Goal: Task Accomplishment & Management: Complete application form

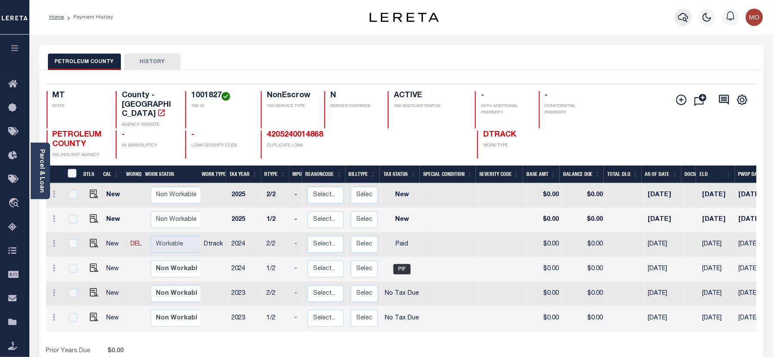
click at [686, 18] on icon "button" at bounding box center [683, 17] width 10 height 10
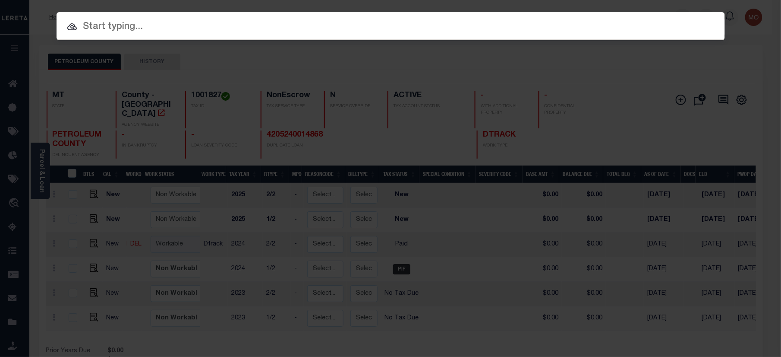
click at [134, 32] on input "text" at bounding box center [391, 26] width 669 height 15
paste input "4010240051531"
type input "4010240051531"
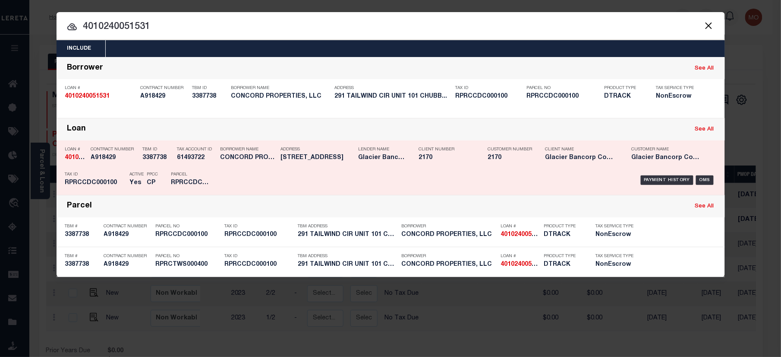
click at [235, 170] on div "Payment History OMS" at bounding box center [469, 180] width 493 height 25
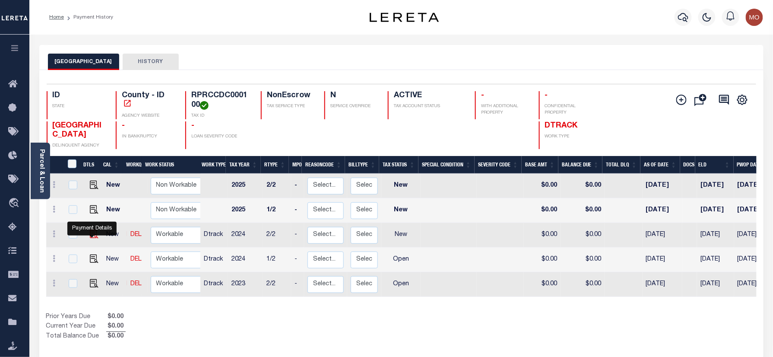
click at [95, 237] on img "" at bounding box center [94, 234] width 9 height 9
checkbox input "true"
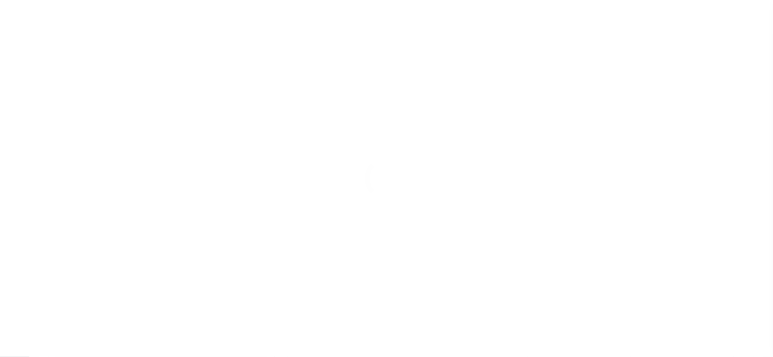
checkbox input "false"
type input "06/06/2025"
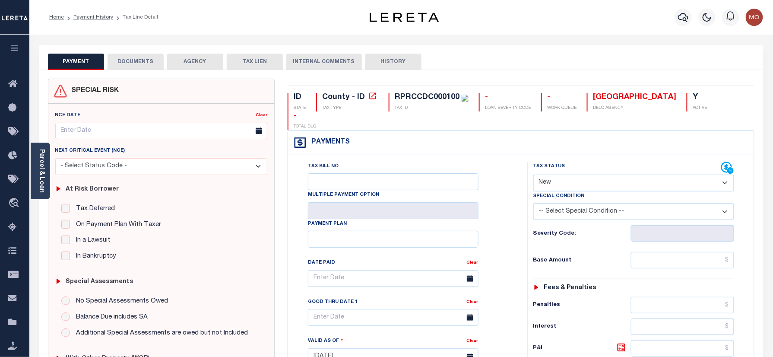
click at [130, 58] on button "DOCUMENTS" at bounding box center [136, 62] width 56 height 16
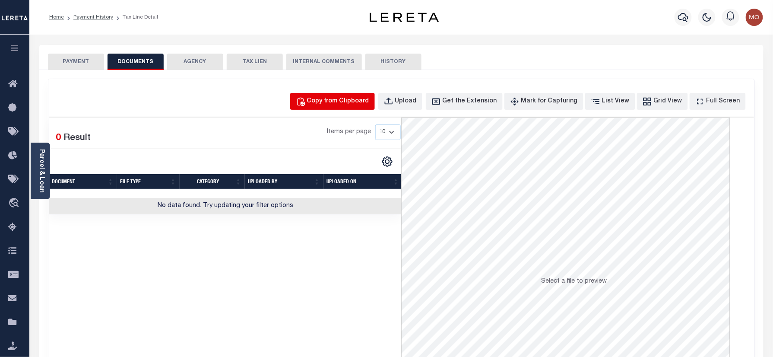
click at [360, 101] on div "Copy from Clipboard" at bounding box center [338, 101] width 62 height 9
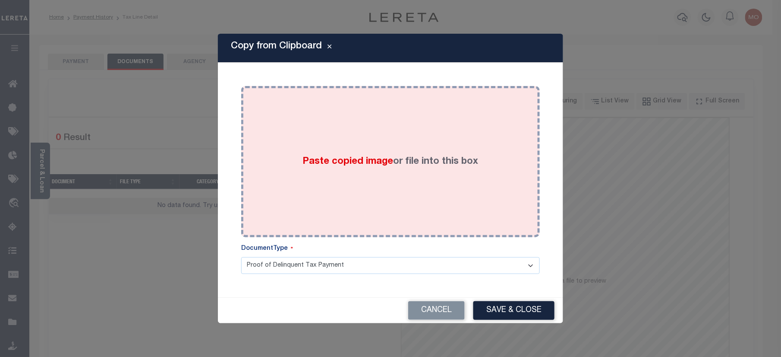
click at [364, 160] on span "Paste copied image" at bounding box center [348, 161] width 91 height 9
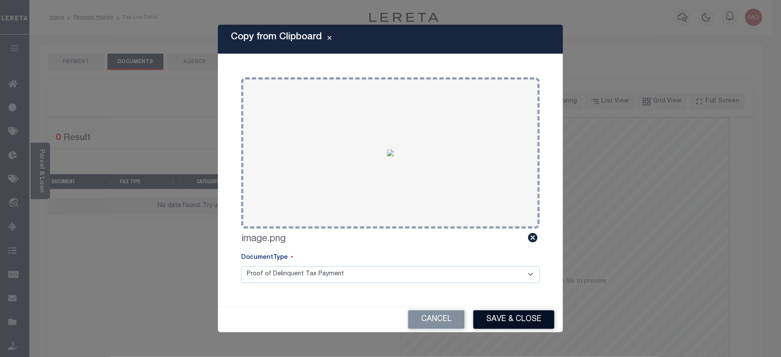
click at [520, 316] on button "Save & Close" at bounding box center [514, 319] width 81 height 19
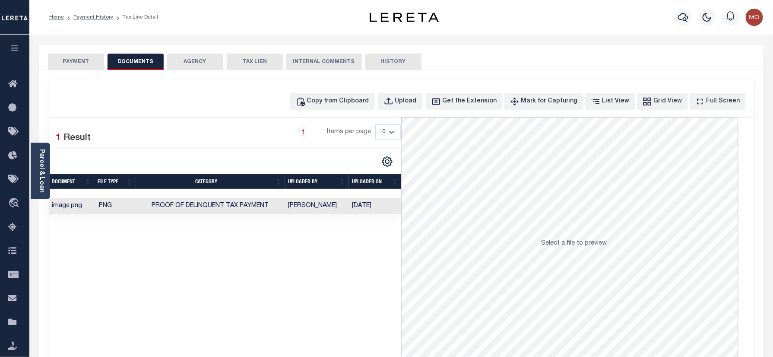
click at [85, 61] on button "PAYMENT" at bounding box center [76, 62] width 56 height 16
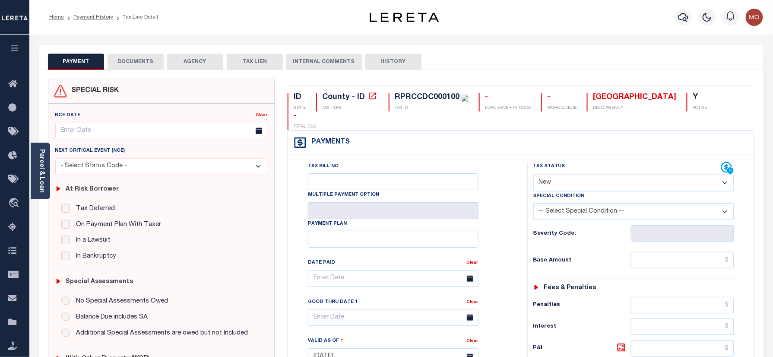
click at [570, 174] on select "- Select Status Code - Open Due/Unpaid Paid Incomplete No Tax Due Internal Refu…" at bounding box center [633, 182] width 201 height 17
select select "NTX"
click at [533, 174] on select "- Select Status Code - Open Due/Unpaid Paid Incomplete No Tax Due Internal Refu…" at bounding box center [633, 182] width 201 height 17
type input "[DATE]"
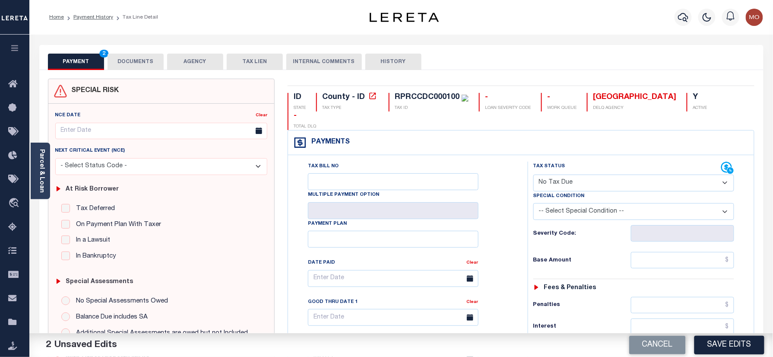
click at [593, 203] on select "-- Select Special Condition -- 3RD PARTY TAX LIEN AGENCY TAX LIEN (A.K.A Inside…" at bounding box center [633, 211] width 201 height 17
select select "7"
click at [533, 203] on select "-- Select Special Condition -- 3RD PARTY TAX LIEN AGENCY TAX LIEN (A.K.A Inside…" at bounding box center [633, 211] width 201 height 17
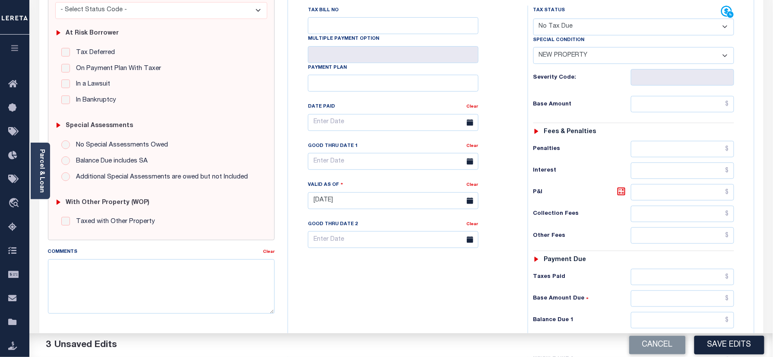
scroll to position [287, 0]
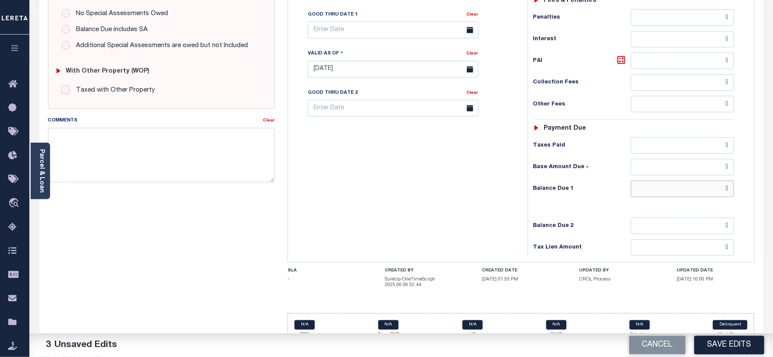
click at [648, 180] on input "text" at bounding box center [683, 188] width 104 height 16
type input "$0.00"
click at [710, 341] on button "Save Edits" at bounding box center [729, 344] width 70 height 19
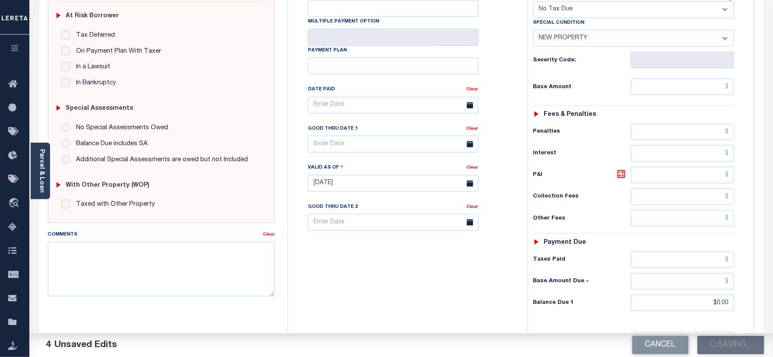
scroll to position [172, 0]
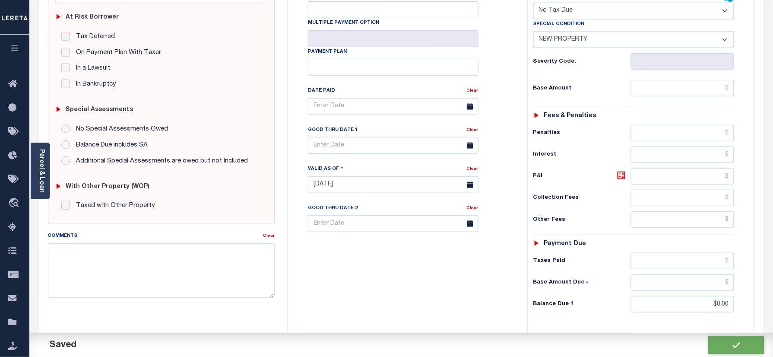
checkbox input "false"
type input "$0"
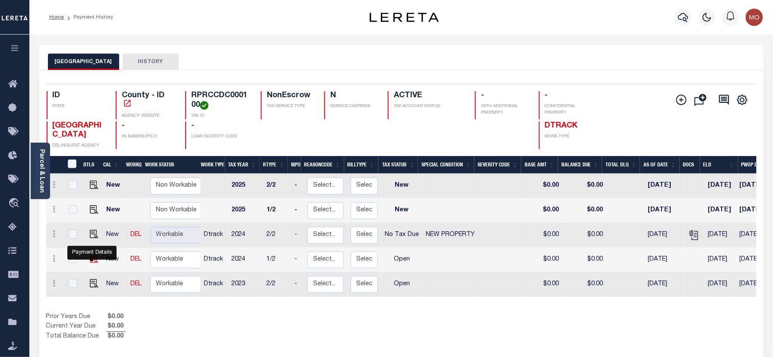
click at [92, 263] on img "" at bounding box center [94, 258] width 9 height 9
checkbox input "true"
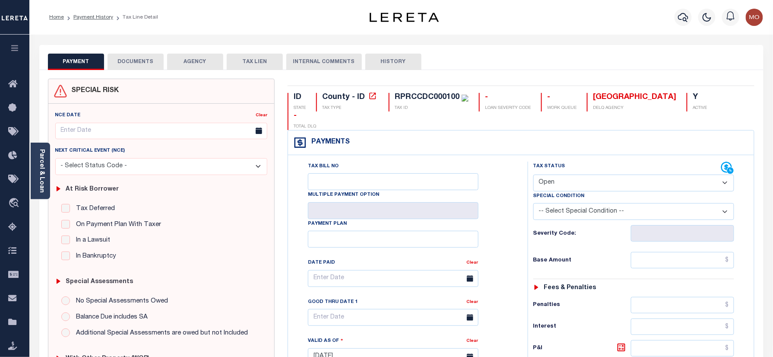
click at [569, 174] on select "- Select Status Code - Open Due/Unpaid Paid Incomplete No Tax Due Internal Refu…" at bounding box center [633, 182] width 201 height 17
select select "NTX"
click at [533, 174] on select "- Select Status Code - Open Due/Unpaid Paid Incomplete No Tax Due Internal Refu…" at bounding box center [633, 182] width 201 height 17
type input "[DATE]"
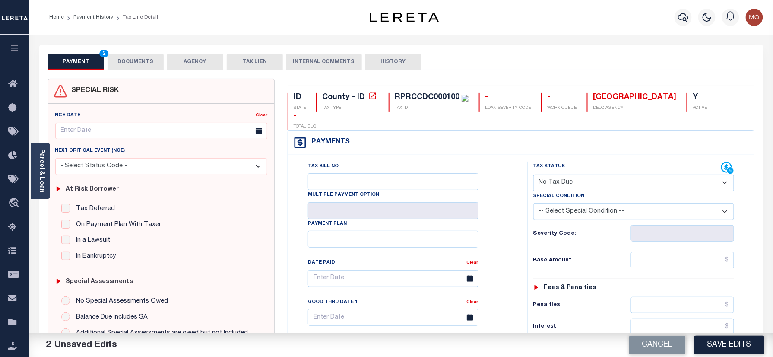
click at [546, 203] on select "-- Select Special Condition -- 3RD PARTY TAX LIEN AGENCY TAX LIEN (A.K.A Inside…" at bounding box center [633, 211] width 201 height 17
select select "7"
click at [533, 203] on select "-- Select Special Condition -- 3RD PARTY TAX LIEN AGENCY TAX LIEN (A.K.A Inside…" at bounding box center [633, 211] width 201 height 17
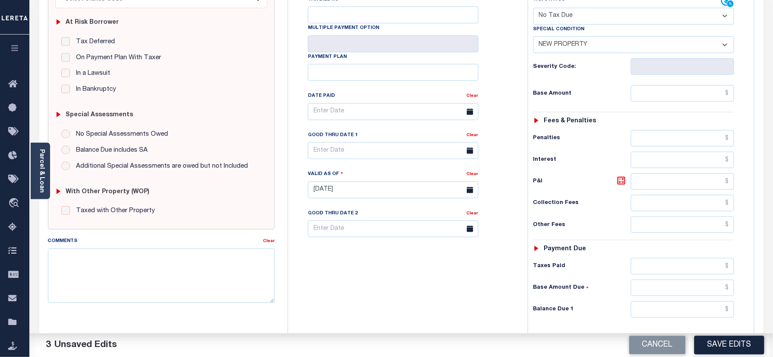
scroll to position [284, 0]
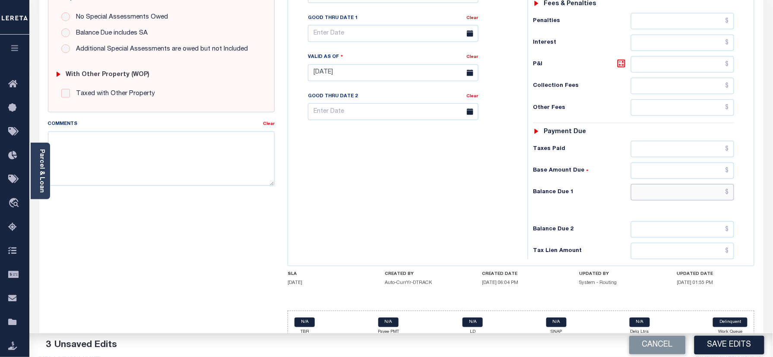
click at [651, 184] on input "text" at bounding box center [683, 192] width 104 height 16
type input "$0.00"
click at [185, 159] on textarea "Comments" at bounding box center [161, 158] width 227 height 54
type textarea "Refer 2024 2/2 year for doc"
click at [713, 344] on button "Save Edits" at bounding box center [729, 344] width 70 height 19
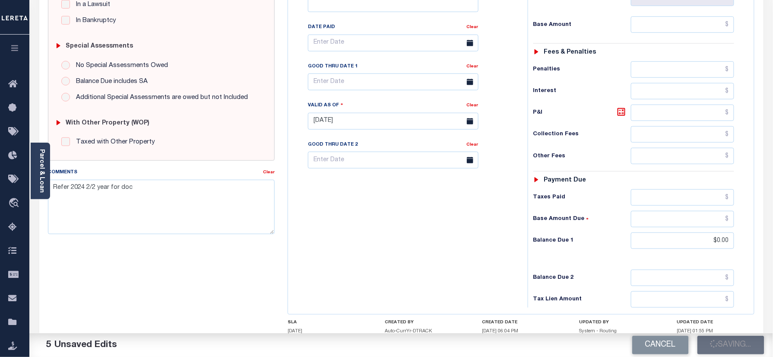
scroll to position [168, 0]
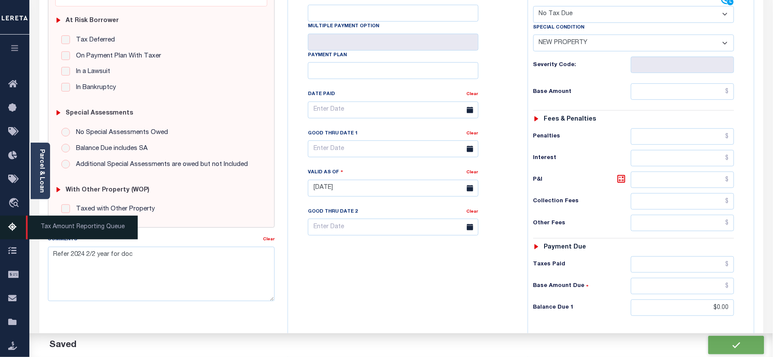
checkbox input "false"
type input "$0"
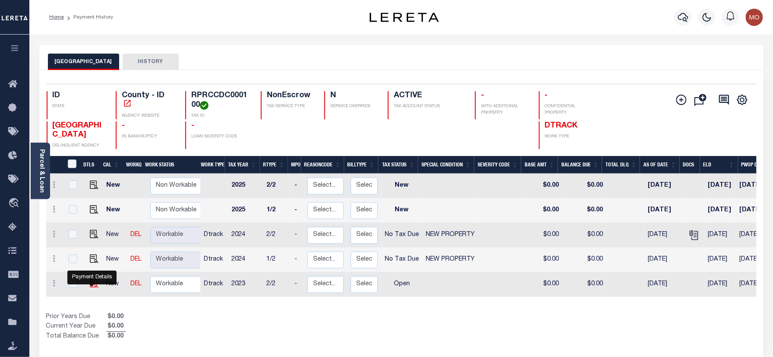
click at [92, 286] on img "" at bounding box center [94, 283] width 9 height 9
checkbox input "true"
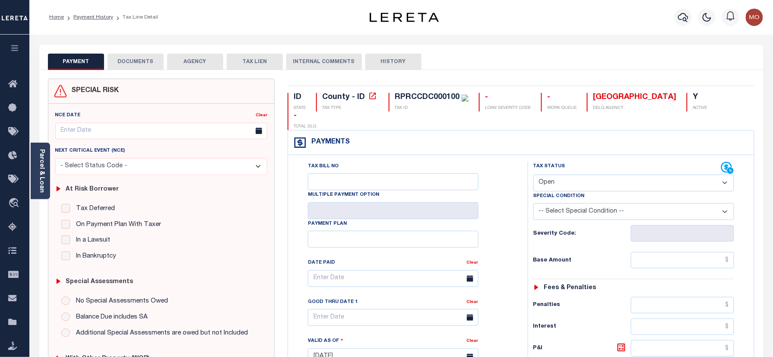
click at [567, 174] on select "- Select Status Code - Open Due/Unpaid Paid Incomplete No Tax Due Internal Refu…" at bounding box center [633, 182] width 201 height 17
select select "NTX"
click at [533, 174] on select "- Select Status Code - Open Due/Unpaid Paid Incomplete No Tax Due Internal Refu…" at bounding box center [633, 182] width 201 height 17
type input "[DATE]"
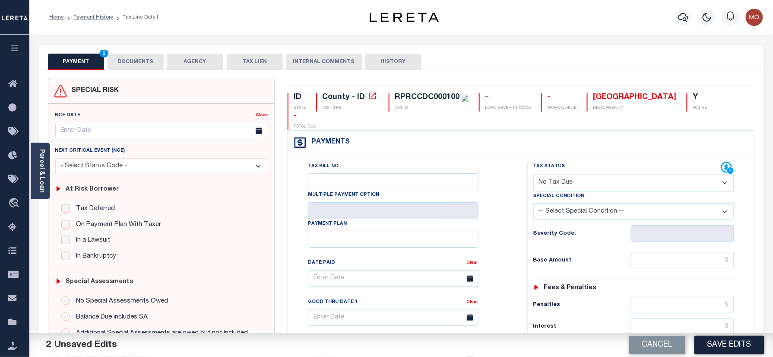
click at [566, 203] on select "-- Select Special Condition -- 3RD PARTY TAX LIEN AGENCY TAX LIEN (A.K.A Inside…" at bounding box center [633, 211] width 201 height 17
select select "7"
click at [533, 203] on select "-- Select Special Condition -- 3RD PARTY TAX LIEN AGENCY TAX LIEN (A.K.A Inside…" at bounding box center [633, 211] width 201 height 17
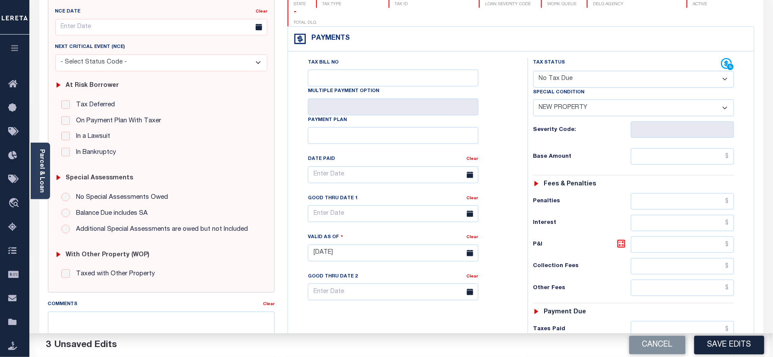
scroll to position [230, 0]
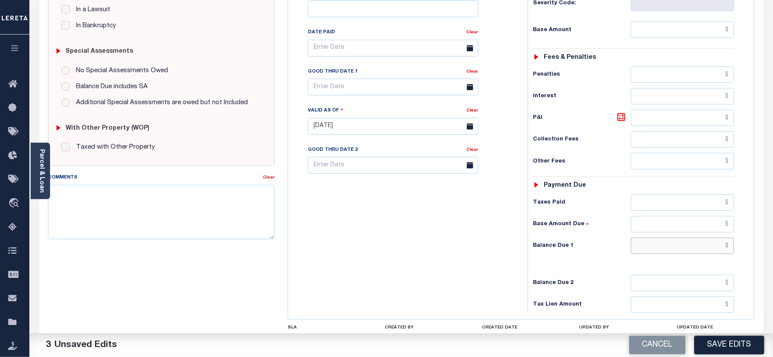
click at [667, 237] on input "text" at bounding box center [683, 245] width 104 height 16
type input "$0.00"
click at [227, 232] on textarea "Comments" at bounding box center [161, 212] width 227 height 54
type textarea "Refer 2024 2/2 year for doc"
click at [733, 349] on button "Save Edits" at bounding box center [729, 344] width 70 height 19
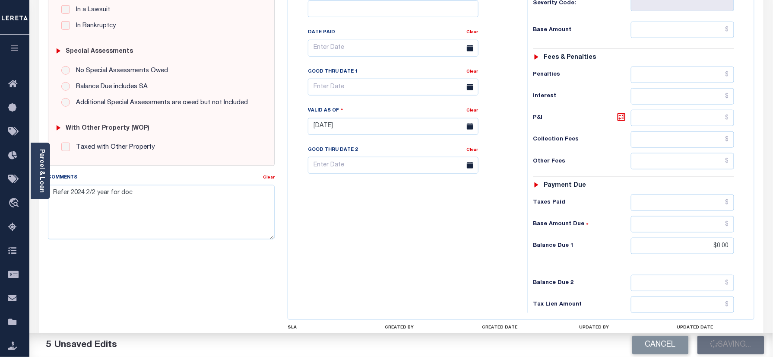
scroll to position [0, 0]
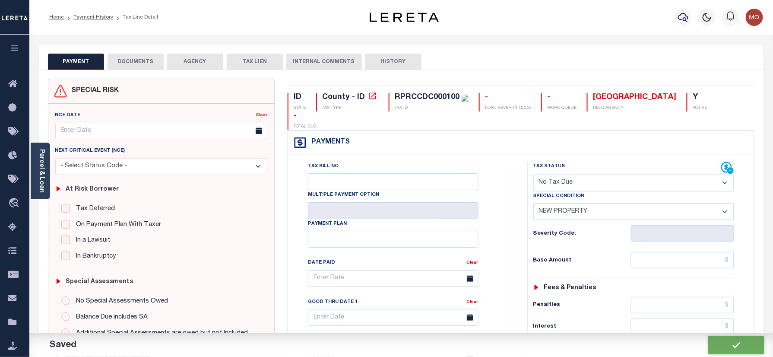
checkbox input "false"
type input "$0"
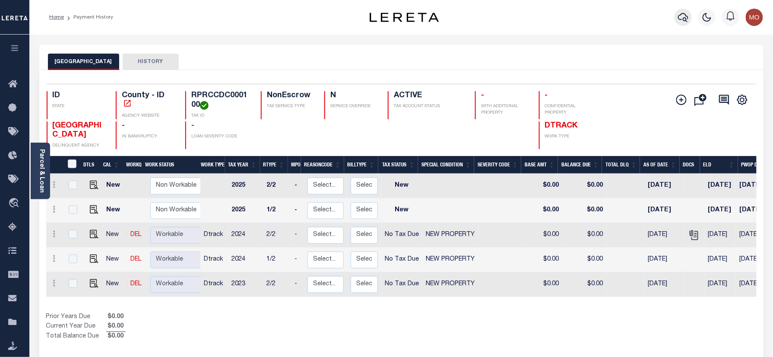
click at [687, 11] on button "button" at bounding box center [682, 17] width 17 height 17
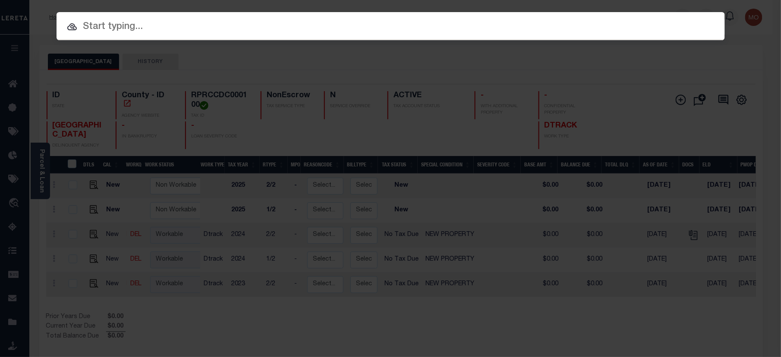
click at [110, 30] on input "text" at bounding box center [391, 26] width 669 height 15
paste input "4001250052875"
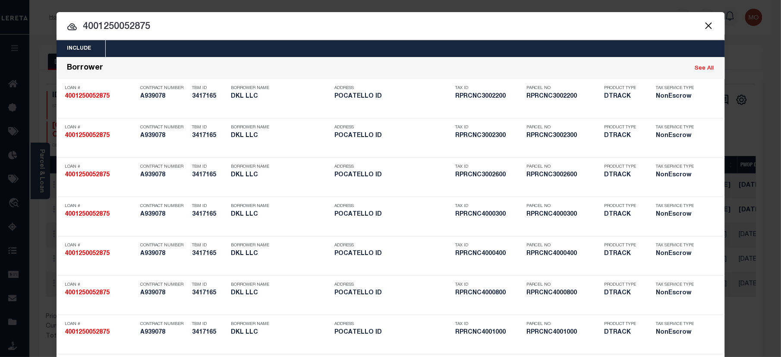
type input "4001250052875"
click at [168, 33] on input "4001250052875" at bounding box center [391, 26] width 669 height 15
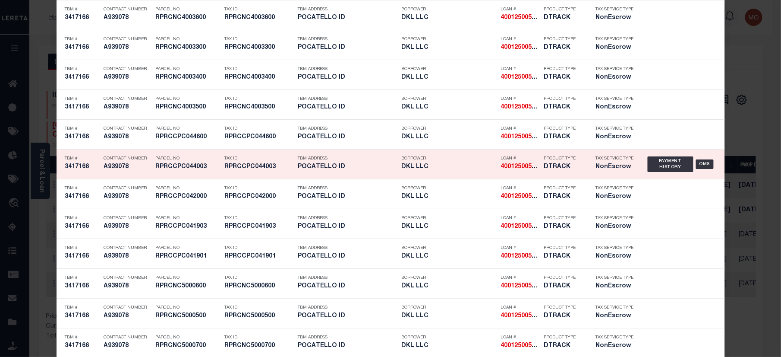
click at [251, 171] on h5 "RPRCCPC044003" at bounding box center [259, 166] width 69 height 7
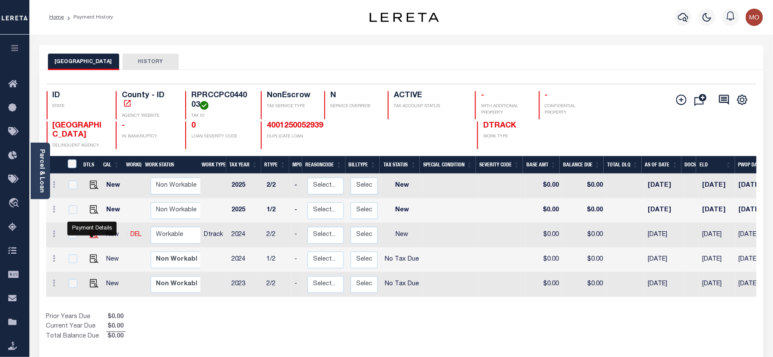
click at [90, 235] on img "" at bounding box center [94, 234] width 9 height 9
checkbox input "true"
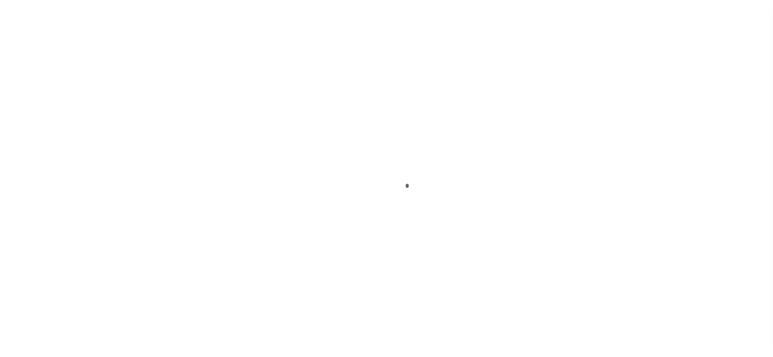
checkbox input "false"
type input "[DATE]"
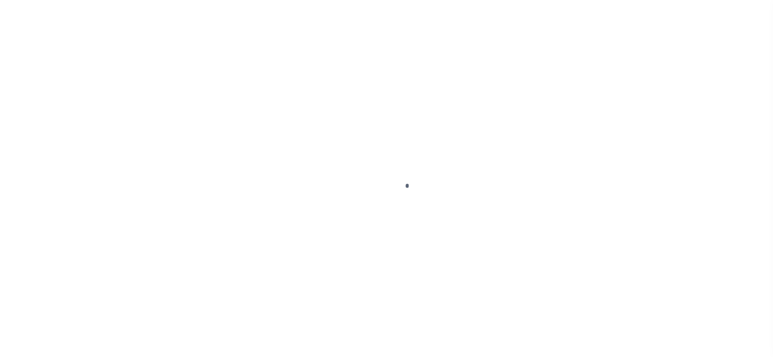
select select "NW2"
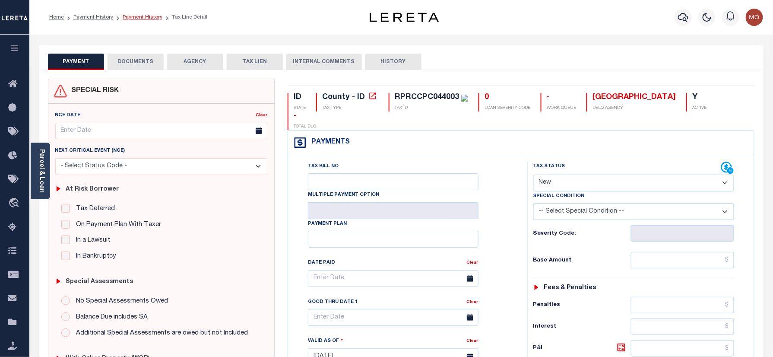
click at [132, 16] on link "Payment History" at bounding box center [143, 17] width 40 height 5
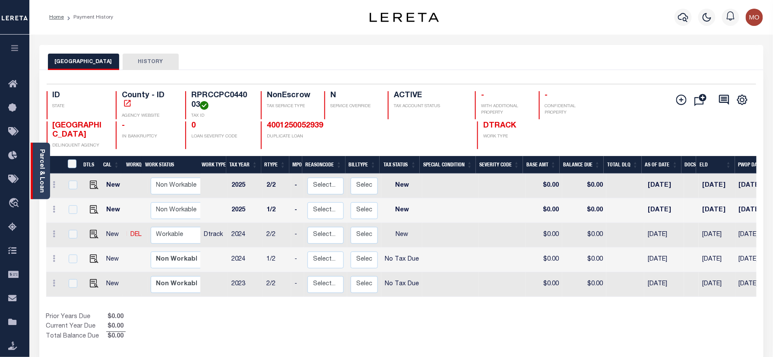
click at [44, 174] on link "Parcel & Loan" at bounding box center [41, 171] width 6 height 44
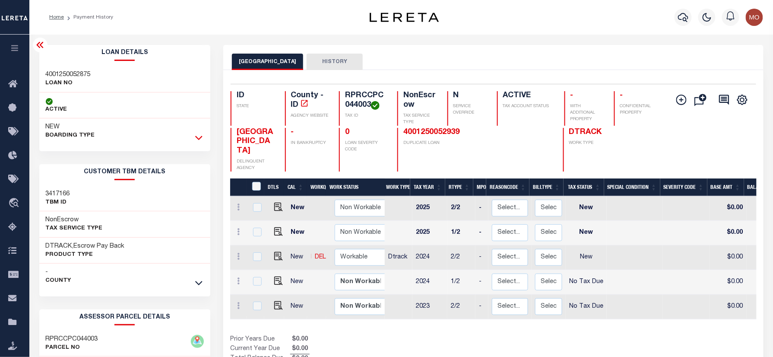
click at [198, 136] on icon at bounding box center [198, 137] width 7 height 9
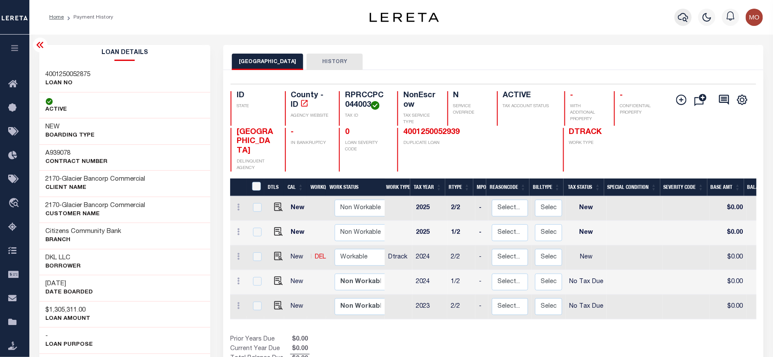
click at [681, 18] on icon "button" at bounding box center [683, 17] width 10 height 10
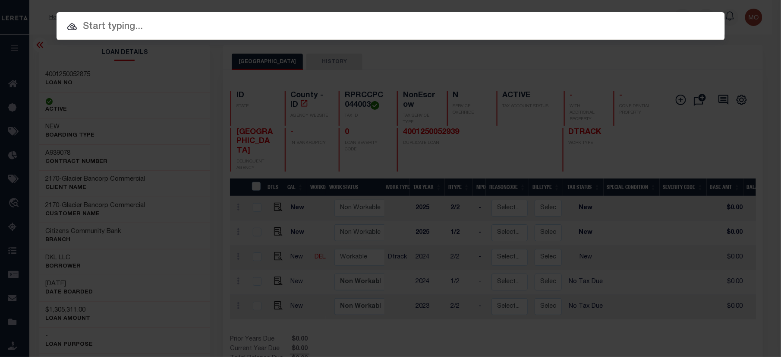
click at [132, 27] on input "text" at bounding box center [391, 26] width 669 height 15
paste input "4011230047771"
type input "4011230047771"
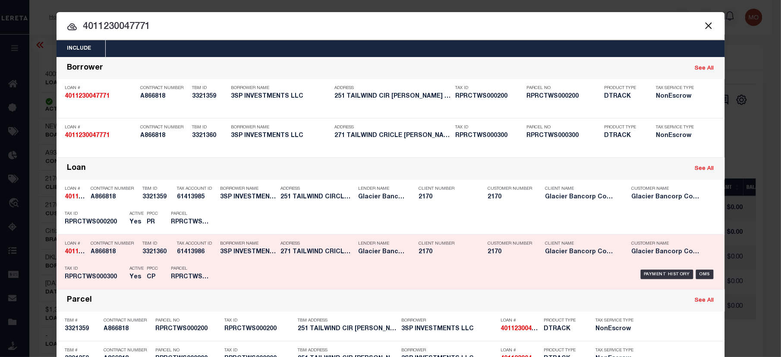
click at [178, 270] on p "Parcel" at bounding box center [190, 268] width 39 height 5
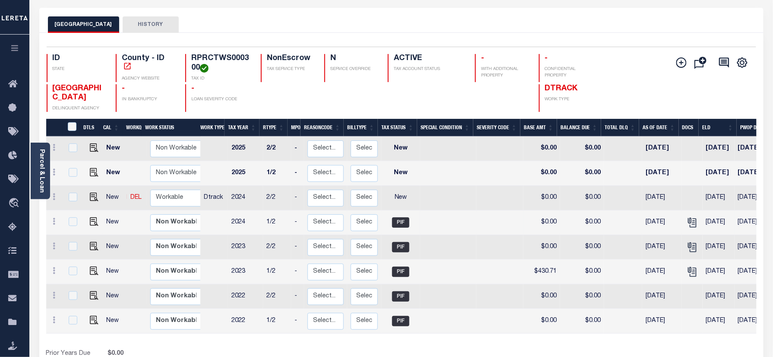
scroll to position [57, 0]
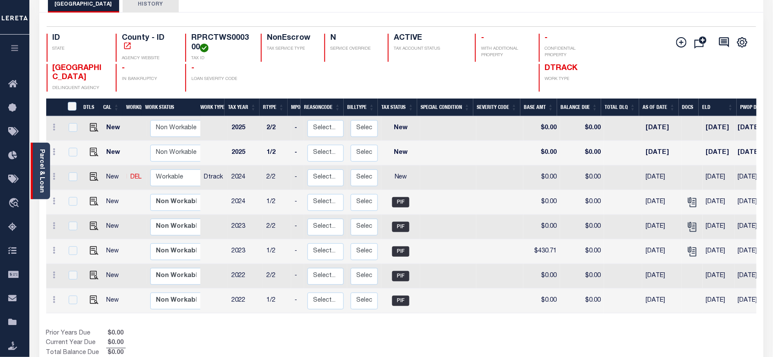
click at [40, 171] on link "Parcel & Loan" at bounding box center [41, 171] width 6 height 44
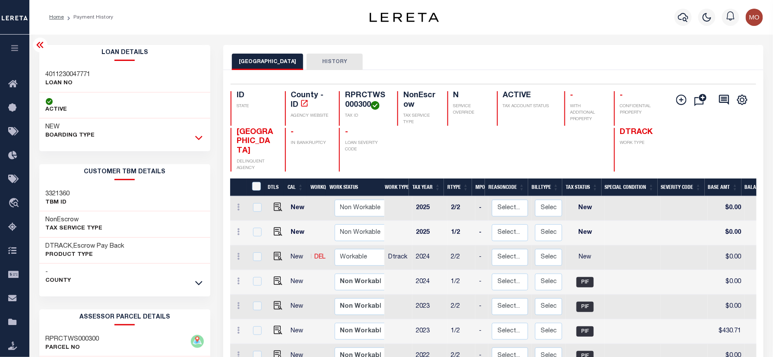
click at [197, 137] on icon at bounding box center [198, 137] width 7 height 9
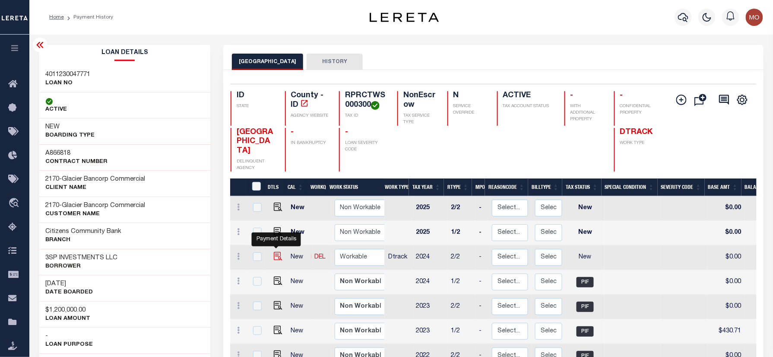
click at [275, 259] on img "" at bounding box center [278, 256] width 9 height 9
checkbox input "true"
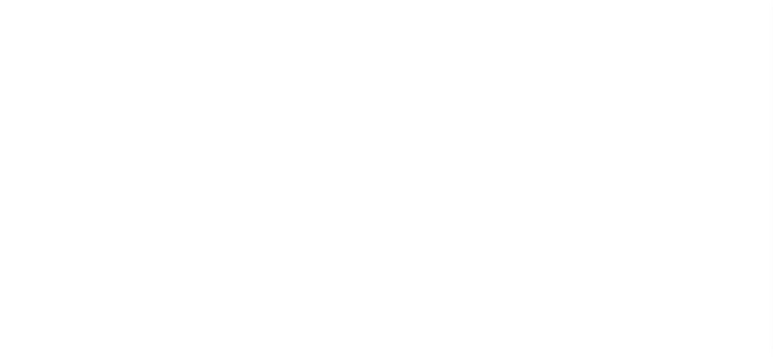
select select "NW2"
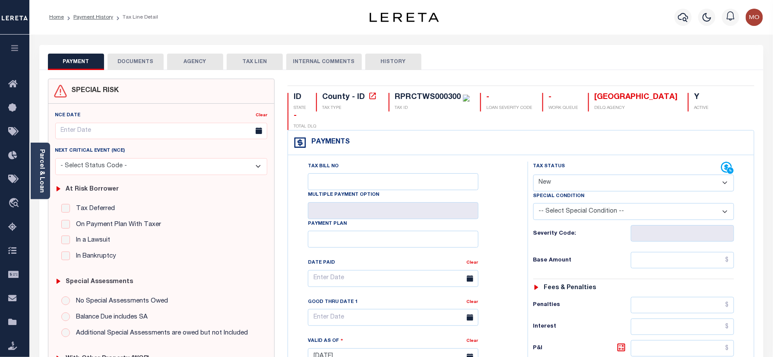
click at [95, 13] on ol "Home Payment History Tax Line Detail" at bounding box center [103, 17] width 123 height 18
click at [94, 16] on link "Payment History" at bounding box center [93, 17] width 40 height 5
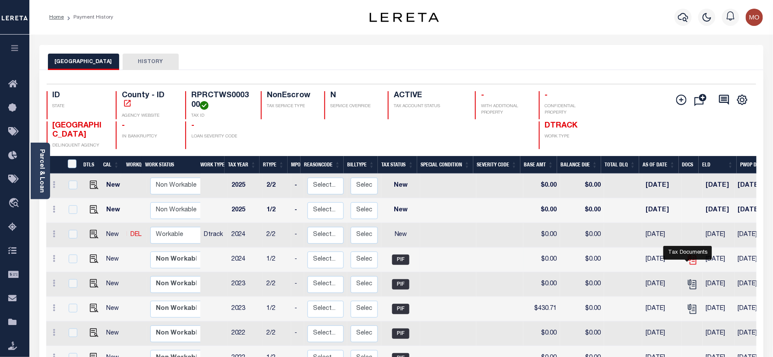
click at [692, 262] on icon "" at bounding box center [691, 259] width 11 height 11
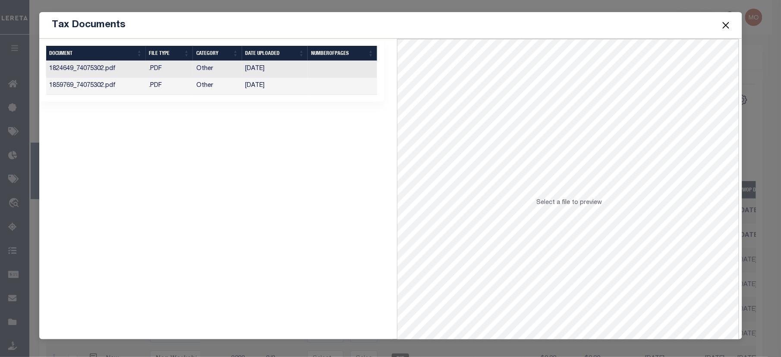
click at [272, 87] on td "03/20/2025" at bounding box center [275, 86] width 66 height 17
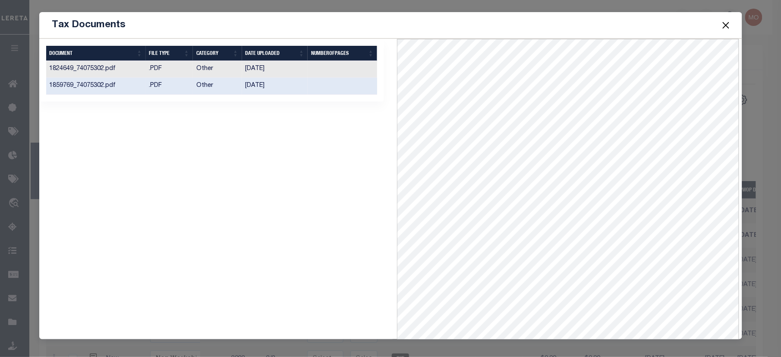
click at [725, 23] on button "Close" at bounding box center [726, 24] width 11 height 11
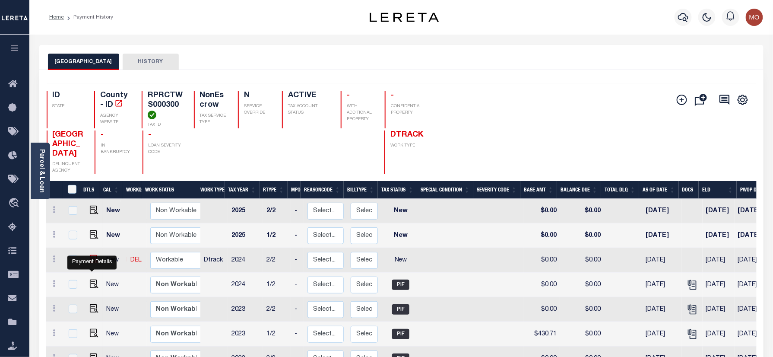
click at [90, 263] on img "" at bounding box center [94, 259] width 9 height 9
checkbox input "true"
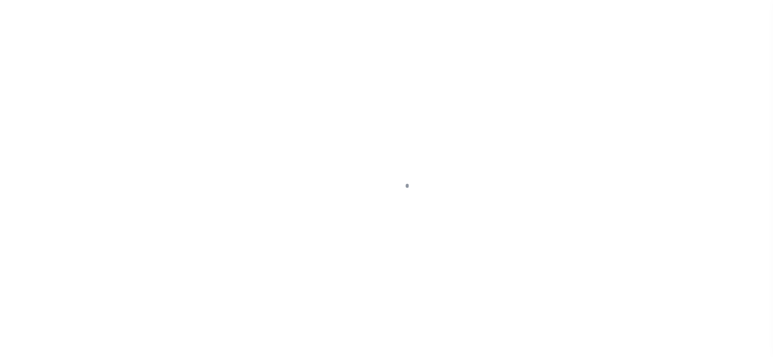
checkbox input "false"
type input "[DATE]"
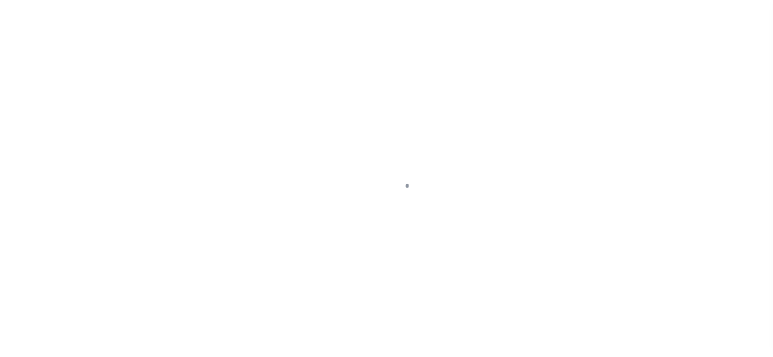
select select "NW2"
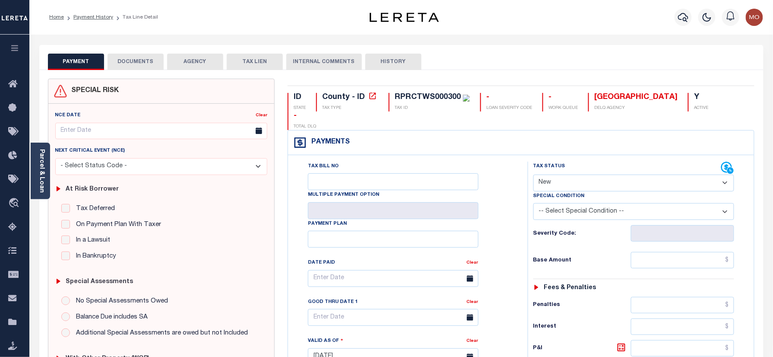
click at [582, 174] on select "- Select Status Code - Open Due/Unpaid Paid Incomplete No Tax Due Internal Refu…" at bounding box center [633, 182] width 201 height 17
click at [494, 155] on div "Tax Bill No Multiple Payment Option Payment Plan" at bounding box center [521, 352] width 466 height 394
click at [95, 17] on link "Payment History" at bounding box center [93, 17] width 40 height 5
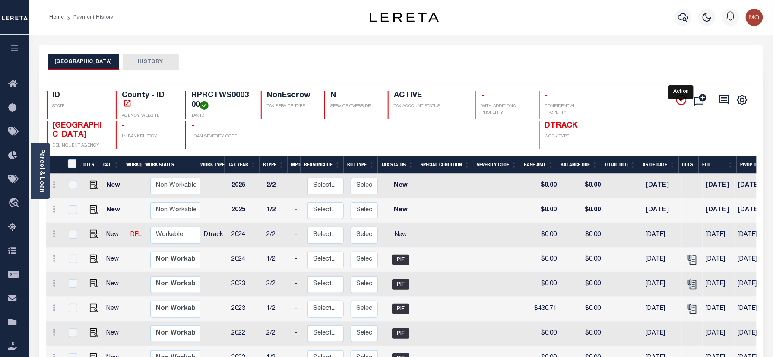
click at [681, 100] on icon "" at bounding box center [681, 100] width 10 height 10
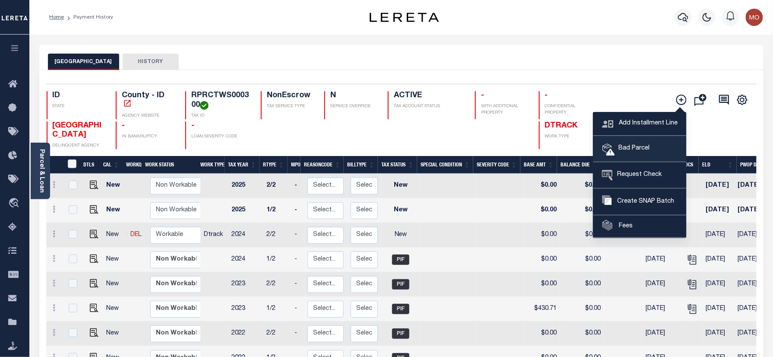
click at [620, 149] on span "Bad Parcel" at bounding box center [632, 148] width 35 height 9
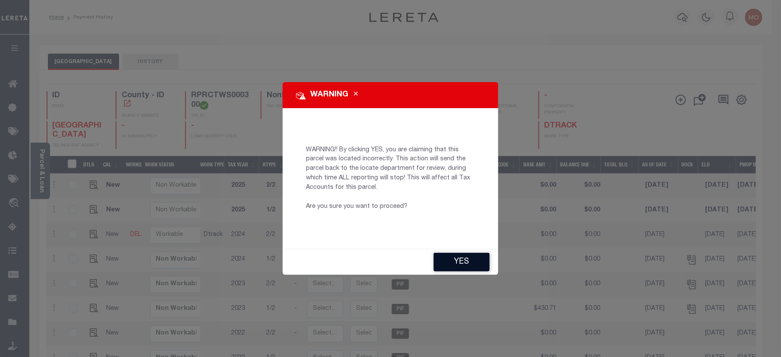
click at [475, 259] on button "YES" at bounding box center [462, 262] width 56 height 19
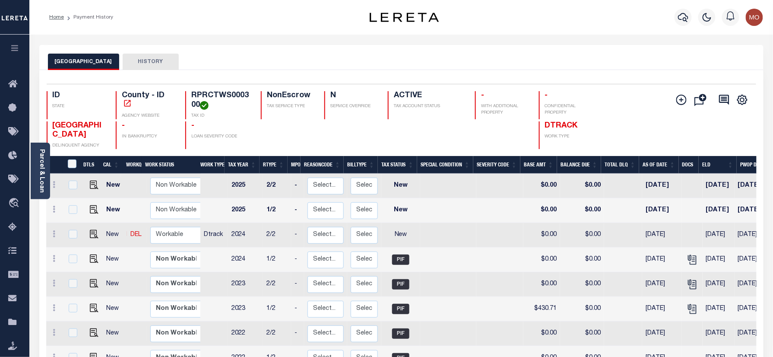
type input "Mohan.Nagaraju@accumatch.com"
type input "[DATE]"
type input "CP"
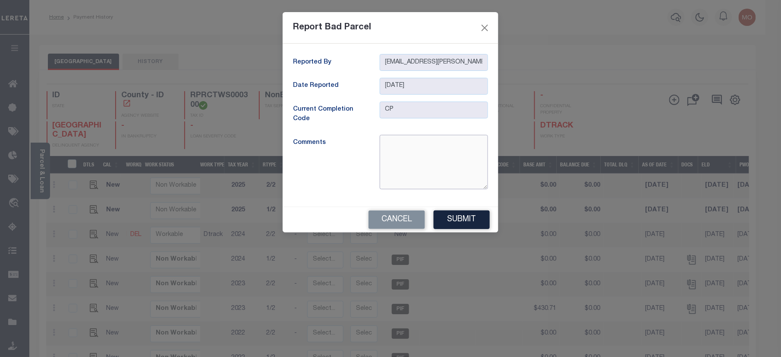
click at [425, 164] on textarea at bounding box center [434, 162] width 108 height 54
type textarea "Terminated parcel"
click at [465, 221] on button "Submit" at bounding box center [462, 219] width 56 height 19
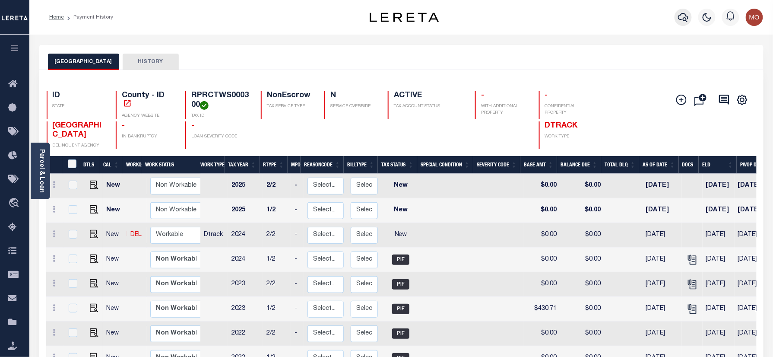
click at [682, 15] on icon "button" at bounding box center [683, 17] width 10 height 10
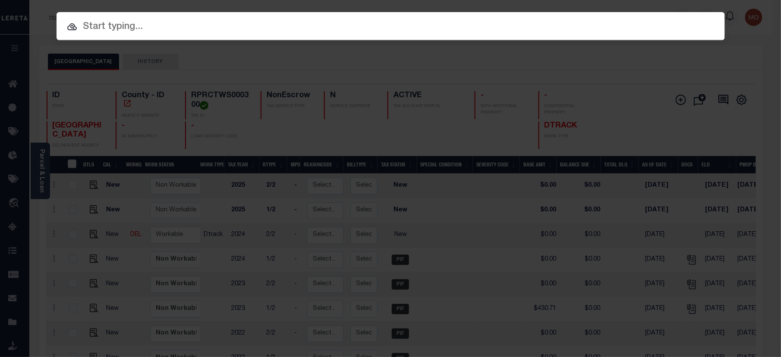
click at [151, 30] on input "text" at bounding box center [391, 26] width 669 height 15
paste input "4004220041019"
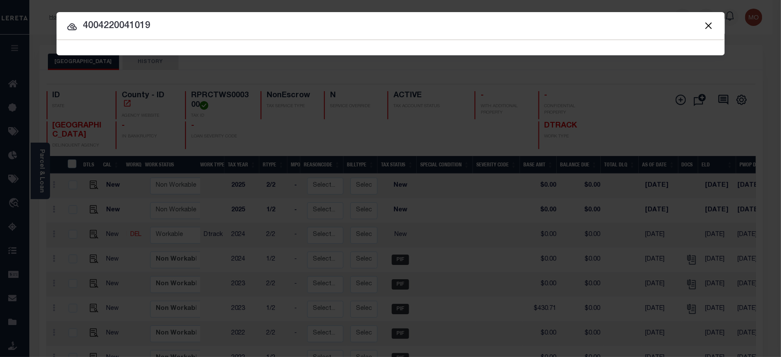
type input "4004220041019"
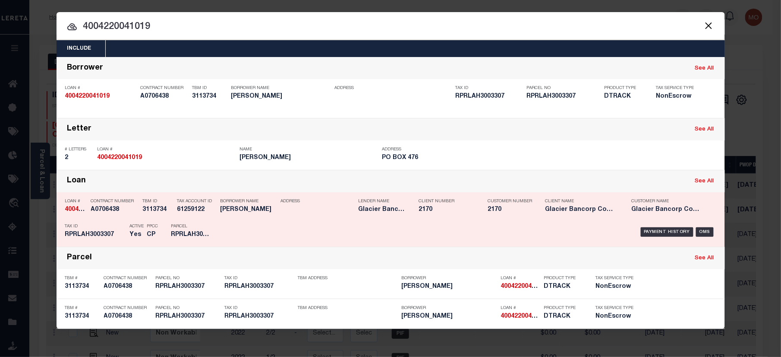
click at [158, 223] on div "PPCC CP" at bounding box center [152, 231] width 11 height 25
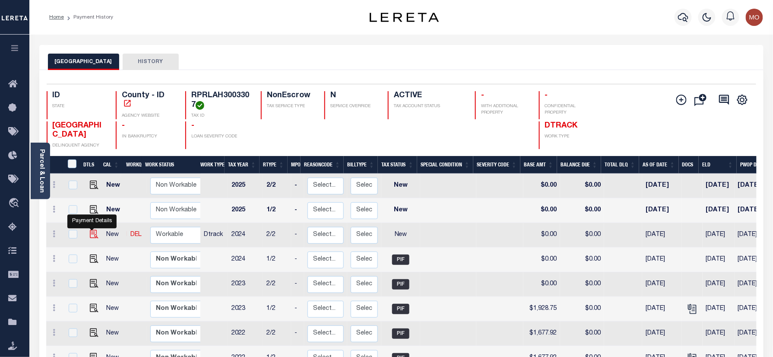
click at [92, 235] on img "" at bounding box center [94, 234] width 9 height 9
checkbox input "true"
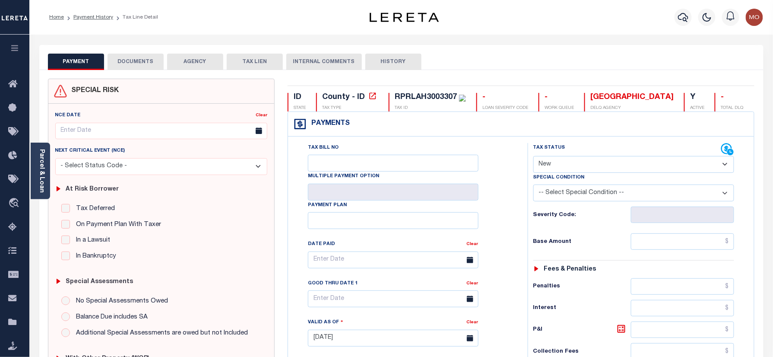
click at [586, 163] on select "- Select Status Code - Open Due/Unpaid Paid Incomplete No Tax Due Internal Refu…" at bounding box center [633, 164] width 201 height 17
select select "DUE"
click at [533, 157] on select "- Select Status Code - Open Due/Unpaid Paid Incomplete No Tax Due Internal Refu…" at bounding box center [633, 164] width 201 height 17
type input "[DATE]"
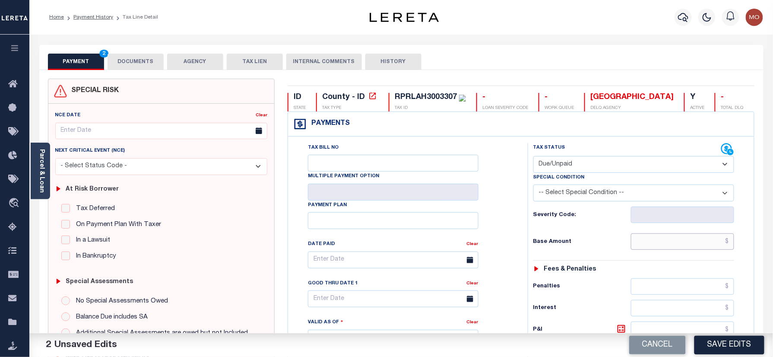
click at [670, 247] on input "text" at bounding box center [683, 241] width 104 height 16
type input "$1,970.53"
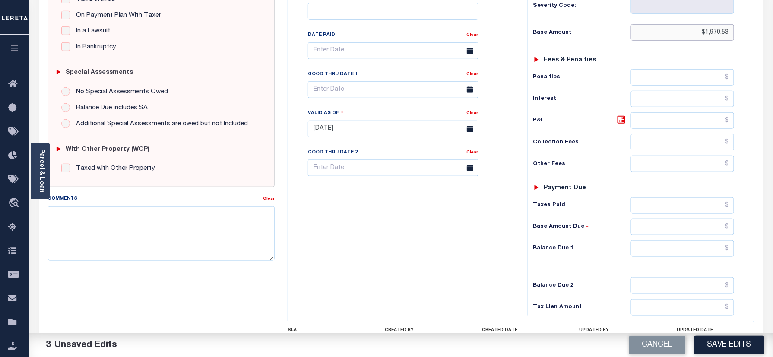
scroll to position [230, 0]
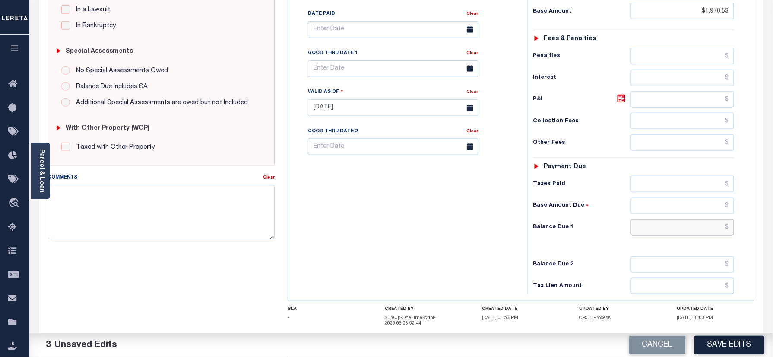
click at [681, 235] on input "text" at bounding box center [683, 227] width 104 height 16
type input "$2,190.34"
drag, startPoint x: 620, startPoint y: 102, endPoint x: 610, endPoint y: 114, distance: 16.5
click at [620, 102] on icon at bounding box center [621, 98] width 10 height 10
type input "$219.81"
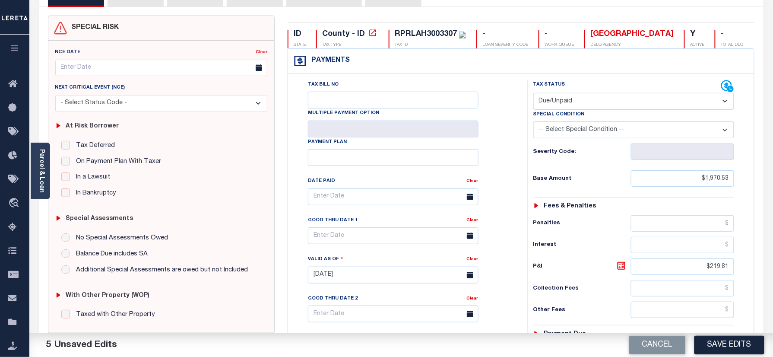
scroll to position [57, 0]
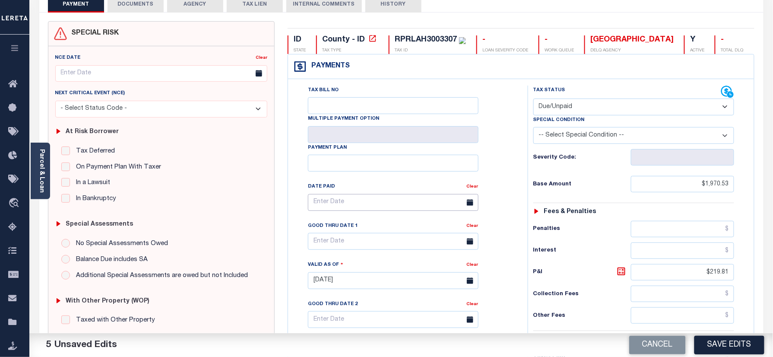
click at [341, 204] on input "text" at bounding box center [393, 202] width 171 height 17
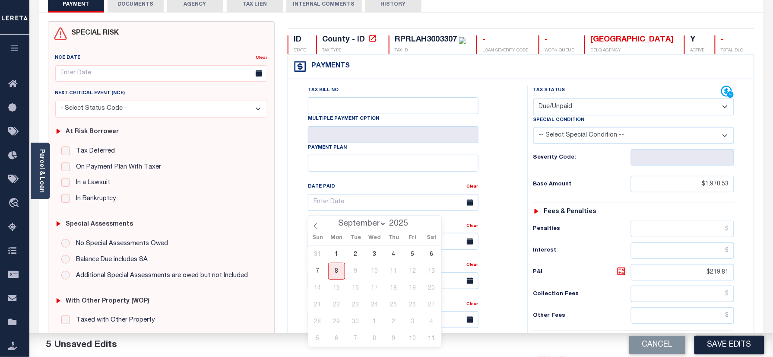
click at [522, 179] on div "Tax Status Status" at bounding box center [636, 275] width 231 height 381
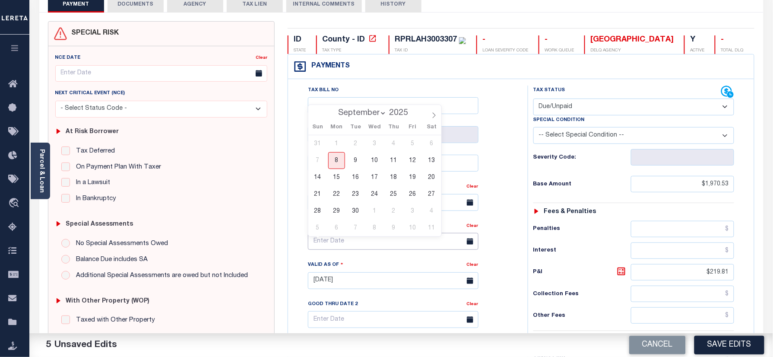
click at [361, 247] on input "text" at bounding box center [393, 241] width 171 height 17
click at [359, 211] on span "30" at bounding box center [355, 210] width 17 height 17
type input "[DATE]"
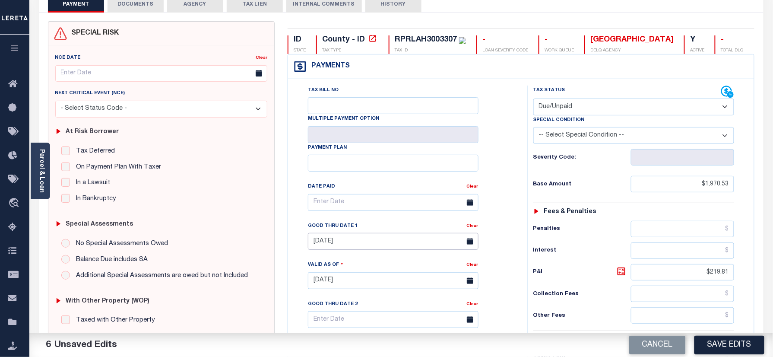
scroll to position [0, 0]
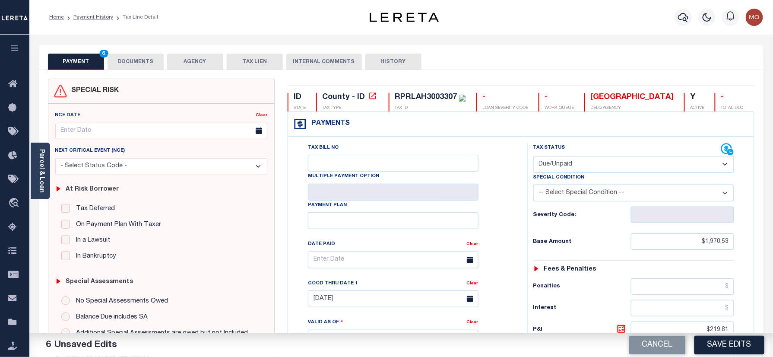
click at [422, 97] on div "RPRLAH3003307" at bounding box center [426, 97] width 62 height 8
copy div "RPRLAH3003307"
click at [123, 59] on button "DOCUMENTS" at bounding box center [136, 62] width 56 height 16
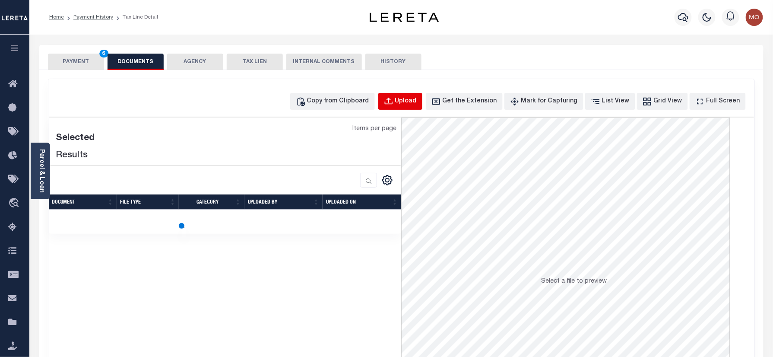
click at [412, 97] on div "Upload" at bounding box center [406, 101] width 22 height 9
select select "POP"
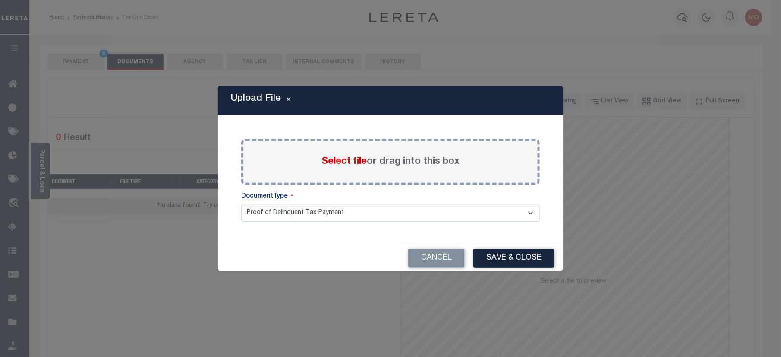
click at [341, 162] on span "Select file" at bounding box center [344, 161] width 45 height 9
click at [0, 0] on input "Select file or drag into this box" at bounding box center [0, 0] width 0 height 0
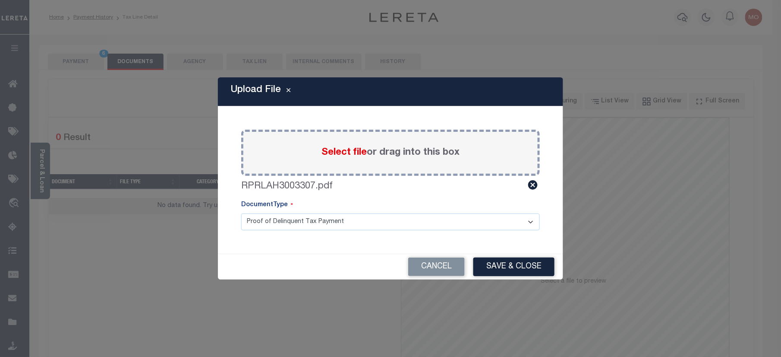
click at [503, 268] on button "Save & Close" at bounding box center [514, 266] width 81 height 19
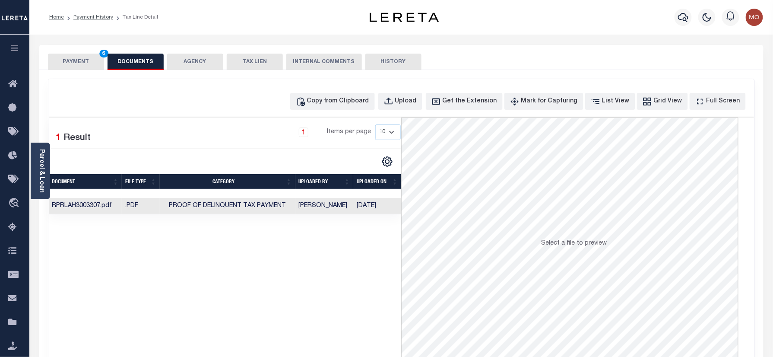
click at [76, 60] on button "PAYMENT 6" at bounding box center [76, 62] width 56 height 16
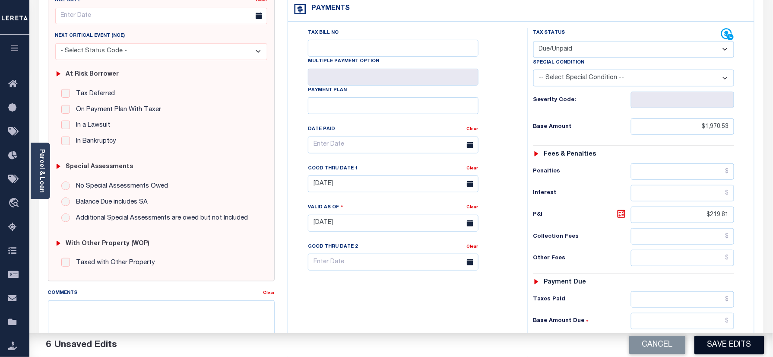
click at [726, 342] on button "Save Edits" at bounding box center [729, 344] width 70 height 19
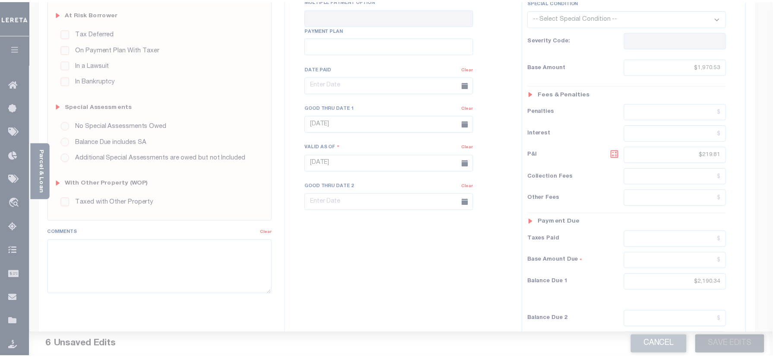
scroll to position [230, 0]
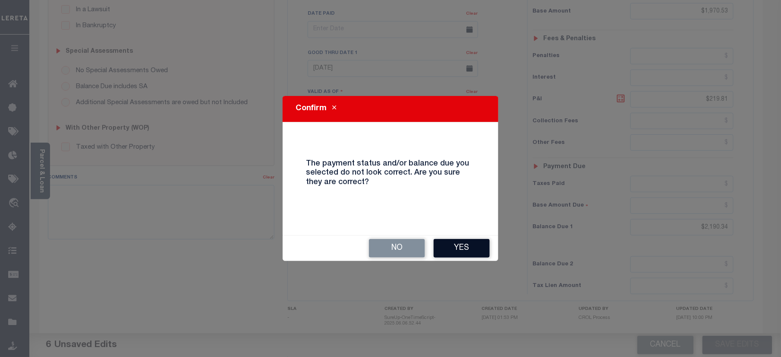
click at [470, 249] on button "Yes" at bounding box center [462, 248] width 56 height 19
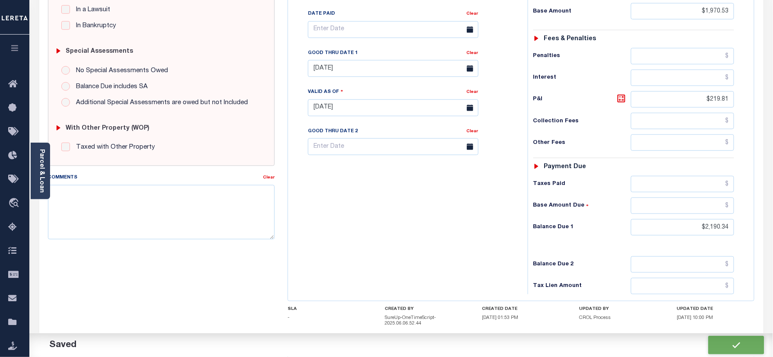
checkbox input "false"
type input "$1,970.53"
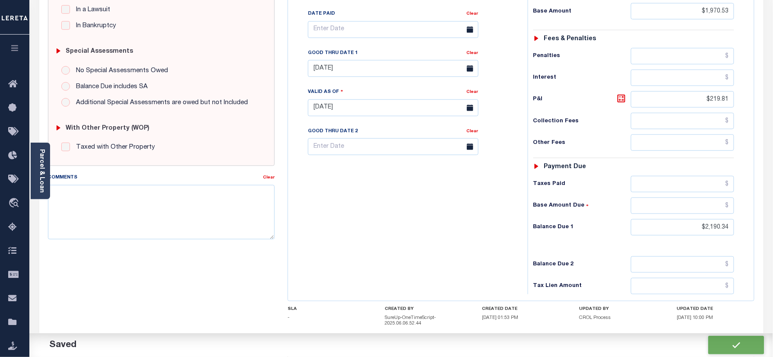
type input "$219.81"
type input "$2,190.34"
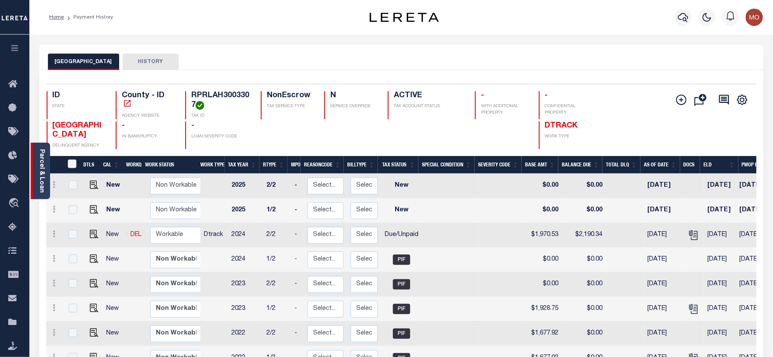
click at [38, 161] on link "Parcel & Loan" at bounding box center [41, 171] width 6 height 44
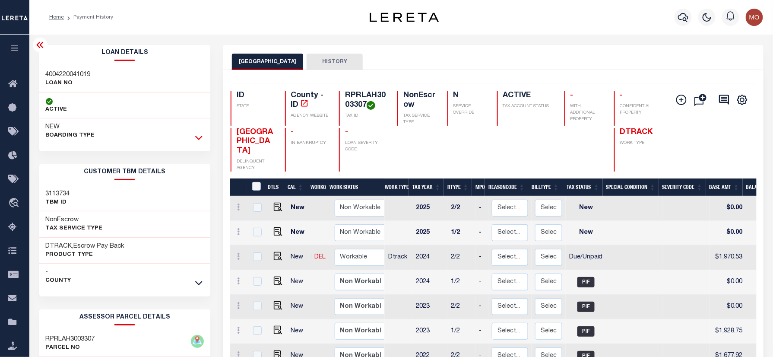
click at [197, 139] on icon at bounding box center [198, 138] width 7 height 4
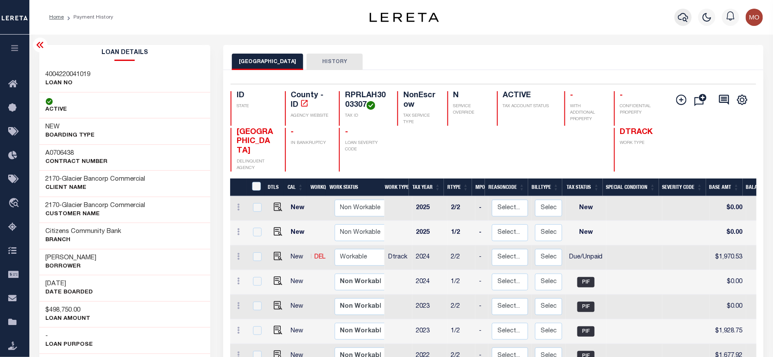
click at [686, 19] on icon "button" at bounding box center [683, 17] width 10 height 9
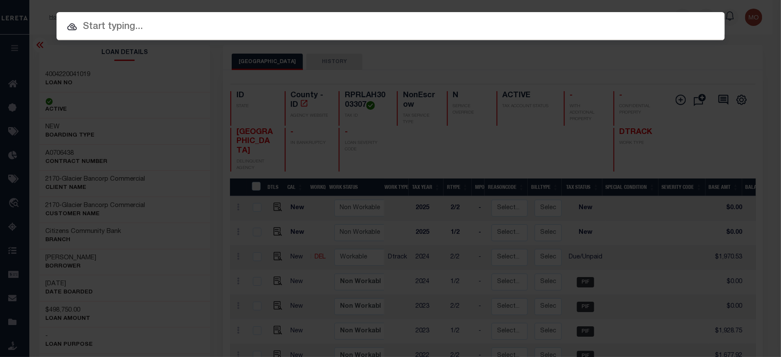
click at [133, 22] on input "text" at bounding box center [391, 26] width 669 height 15
paste input "4203240014610"
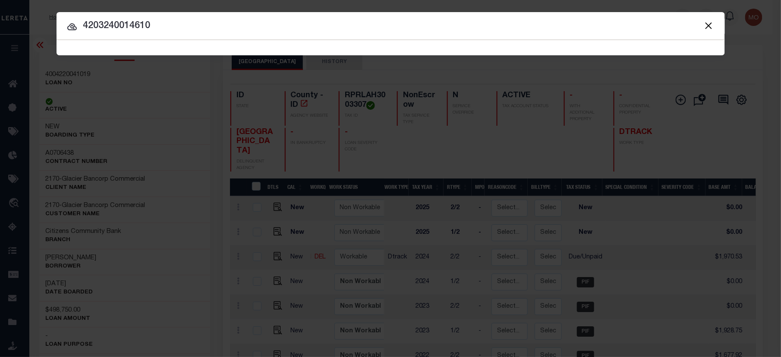
type input "4203240014610"
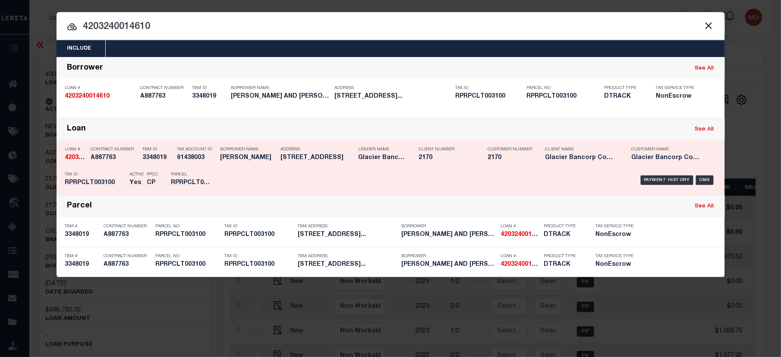
click at [125, 172] on div "Active Yes" at bounding box center [131, 180] width 17 height 25
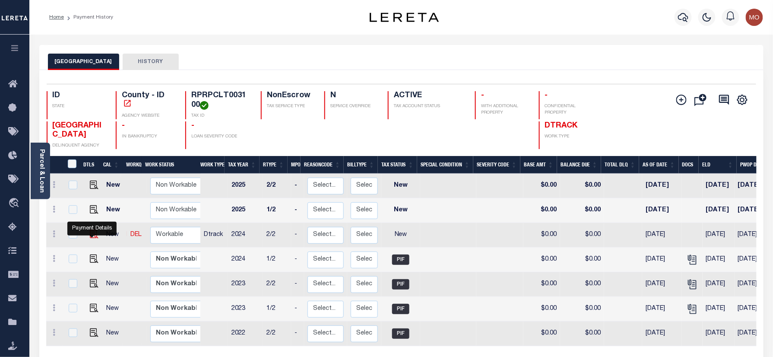
click at [90, 235] on img "" at bounding box center [94, 234] width 9 height 9
checkbox input "true"
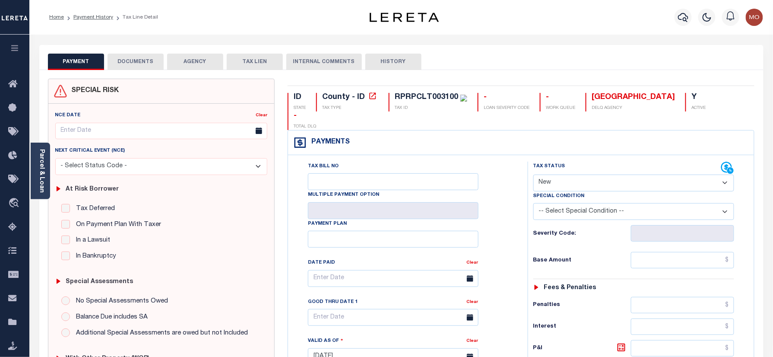
click at [569, 174] on select "- Select Status Code - Open Due/Unpaid Paid Incomplete No Tax Due Internal Refu…" at bounding box center [633, 182] width 201 height 17
select select "DUE"
click at [533, 174] on select "- Select Status Code - Open Due/Unpaid Paid Incomplete No Tax Due Internal Refu…" at bounding box center [633, 182] width 201 height 17
type input "[DATE]"
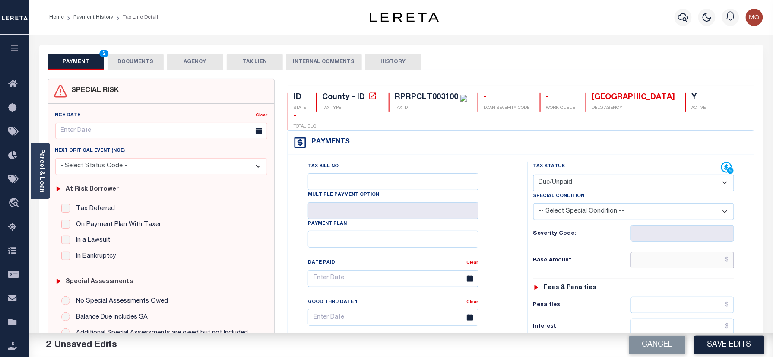
click at [648, 252] on input "text" at bounding box center [683, 260] width 104 height 16
type input "$1,389.80"
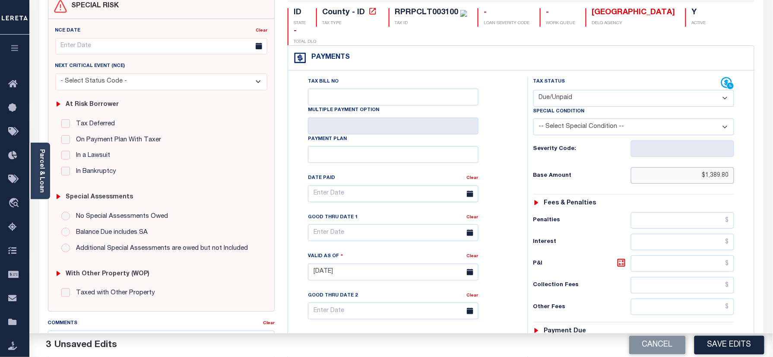
scroll to position [173, 0]
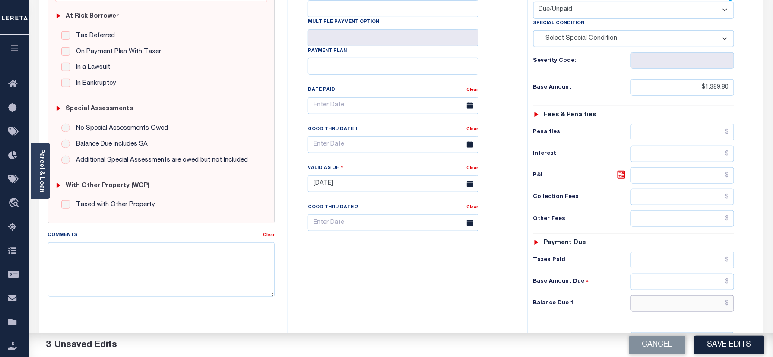
click at [672, 297] on input "text" at bounding box center [683, 303] width 104 height 16
type input "$1,544.83"
click at [622, 169] on icon at bounding box center [621, 174] width 10 height 10
type input "$155.03"
click at [341, 136] on input "text" at bounding box center [393, 144] width 171 height 17
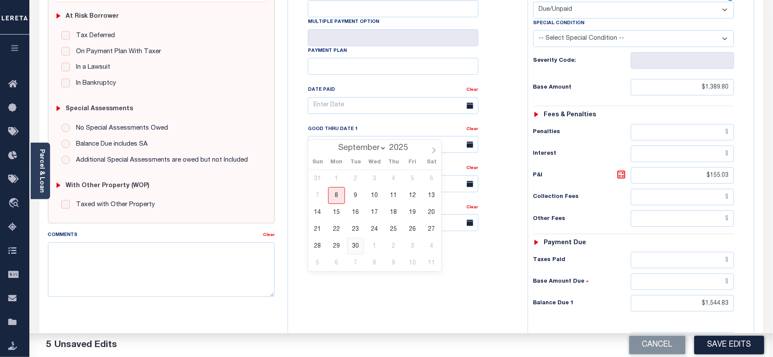
click at [354, 248] on span "30" at bounding box center [355, 245] width 17 height 17
type input "09/30/2025"
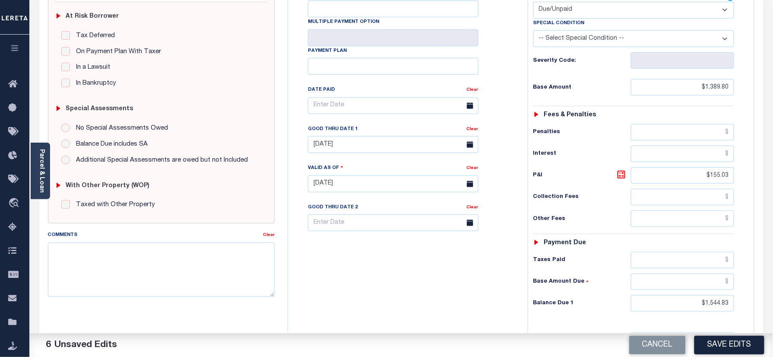
drag, startPoint x: 365, startPoint y: 285, endPoint x: 367, endPoint y: 292, distance: 7.5
click at [367, 285] on div "Tax Bill No Multiple Payment Option Payment Plan Clear" at bounding box center [405, 179] width 231 height 381
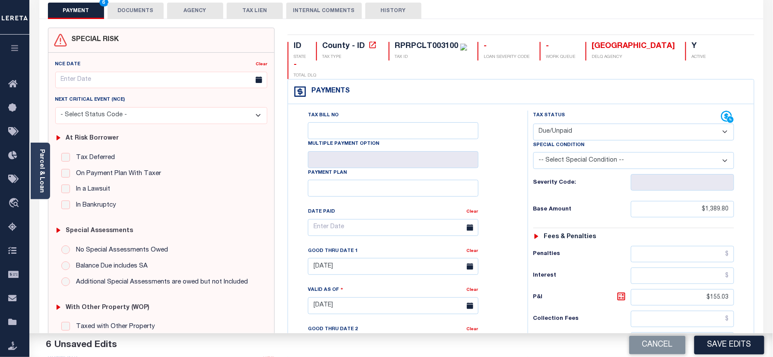
scroll to position [0, 0]
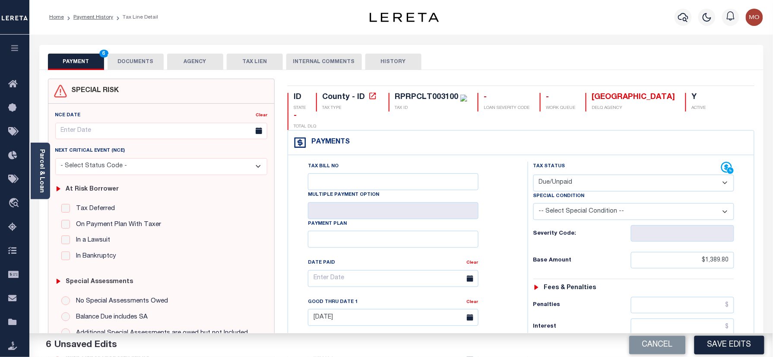
click at [418, 97] on div "RPRPCLT003100" at bounding box center [426, 97] width 63 height 8
copy div "RPRPCLT003100"
click at [136, 61] on button "DOCUMENTS" at bounding box center [136, 62] width 56 height 16
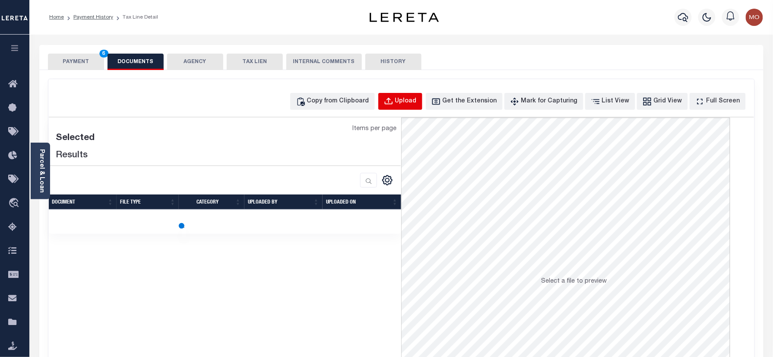
click at [410, 107] on button "Upload" at bounding box center [400, 101] width 44 height 17
select select "POP"
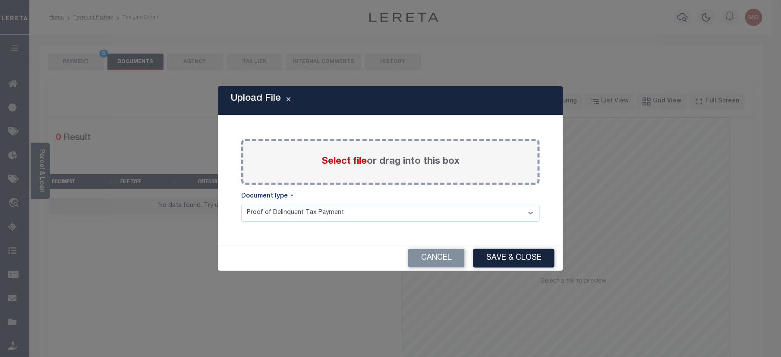
click at [344, 161] on span "Select file" at bounding box center [344, 161] width 45 height 9
click at [0, 0] on input "Select file or drag into this box" at bounding box center [0, 0] width 0 height 0
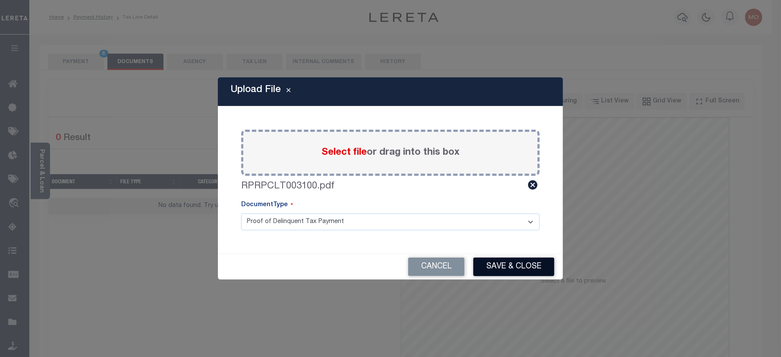
click at [519, 265] on button "Save & Close" at bounding box center [514, 266] width 81 height 19
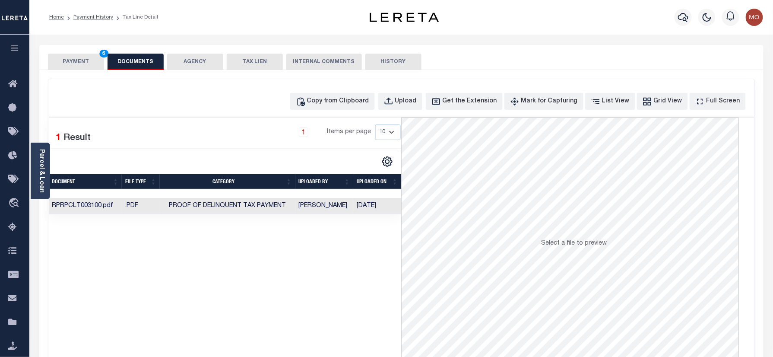
click at [68, 58] on button "PAYMENT 6" at bounding box center [76, 62] width 56 height 16
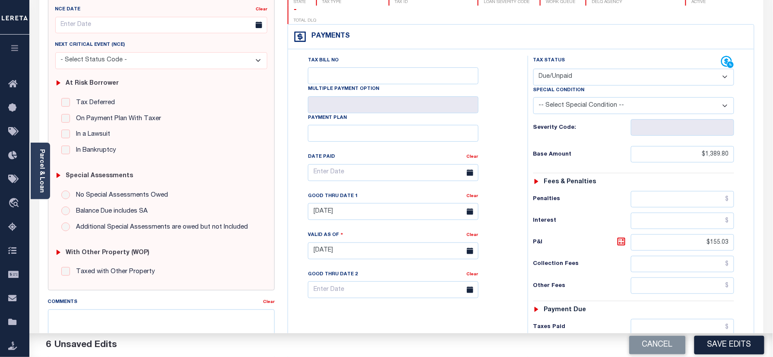
scroll to position [230, 0]
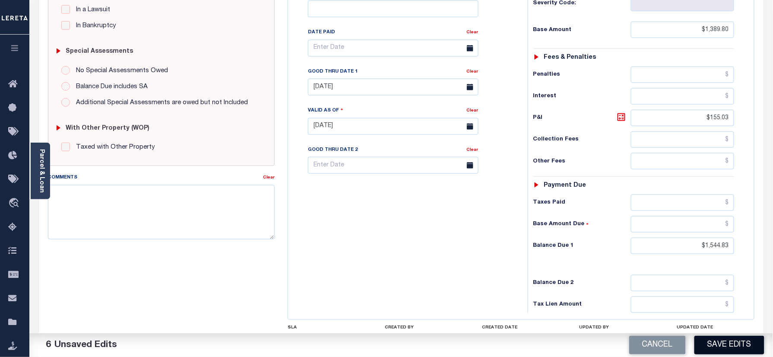
click at [719, 346] on button "Save Edits" at bounding box center [729, 344] width 70 height 19
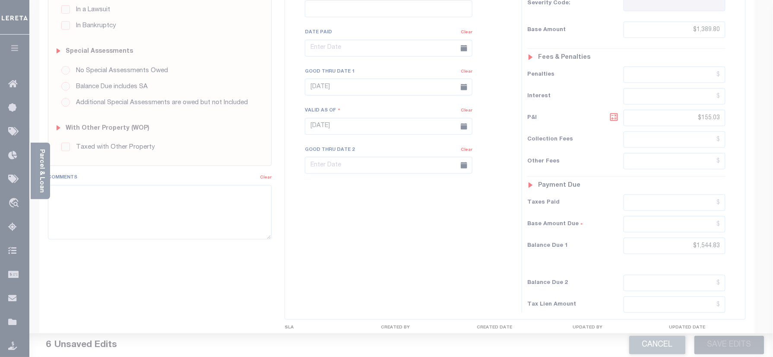
scroll to position [173, 0]
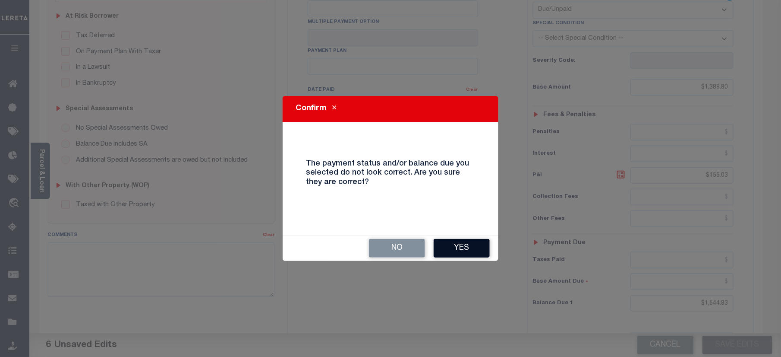
click at [453, 252] on button "Yes" at bounding box center [462, 248] width 56 height 19
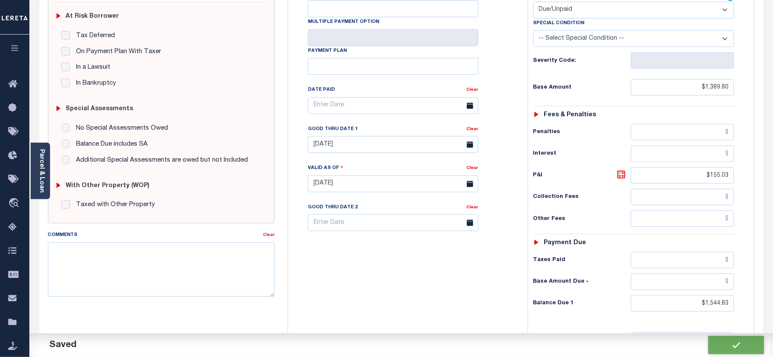
checkbox input "false"
type input "$1,389.8"
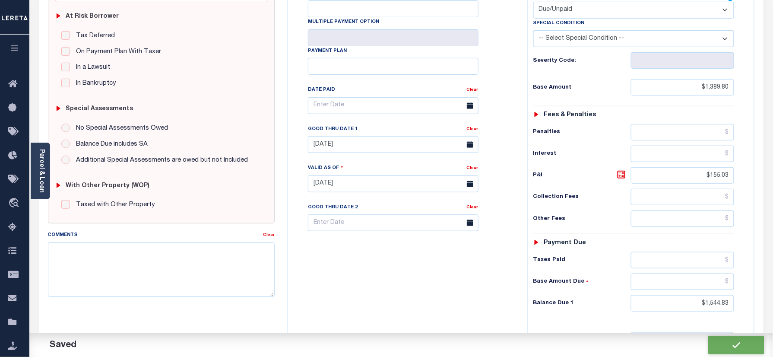
type input "$155.03"
type input "$1,544.83"
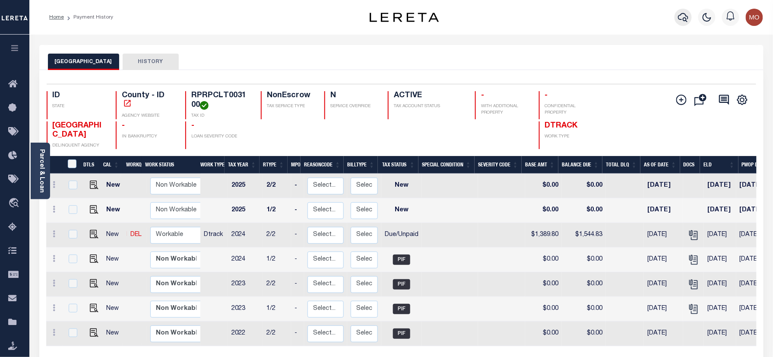
click at [679, 18] on icon "button" at bounding box center [683, 17] width 10 height 10
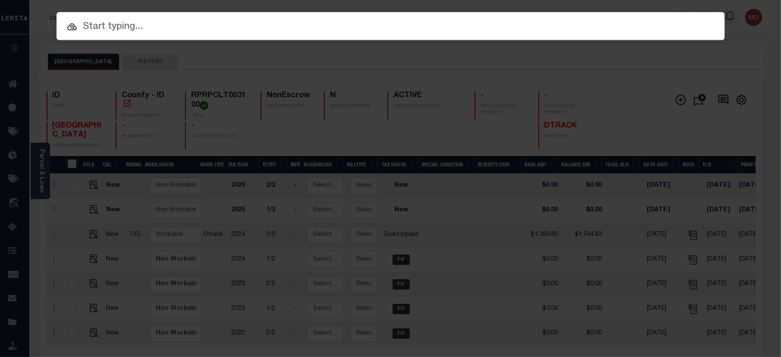
click at [171, 22] on input "text" at bounding box center [391, 26] width 669 height 15
paste input "4001250052867"
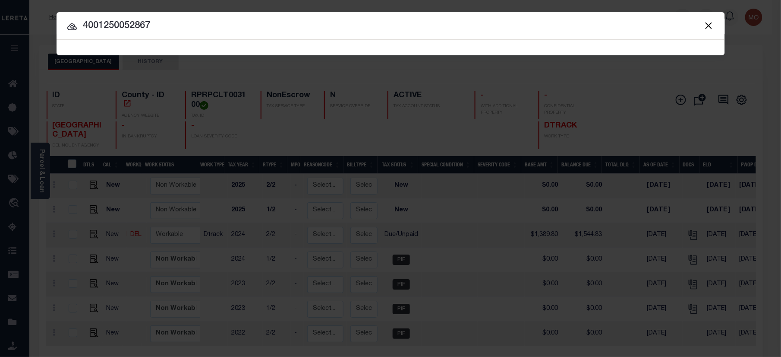
type input "4001250052867"
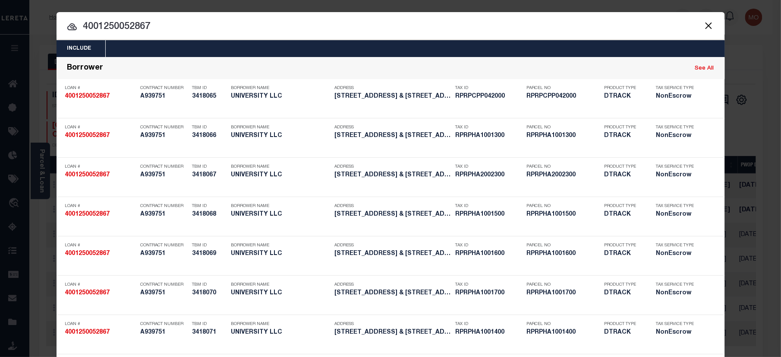
click at [171, 28] on input "4001250052867" at bounding box center [391, 26] width 669 height 15
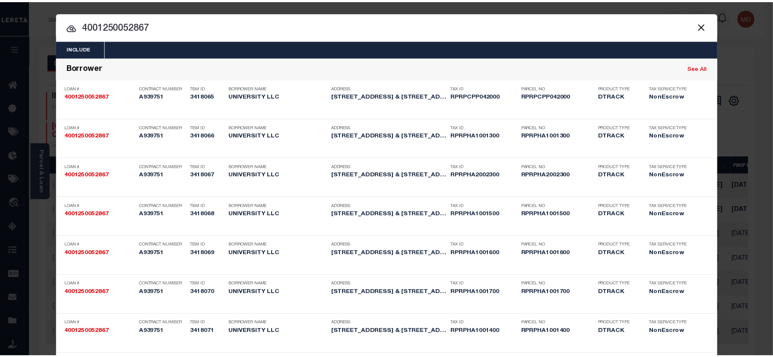
scroll to position [452, 0]
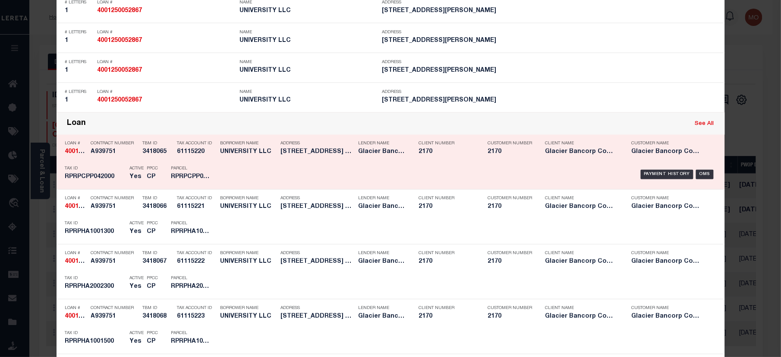
click at [193, 171] on p "Parcel" at bounding box center [190, 168] width 39 height 5
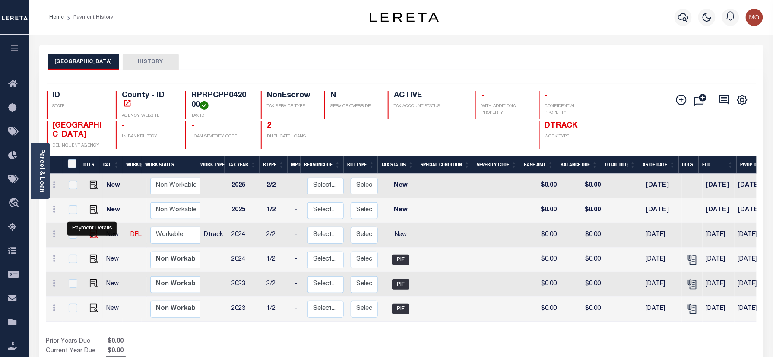
click at [92, 237] on img "" at bounding box center [94, 234] width 9 height 9
checkbox input "true"
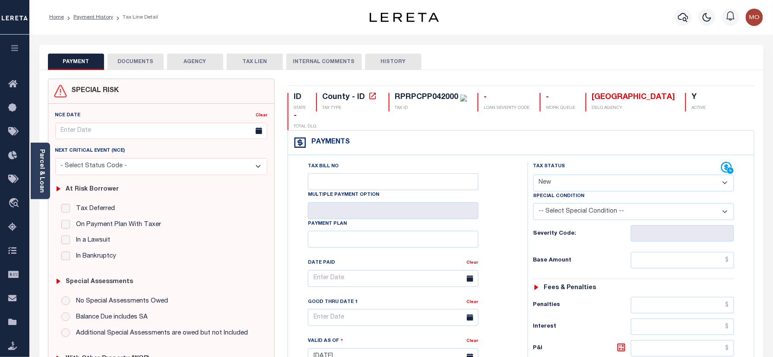
click at [567, 174] on select "- Select Status Code - Open Due/Unpaid Paid Incomplete No Tax Due Internal Refu…" at bounding box center [633, 182] width 201 height 17
select select "DUE"
click at [533, 174] on select "- Select Status Code - Open Due/Unpaid Paid Incomplete No Tax Due Internal Refu…" at bounding box center [633, 182] width 201 height 17
type input "[DATE]"
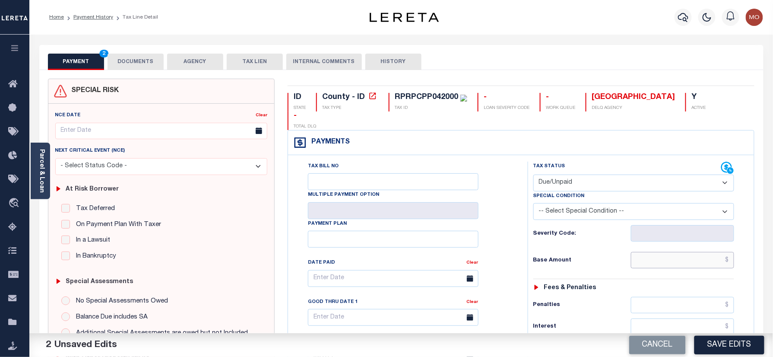
click at [696, 252] on input "text" at bounding box center [683, 260] width 104 height 16
type input "$2,112.05"
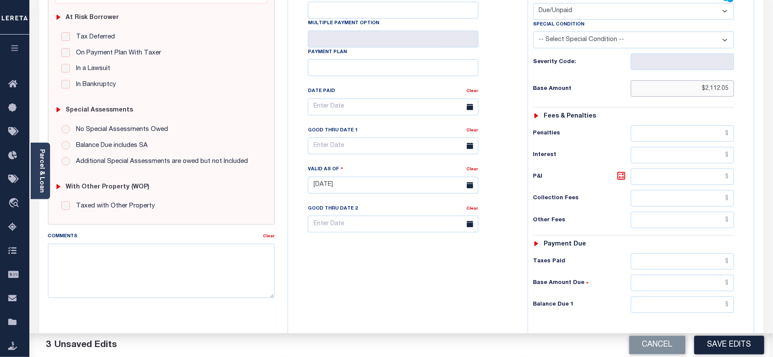
scroll to position [173, 0]
click at [672, 295] on input "text" at bounding box center [683, 303] width 104 height 16
type input "$2,347.64"
click at [624, 169] on icon at bounding box center [621, 174] width 10 height 10
type input "$235.59"
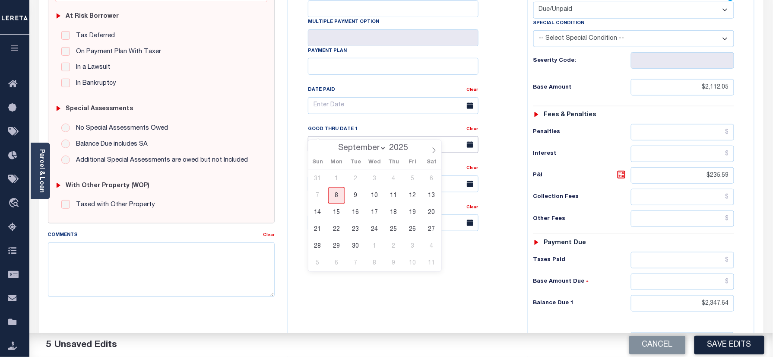
click at [361, 136] on input "text" at bounding box center [393, 144] width 171 height 17
click at [357, 246] on span "30" at bounding box center [355, 245] width 17 height 17
type input "09/30/2025"
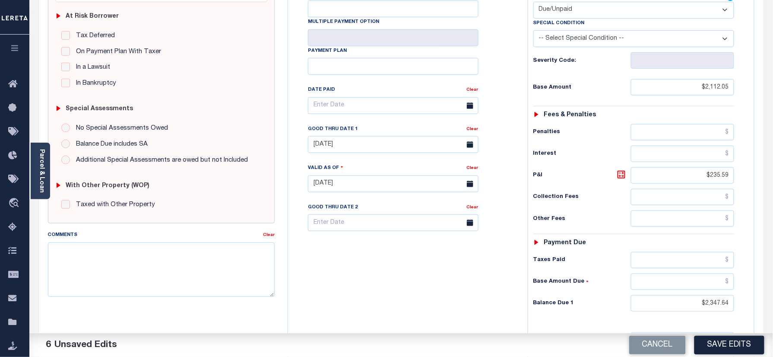
click at [361, 272] on div "Tax Bill No Multiple Payment Option Payment Plan Clear" at bounding box center [405, 179] width 231 height 381
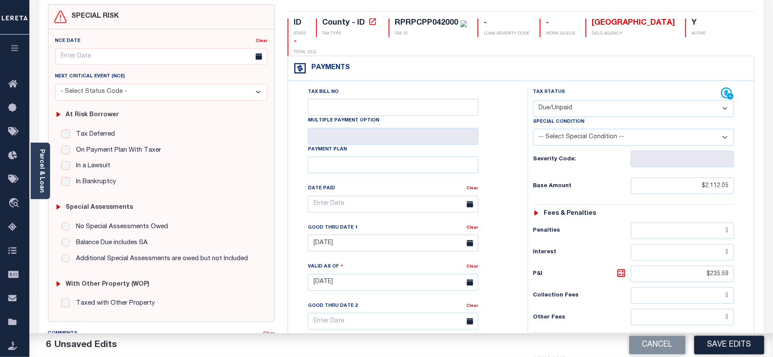
scroll to position [0, 0]
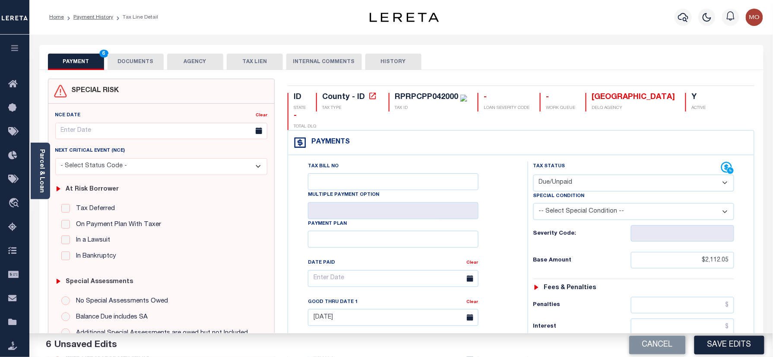
click at [129, 60] on button "DOCUMENTS" at bounding box center [136, 62] width 56 height 16
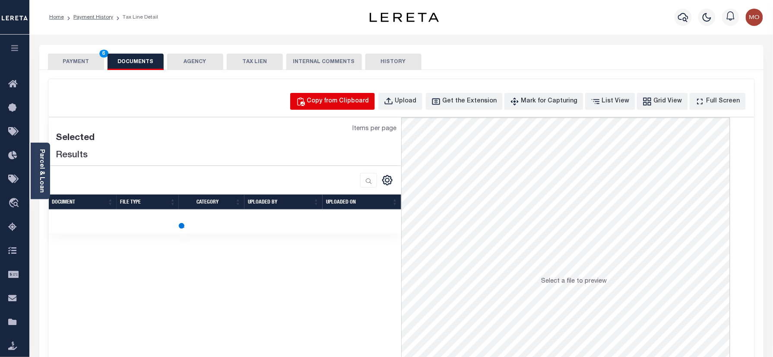
click at [351, 102] on div "Copy from Clipboard" at bounding box center [338, 101] width 62 height 9
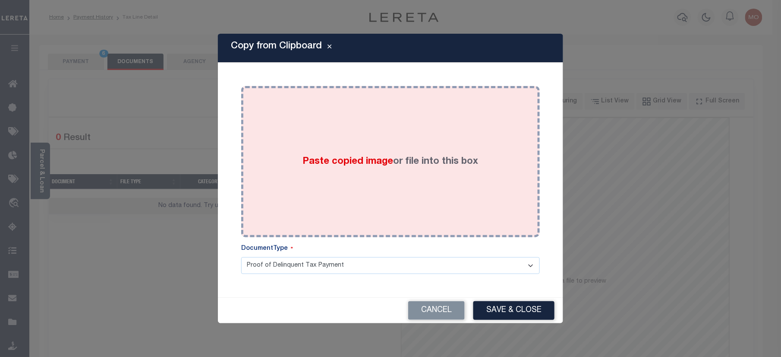
click at [370, 166] on span "Paste copied image" at bounding box center [348, 161] width 91 height 9
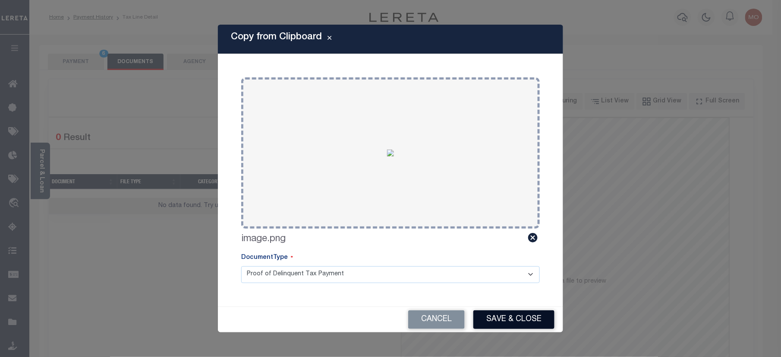
click at [508, 325] on button "Save & Close" at bounding box center [514, 319] width 81 height 19
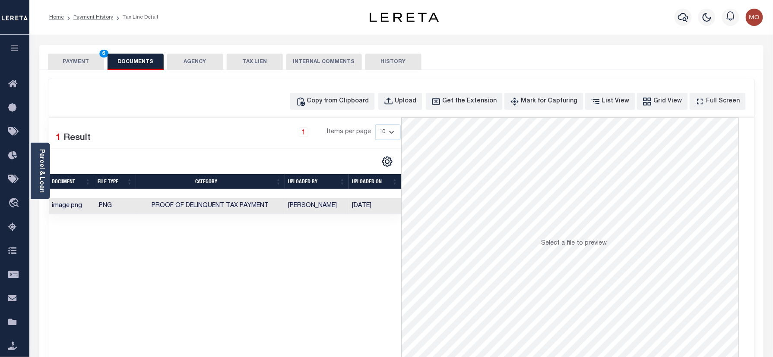
click at [81, 63] on button "PAYMENT 6" at bounding box center [76, 62] width 56 height 16
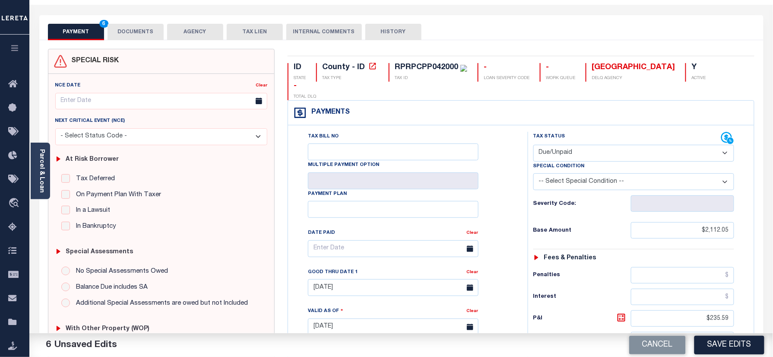
scroll to position [173, 0]
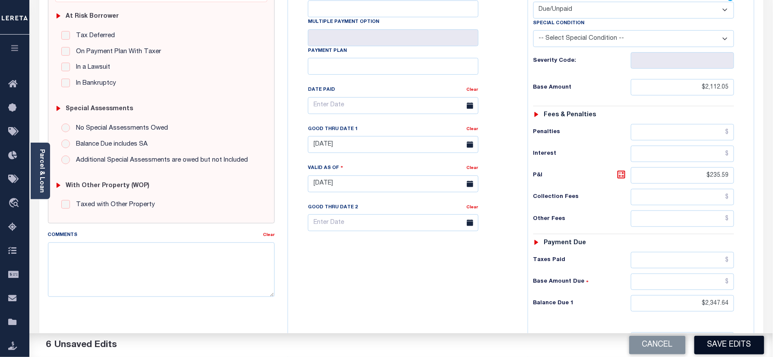
click at [728, 348] on button "Save Edits" at bounding box center [729, 344] width 70 height 19
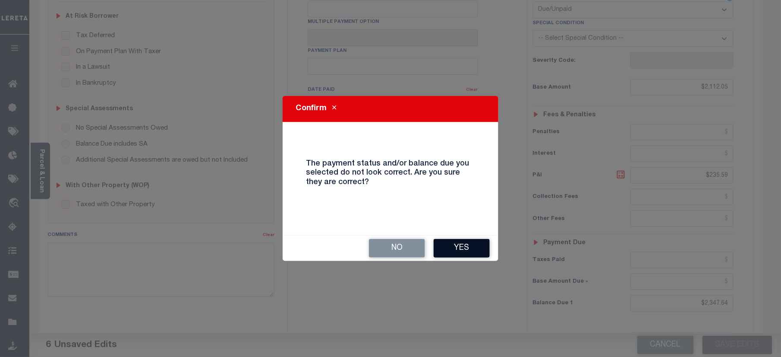
click at [465, 254] on button "Yes" at bounding box center [462, 248] width 56 height 19
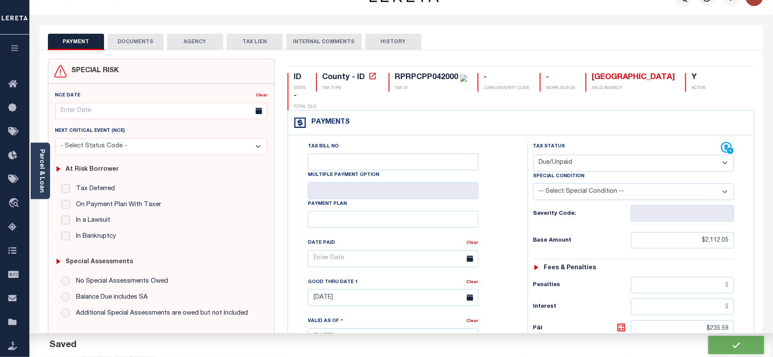
scroll to position [0, 0]
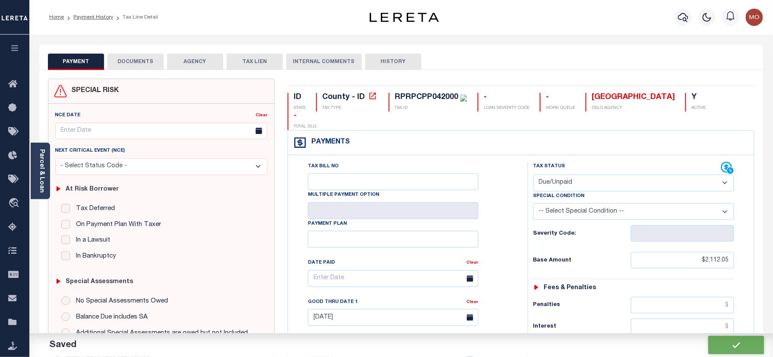
checkbox input "false"
type input "$2,112.05"
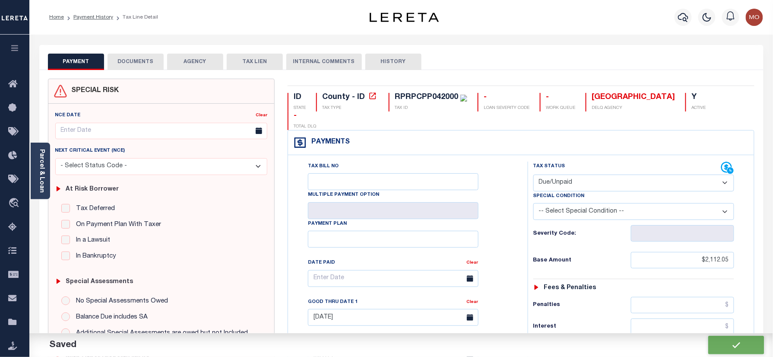
type input "$235.59"
type input "$2,347.64"
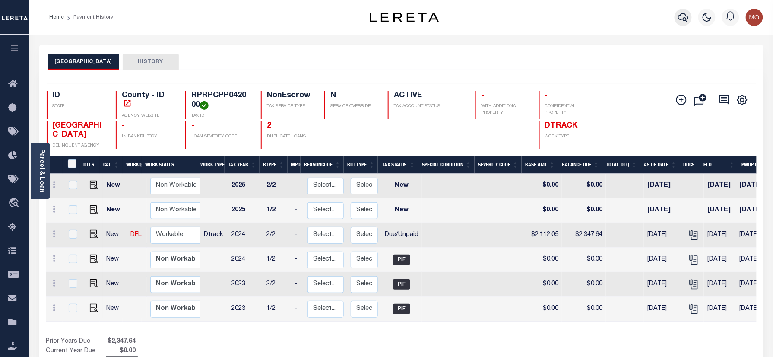
click at [680, 18] on icon "button" at bounding box center [683, 17] width 10 height 10
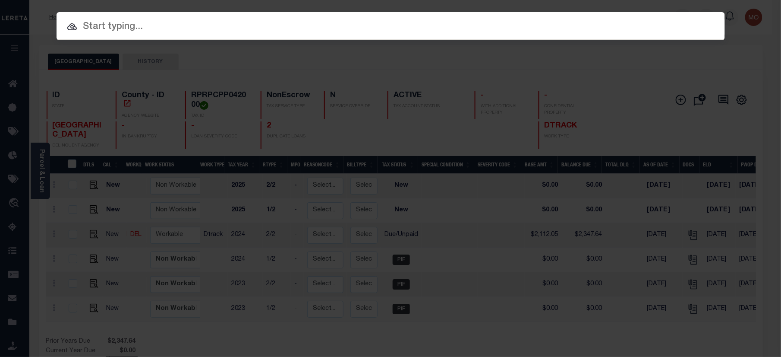
click at [130, 30] on input "text" at bounding box center [391, 26] width 669 height 15
paste input "180272080"
type input "180272080"
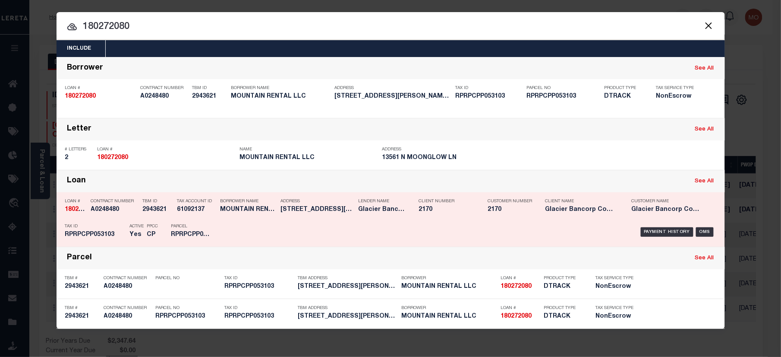
click at [158, 228] on p "PPCC" at bounding box center [152, 226] width 11 height 5
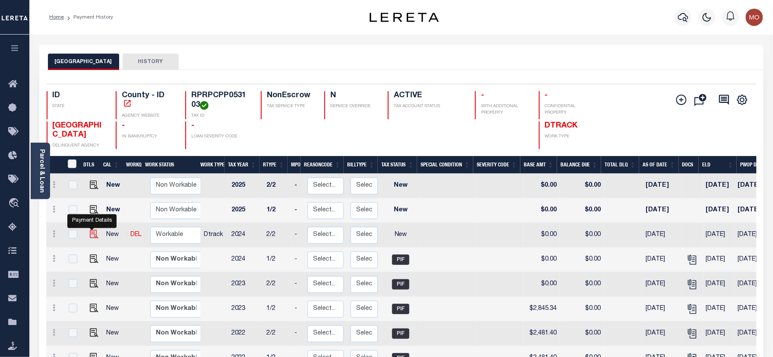
click at [94, 238] on img "" at bounding box center [94, 234] width 9 height 9
checkbox input "true"
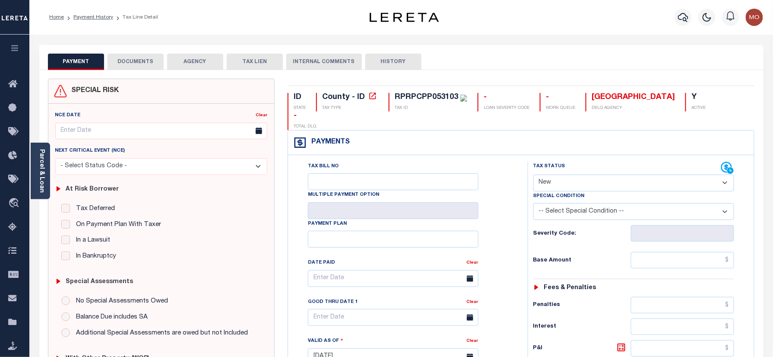
click at [586, 174] on select "- Select Status Code - Open Due/Unpaid Paid Incomplete No Tax Due Internal Refu…" at bounding box center [633, 182] width 201 height 17
select select "DUE"
click at [533, 174] on select "- Select Status Code - Open Due/Unpaid Paid Incomplete No Tax Due Internal Refu…" at bounding box center [633, 182] width 201 height 17
type input "[DATE]"
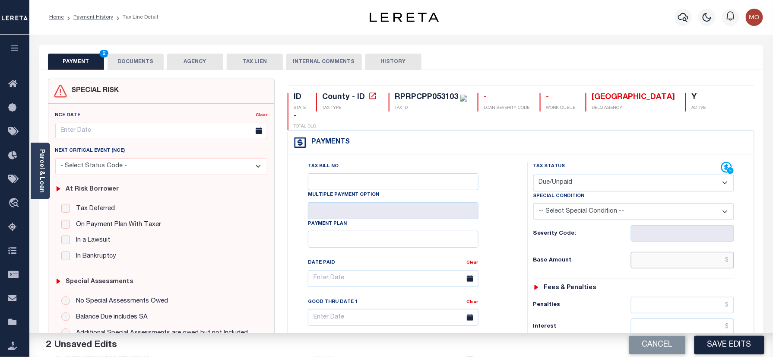
click at [667, 252] on input "text" at bounding box center [683, 260] width 104 height 16
type input "$85.92"
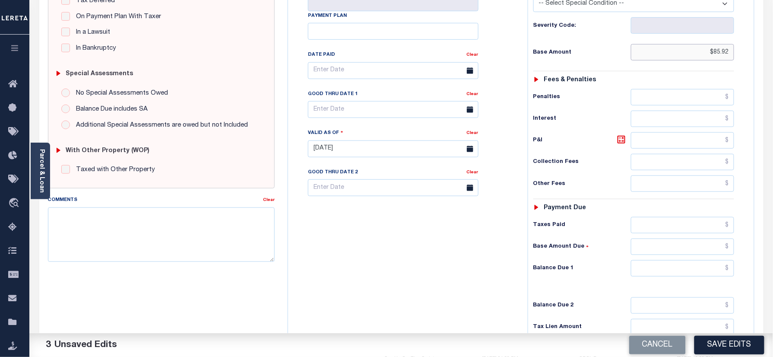
scroll to position [230, 0]
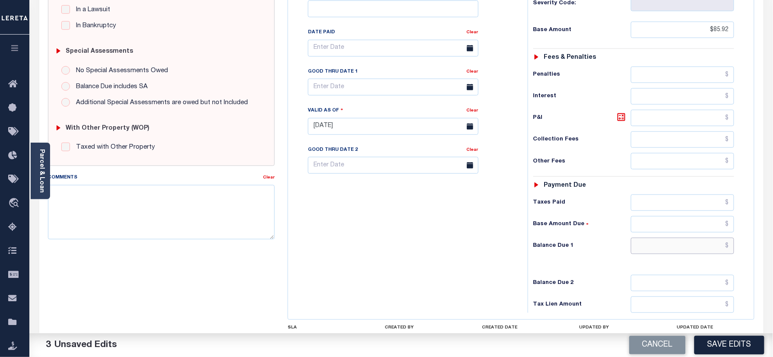
click at [671, 237] on input "text" at bounding box center [683, 245] width 104 height 16
type input "$95.51"
click at [624, 114] on icon at bounding box center [621, 116] width 5 height 5
type input "$9.59"
click at [353, 80] on body "Home Payment History Tax Line Detail" at bounding box center [386, 99] width 773 height 659
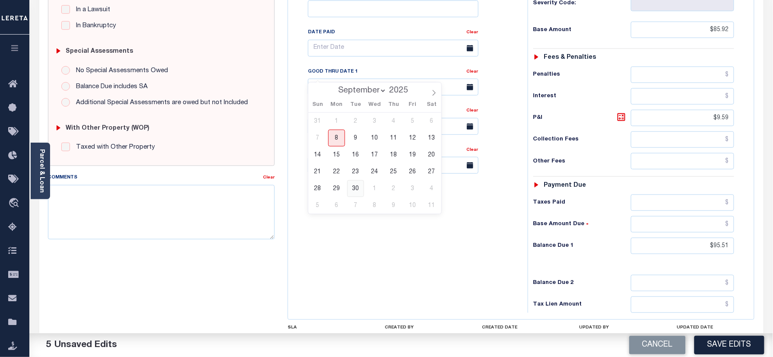
click at [350, 187] on span "30" at bounding box center [355, 188] width 17 height 17
type input "09/30/2025"
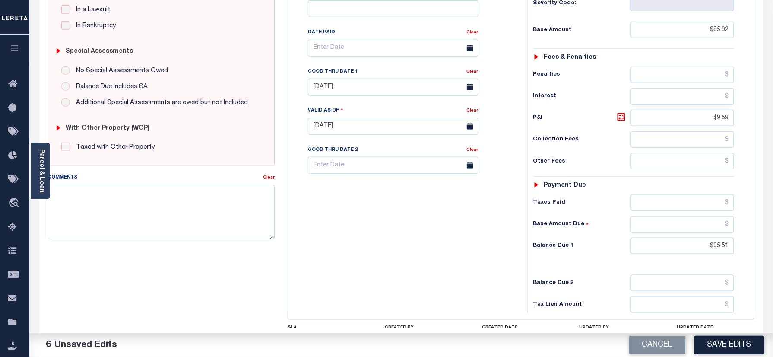
click at [357, 246] on div "Tax Bill No Multiple Payment Option Payment Plan Clear" at bounding box center [405, 121] width 231 height 381
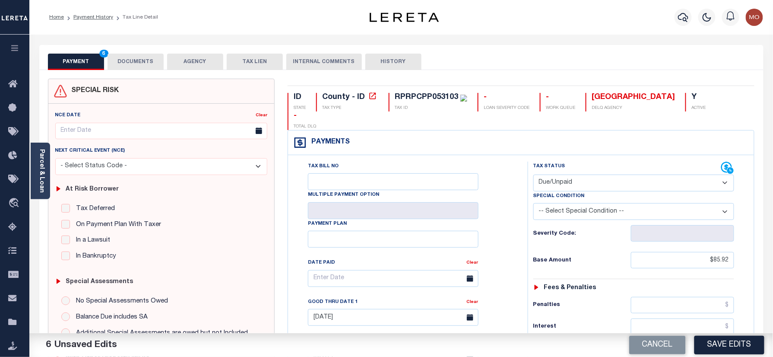
click at [127, 66] on button "DOCUMENTS" at bounding box center [136, 62] width 56 height 16
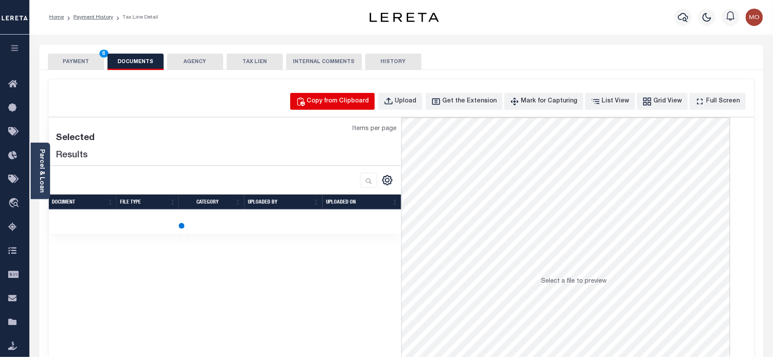
click at [351, 104] on div "Copy from Clipboard" at bounding box center [338, 101] width 62 height 9
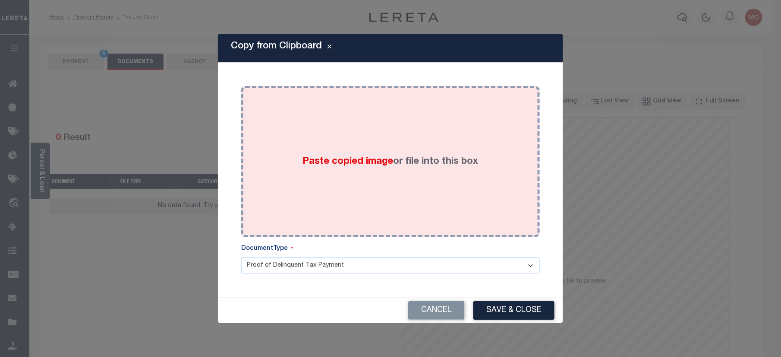
click at [348, 170] on div "Paste copied image or file into this box" at bounding box center [391, 161] width 286 height 138
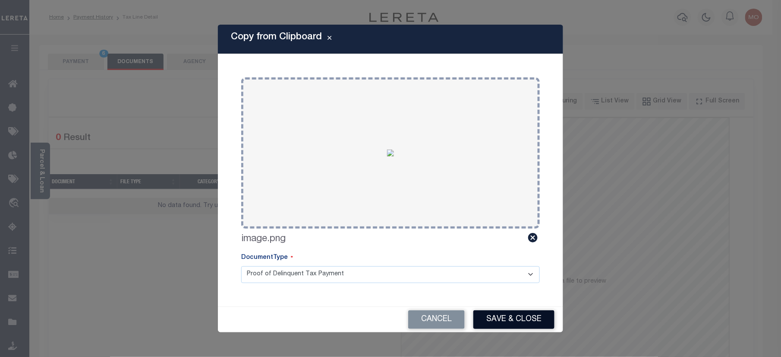
click at [518, 325] on button "Save & Close" at bounding box center [514, 319] width 81 height 19
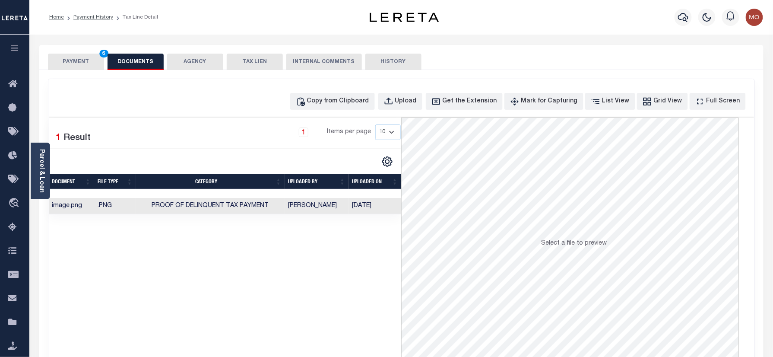
click at [68, 63] on button "PAYMENT 6" at bounding box center [76, 62] width 56 height 16
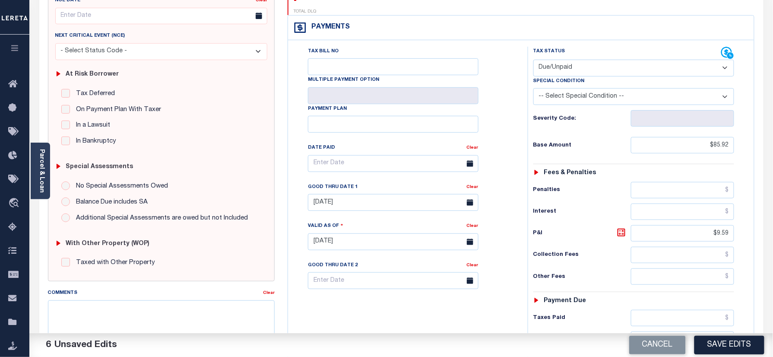
scroll to position [230, 0]
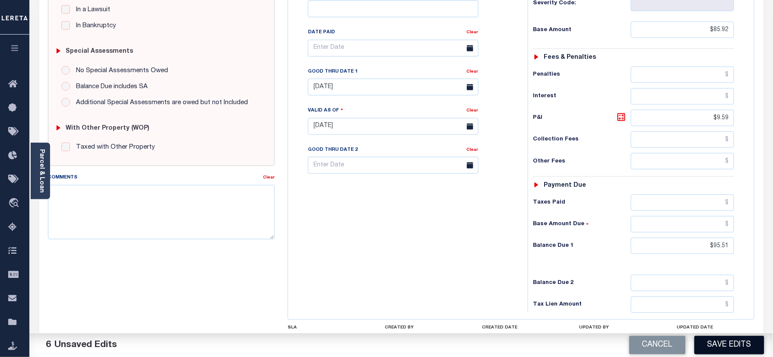
click at [724, 345] on button "Save Edits" at bounding box center [729, 344] width 70 height 19
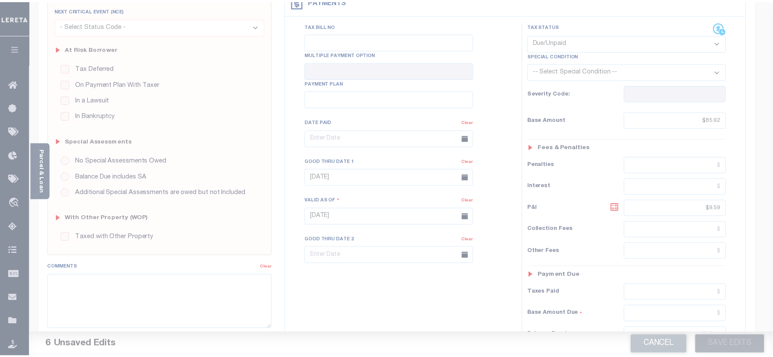
scroll to position [57, 0]
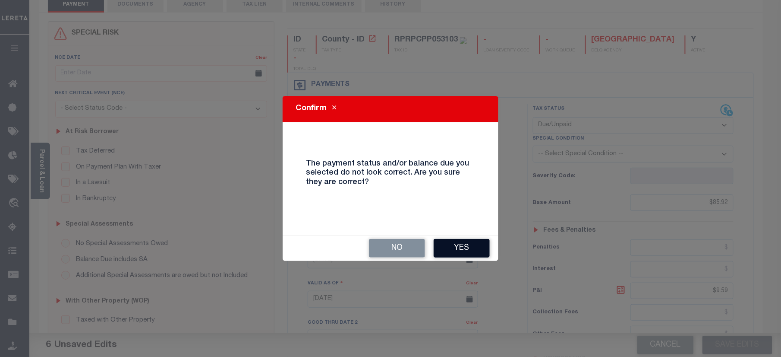
click at [452, 250] on button "Yes" at bounding box center [462, 248] width 56 height 19
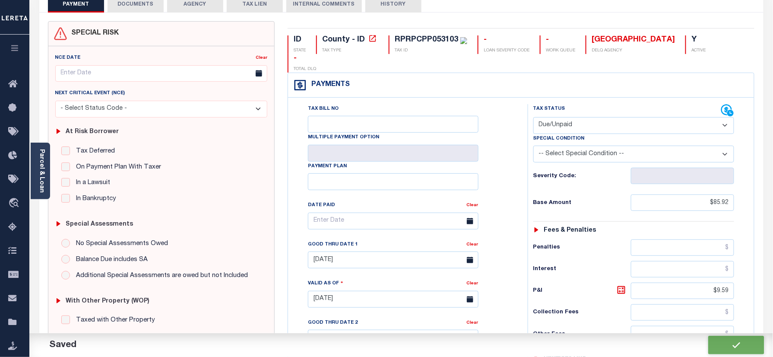
checkbox input "false"
type input "$85.92"
type input "$9.59"
type input "$95.51"
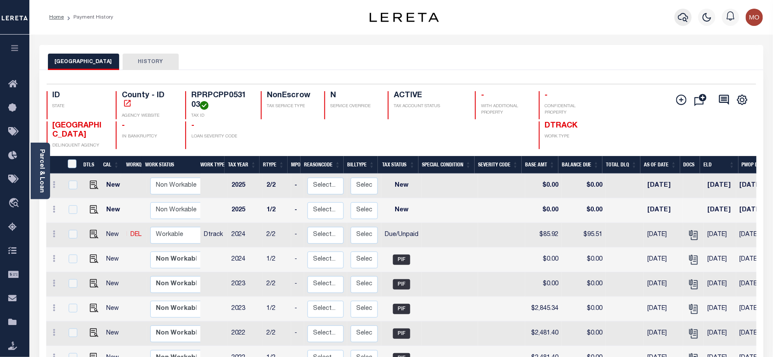
click at [685, 19] on icon "button" at bounding box center [683, 17] width 10 height 10
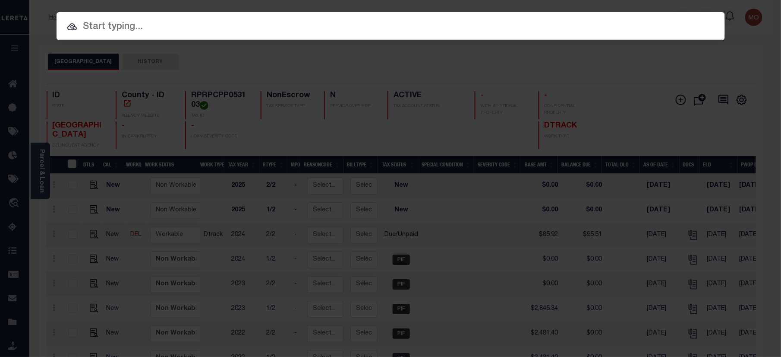
click at [105, 28] on input "text" at bounding box center [391, 26] width 669 height 15
paste input "4003240048995"
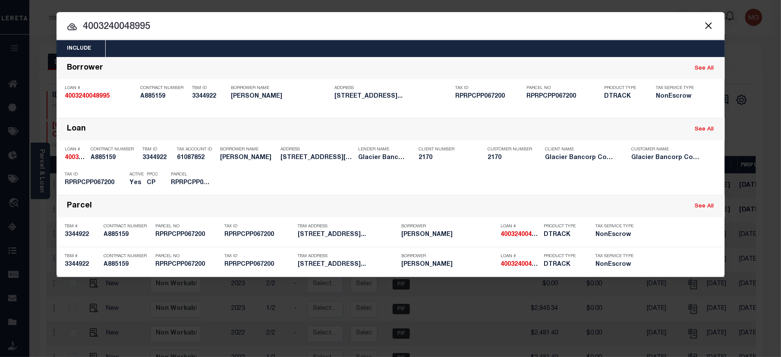
type input "4003240048995"
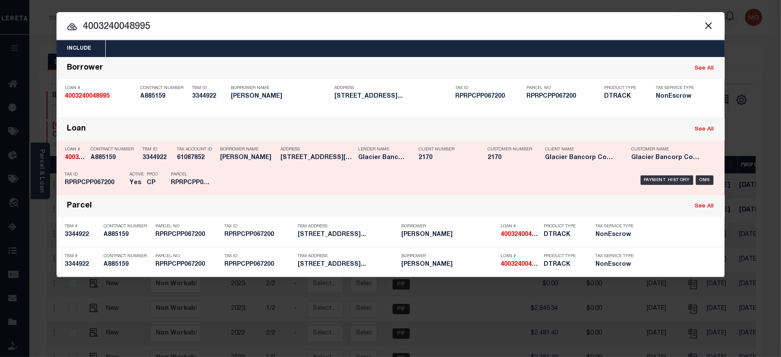
click at [143, 164] on div "TBM ID 3344922" at bounding box center [158, 154] width 30 height 25
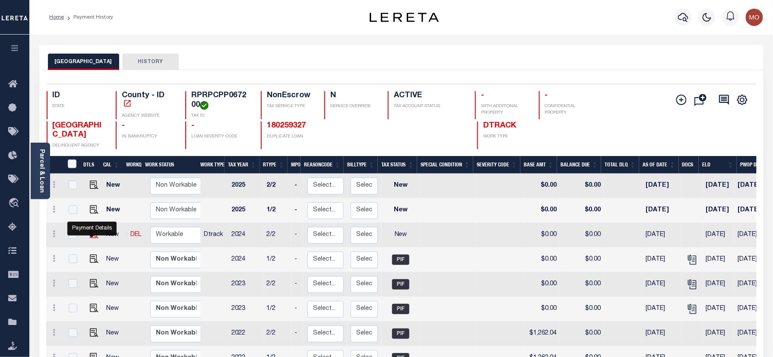
click at [90, 237] on img "" at bounding box center [94, 234] width 9 height 9
checkbox input "true"
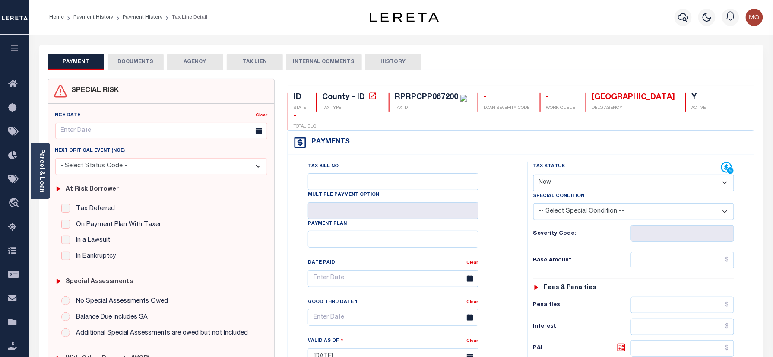
click at [566, 174] on select "- Select Status Code - Open Due/Unpaid Paid Incomplete No Tax Due Internal Refu…" at bounding box center [633, 182] width 201 height 17
select select "DUE"
click at [533, 174] on select "- Select Status Code - Open Due/Unpaid Paid Incomplete No Tax Due Internal Refu…" at bounding box center [633, 182] width 201 height 17
type input "[DATE]"
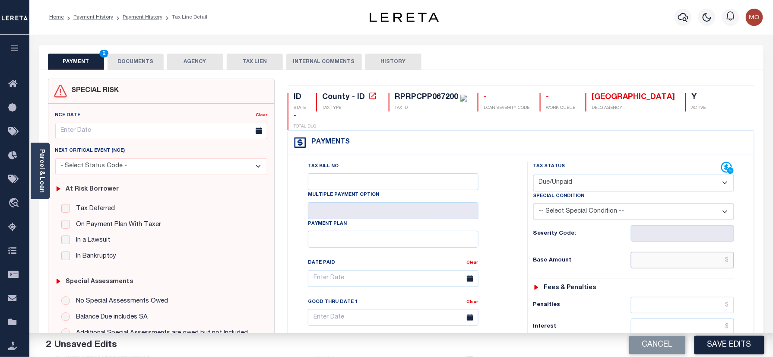
click at [654, 252] on input "text" at bounding box center [683, 260] width 104 height 16
type input "$18.03"
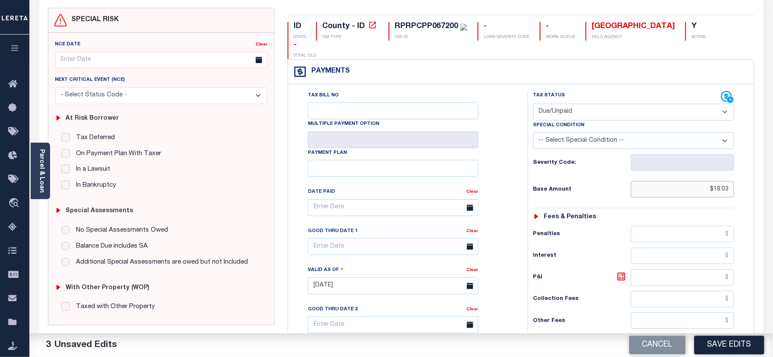
scroll to position [230, 0]
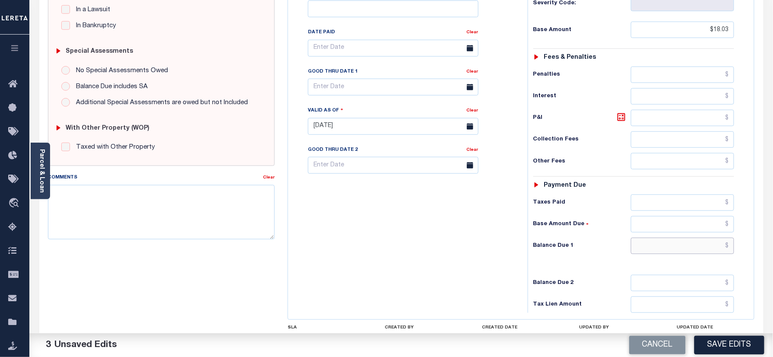
click at [661, 237] on input "text" at bounding box center [683, 245] width 104 height 16
type input "$20.04"
click at [620, 112] on icon at bounding box center [621, 117] width 10 height 10
type input "$2.01"
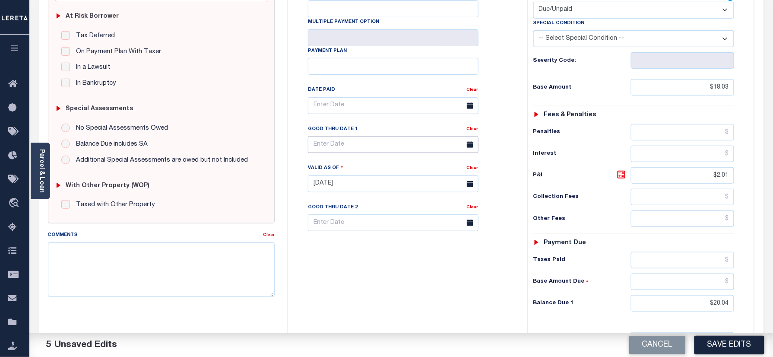
click at [340, 136] on input "text" at bounding box center [393, 144] width 171 height 17
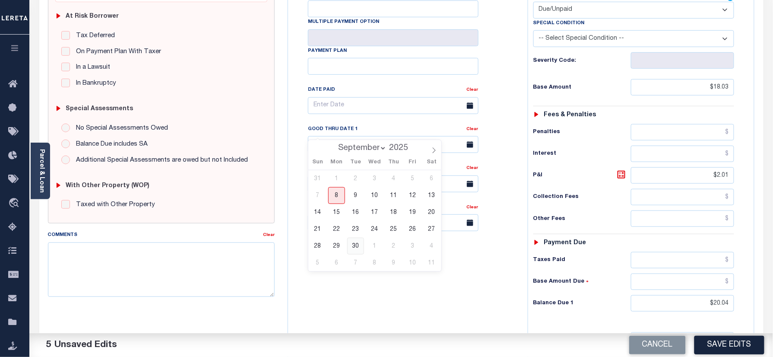
click at [355, 246] on span "30" at bounding box center [355, 245] width 17 height 17
type input "09/30/2025"
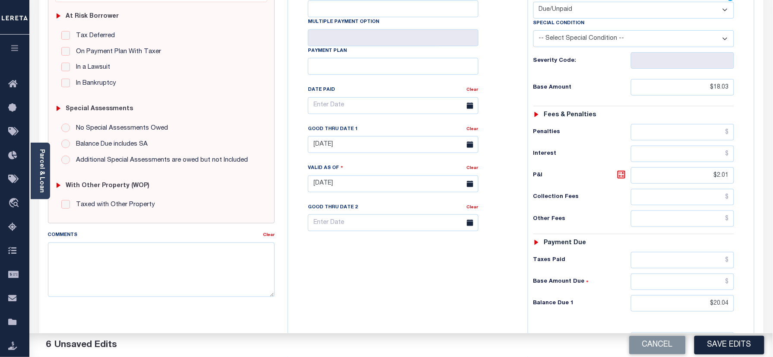
click at [368, 277] on div "Tax Bill No Multiple Payment Option Payment Plan Clear" at bounding box center [405, 179] width 231 height 381
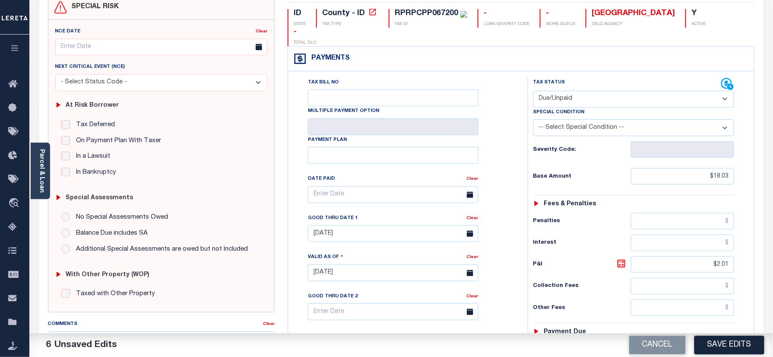
scroll to position [0, 0]
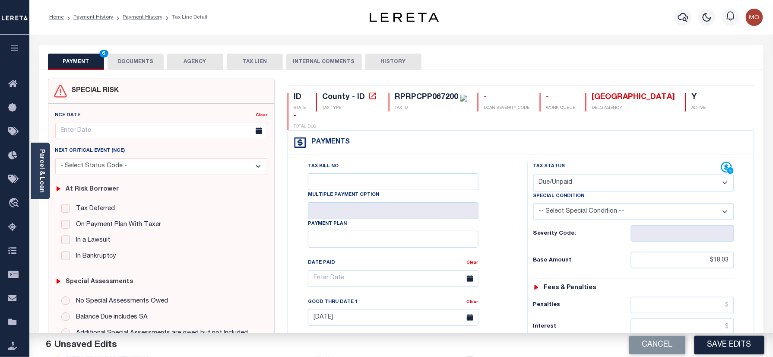
click at [150, 55] on button "DOCUMENTS" at bounding box center [136, 62] width 56 height 16
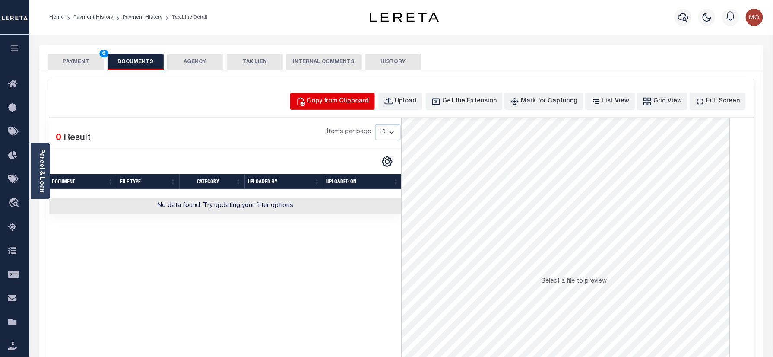
click at [341, 102] on div "Copy from Clipboard" at bounding box center [338, 101] width 62 height 9
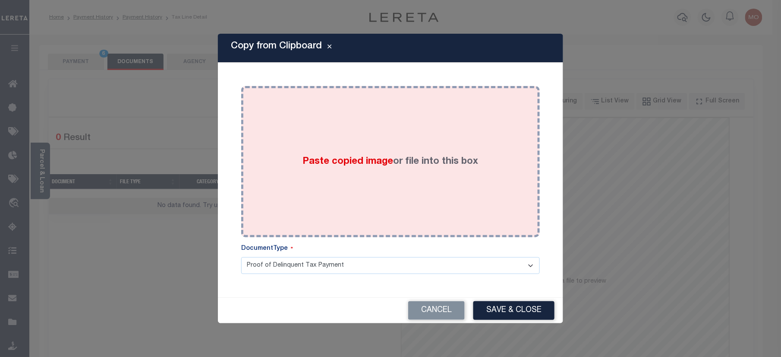
click at [341, 164] on span "Paste copied image" at bounding box center [348, 161] width 91 height 9
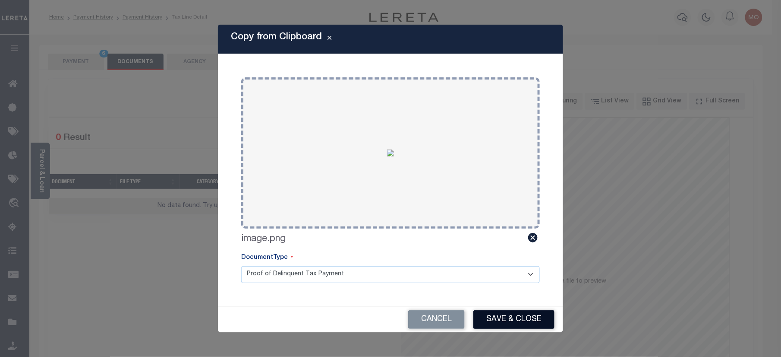
click at [517, 320] on button "Save & Close" at bounding box center [514, 319] width 81 height 19
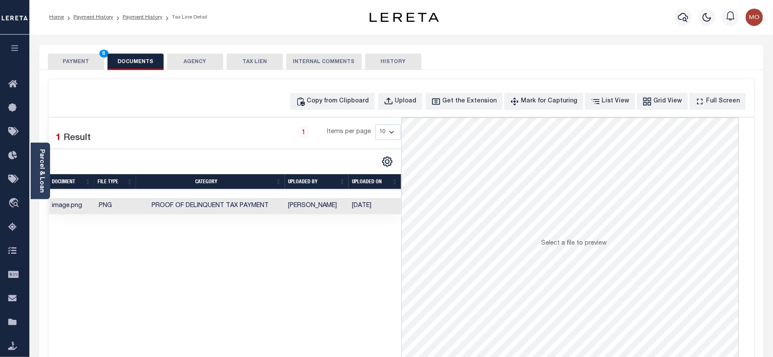
click at [70, 58] on button "PAYMENT 6" at bounding box center [76, 62] width 56 height 16
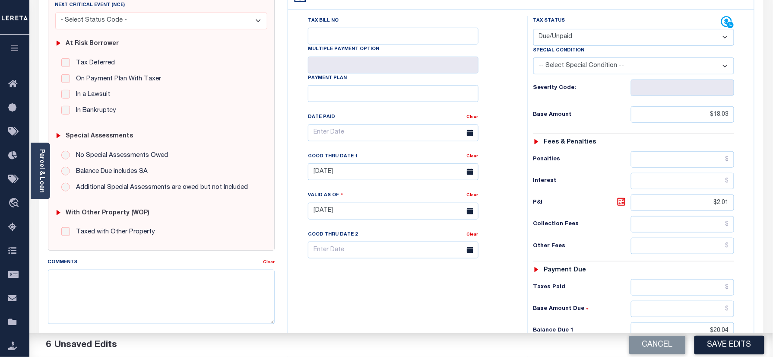
scroll to position [230, 0]
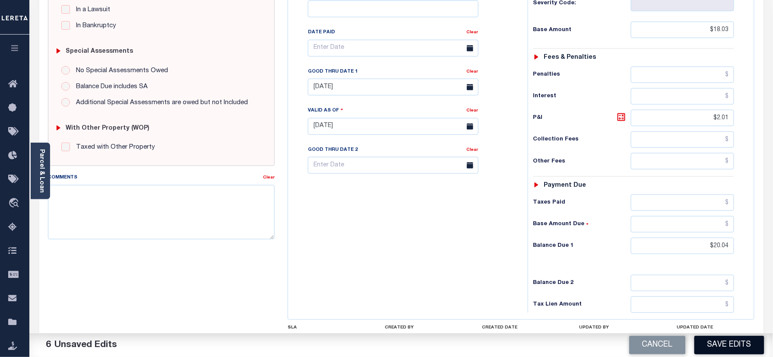
click at [725, 345] on button "Save Edits" at bounding box center [729, 344] width 70 height 19
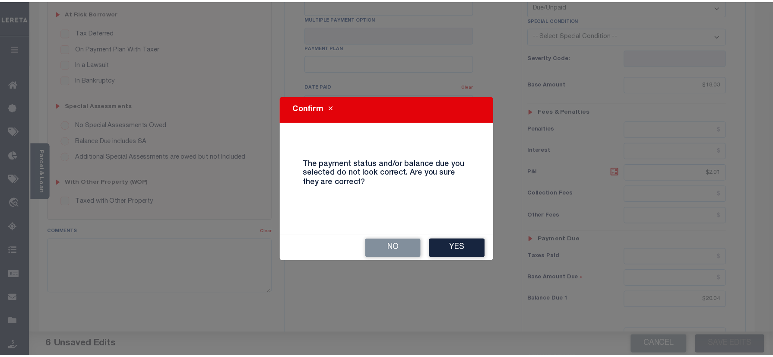
scroll to position [115, 0]
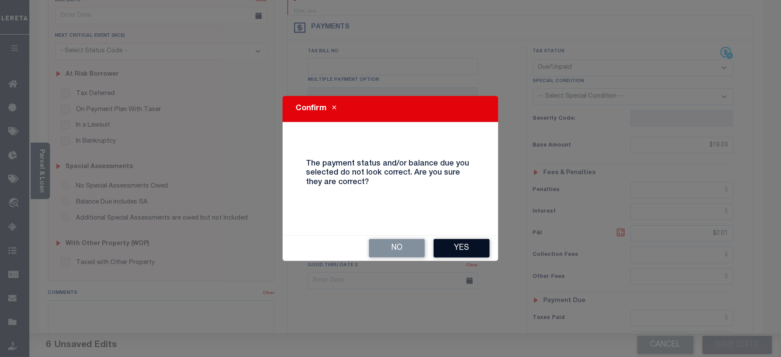
click at [452, 250] on button "Yes" at bounding box center [462, 248] width 56 height 19
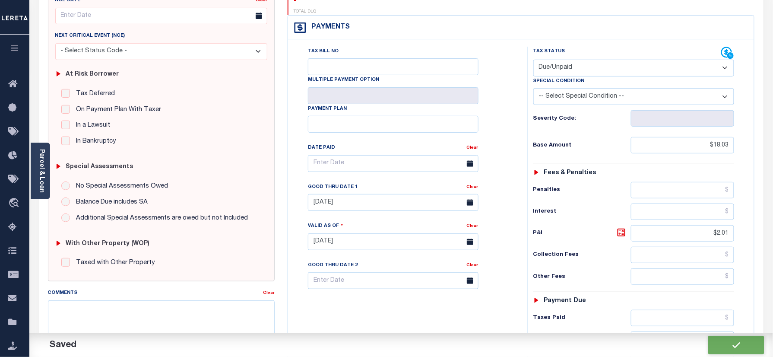
checkbox input "false"
type input "$18.03"
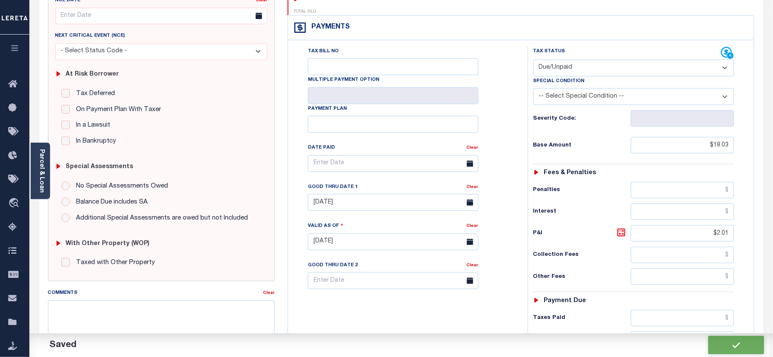
type input "$2.01"
type input "$20.04"
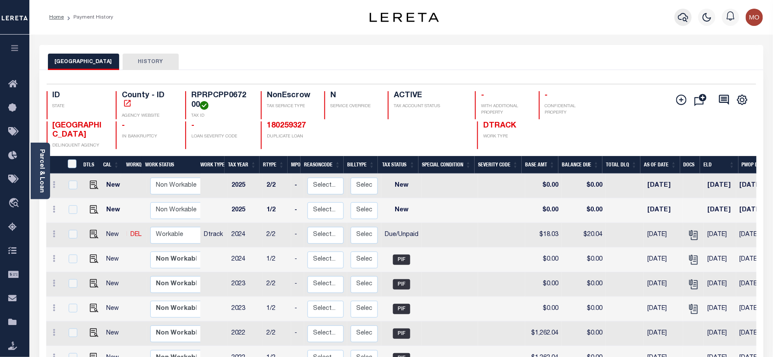
click at [683, 15] on icon "button" at bounding box center [683, 17] width 10 height 10
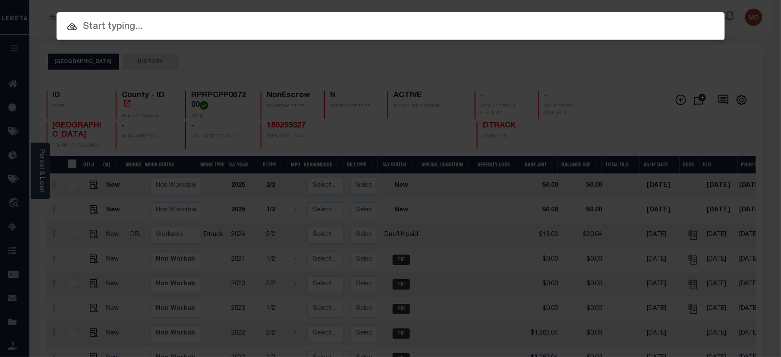
click at [107, 31] on input "text" at bounding box center [391, 26] width 669 height 15
paste input "4001250052867"
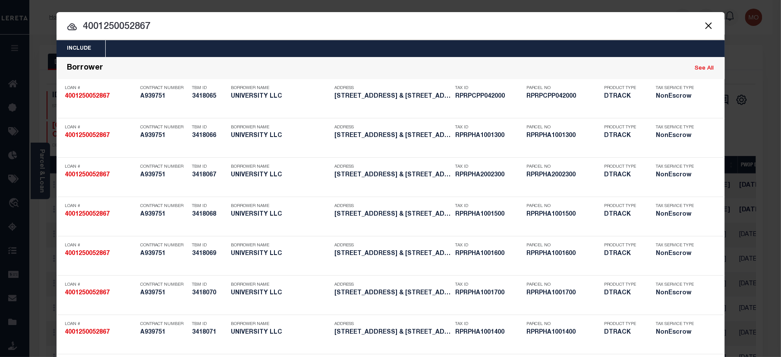
type input "4001250052867"
click at [174, 26] on input "4001250052867" at bounding box center [391, 26] width 669 height 15
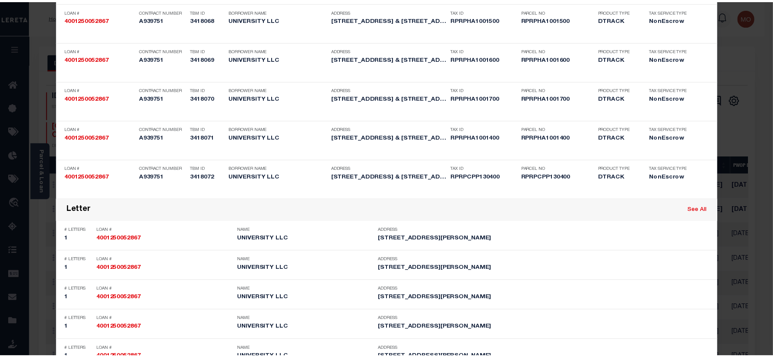
scroll to position [837, 0]
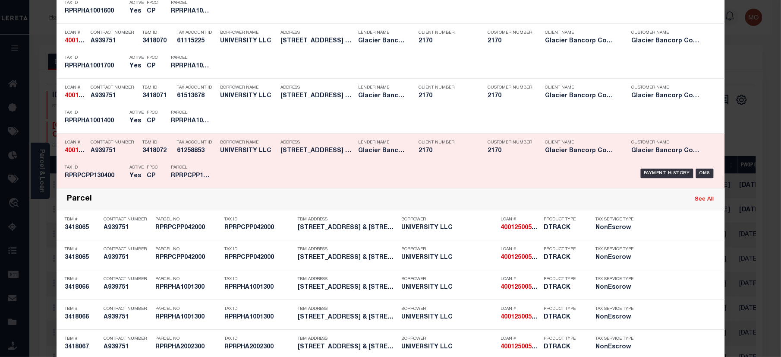
click at [106, 174] on h5 "RPRPCPP130400" at bounding box center [95, 175] width 60 height 7
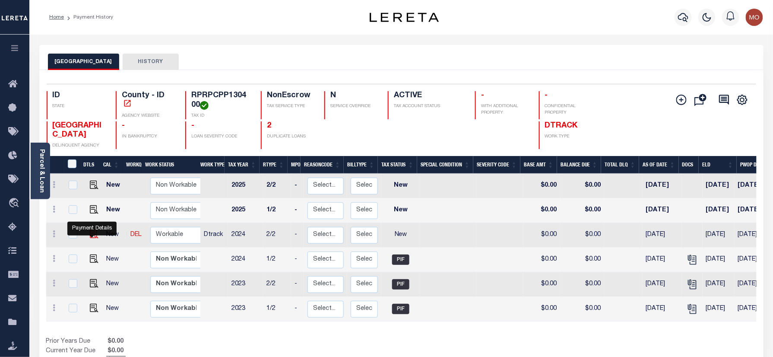
click at [90, 235] on img "" at bounding box center [94, 234] width 9 height 9
checkbox input "true"
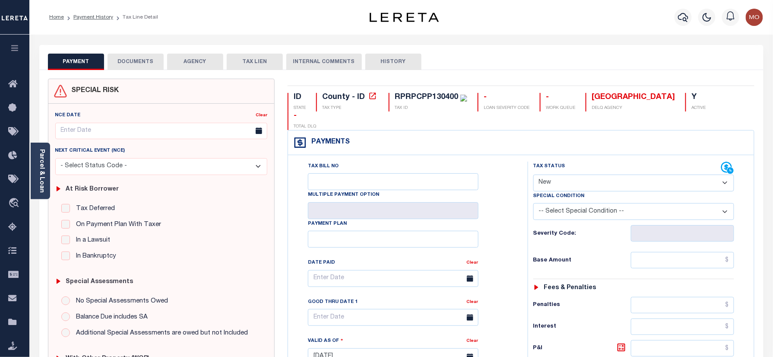
drag, startPoint x: 568, startPoint y: 168, endPoint x: 570, endPoint y: 175, distance: 8.1
click at [569, 174] on select "- Select Status Code - Open Due/Unpaid Paid Incomplete No Tax Due Internal Refu…" at bounding box center [633, 182] width 201 height 17
select select "DUE"
click at [533, 174] on select "- Select Status Code - Open Due/Unpaid Paid Incomplete No Tax Due Internal Refu…" at bounding box center [633, 182] width 201 height 17
type input "[DATE]"
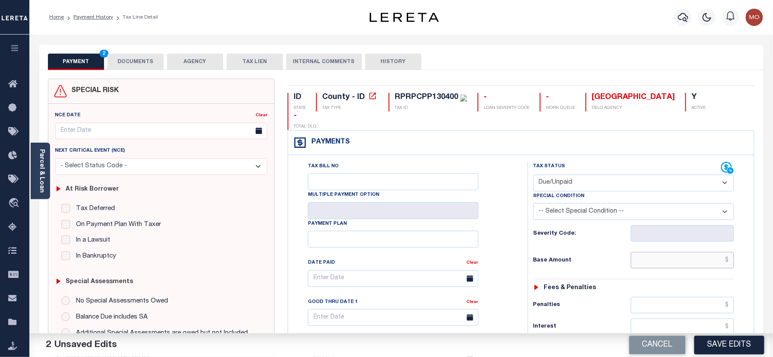
click at [646, 252] on input "text" at bounding box center [683, 260] width 104 height 16
type input "$1,776.72"
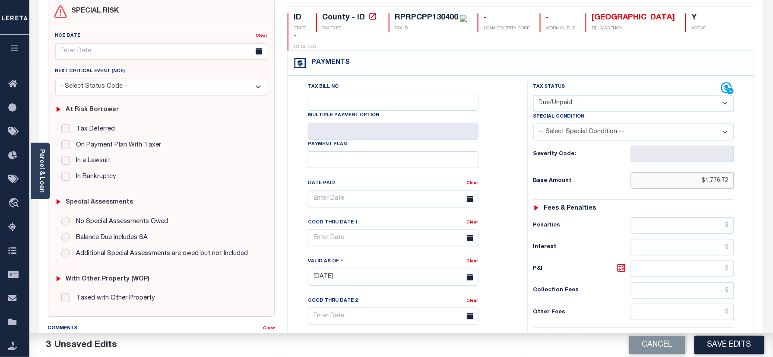
scroll to position [173, 0]
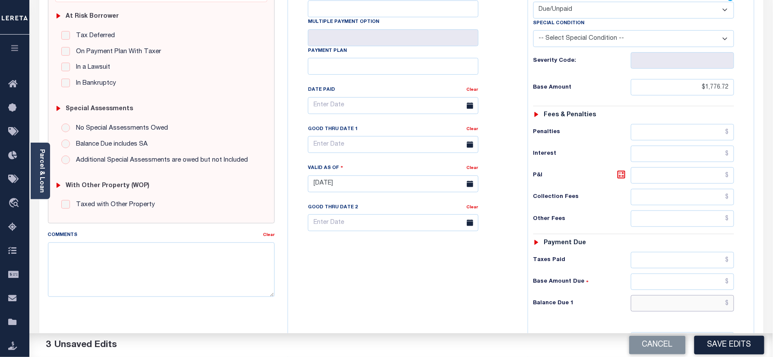
click at [681, 295] on input "text" at bounding box center [683, 303] width 104 height 16
type input "$1,974.91"
click at [622, 169] on icon at bounding box center [621, 174] width 10 height 10
type input "$198.19"
click at [402, 136] on input "text" at bounding box center [393, 144] width 171 height 17
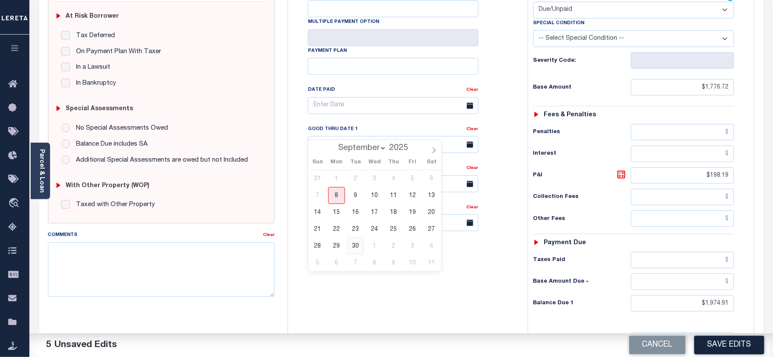
click at [353, 244] on span "30" at bounding box center [355, 245] width 17 height 17
type input "[DATE]"
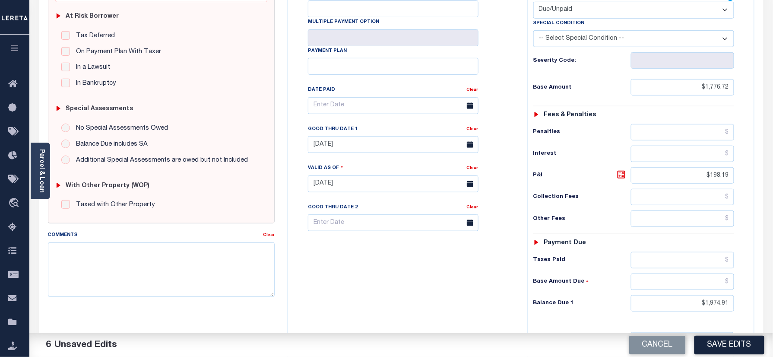
click at [339, 267] on div "Tax Bill No Multiple Payment Option Payment Plan Clear" at bounding box center [405, 179] width 231 height 381
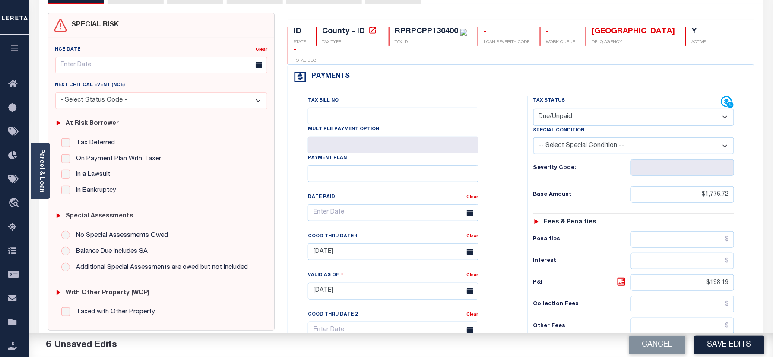
scroll to position [0, 0]
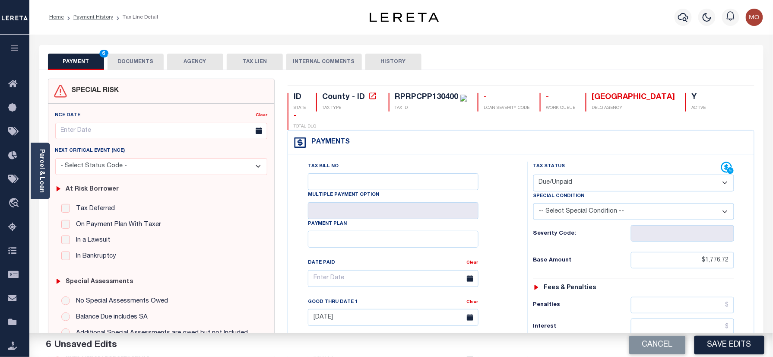
click at [136, 65] on button "DOCUMENTS" at bounding box center [136, 62] width 56 height 16
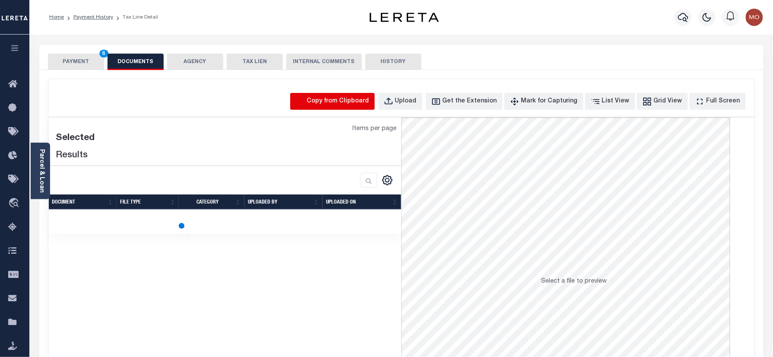
click at [304, 99] on icon "button" at bounding box center [300, 101] width 7 height 8
select select "POP"
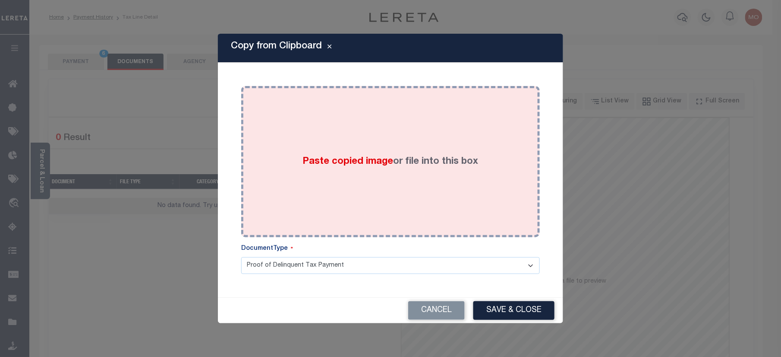
click at [379, 166] on span "Paste copied image" at bounding box center [348, 161] width 91 height 9
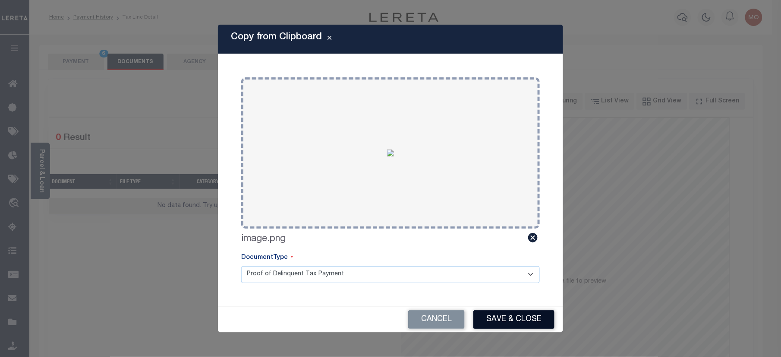
click at [513, 318] on button "Save & Close" at bounding box center [514, 319] width 81 height 19
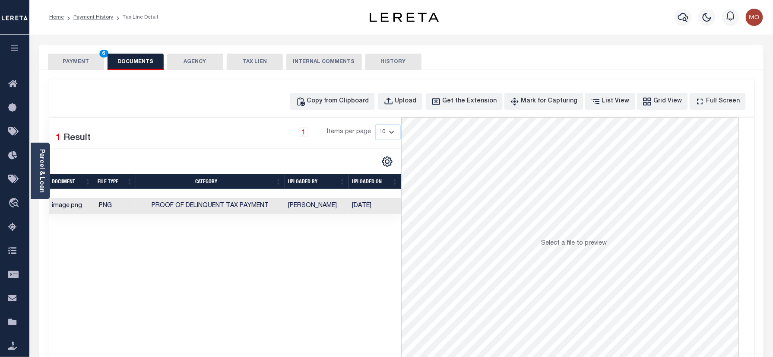
click at [70, 62] on button "PAYMENT 6" at bounding box center [76, 62] width 56 height 16
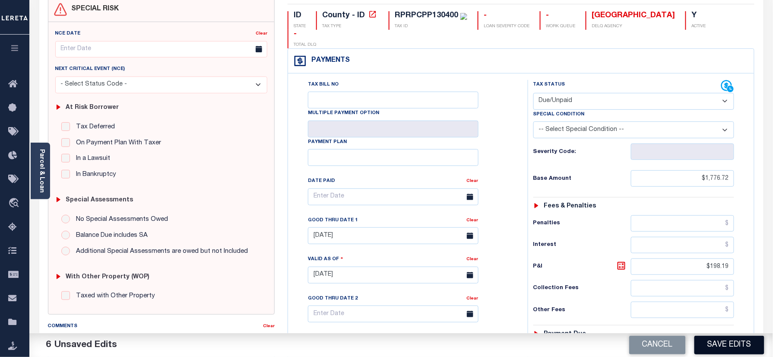
scroll to position [173, 0]
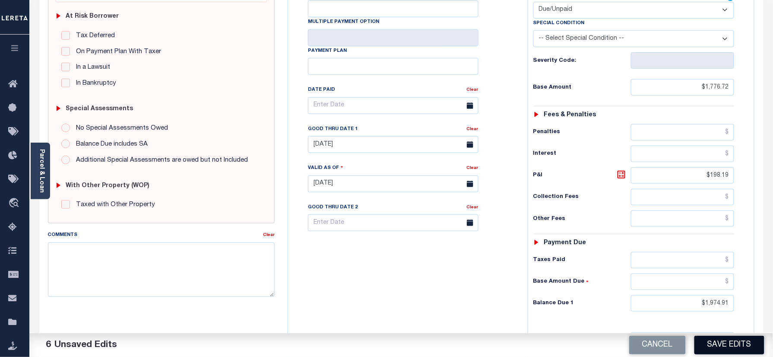
click at [728, 345] on button "Save Edits" at bounding box center [729, 344] width 70 height 19
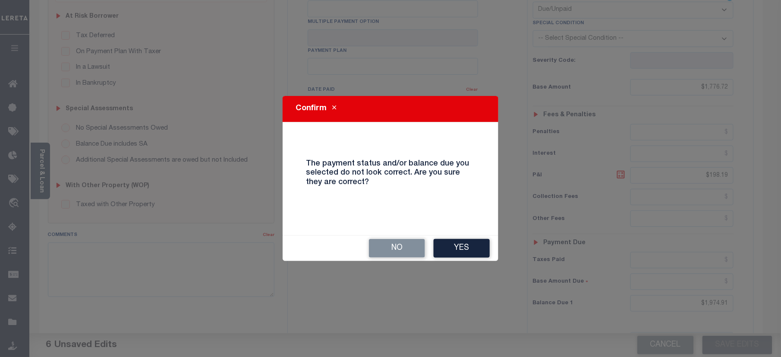
drag, startPoint x: 461, startPoint y: 251, endPoint x: 430, endPoint y: 289, distance: 49.2
click at [462, 251] on button "Yes" at bounding box center [462, 248] width 56 height 19
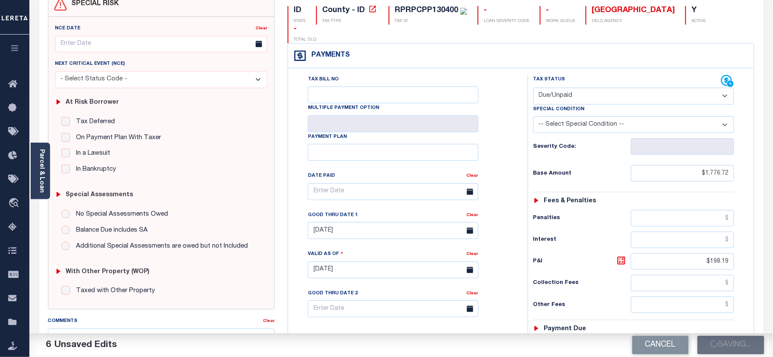
scroll to position [0, 0]
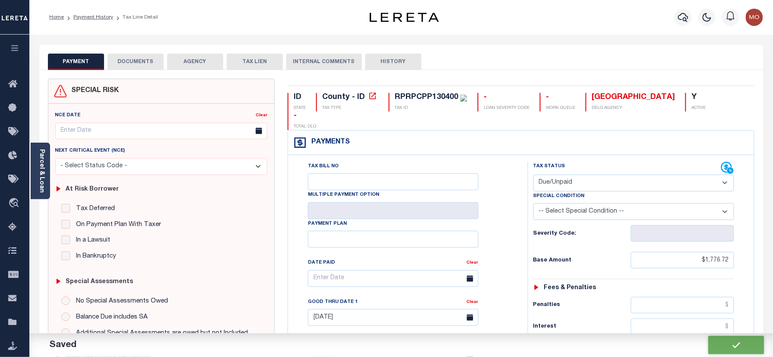
checkbox input "false"
type input "$1,776.72"
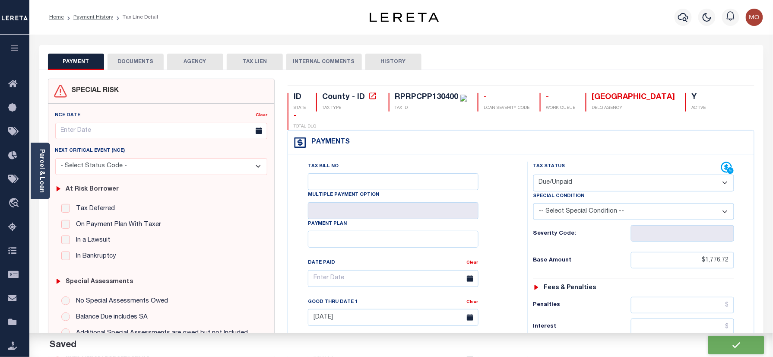
type input "$198.19"
type input "$1,974.91"
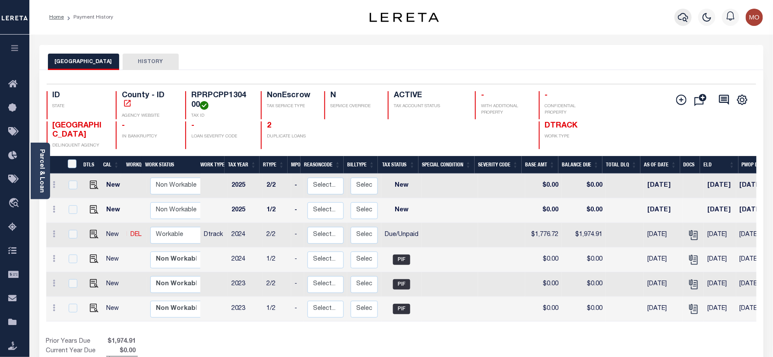
click at [679, 17] on icon "button" at bounding box center [683, 17] width 10 height 9
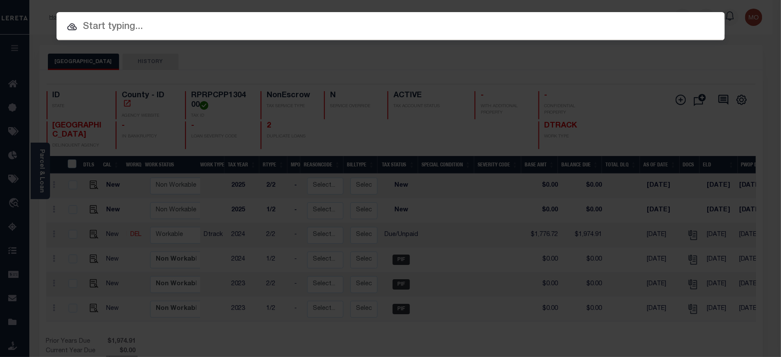
click at [120, 30] on input "text" at bounding box center [391, 26] width 669 height 15
paste input "4004250053803"
type input "4004250053803"
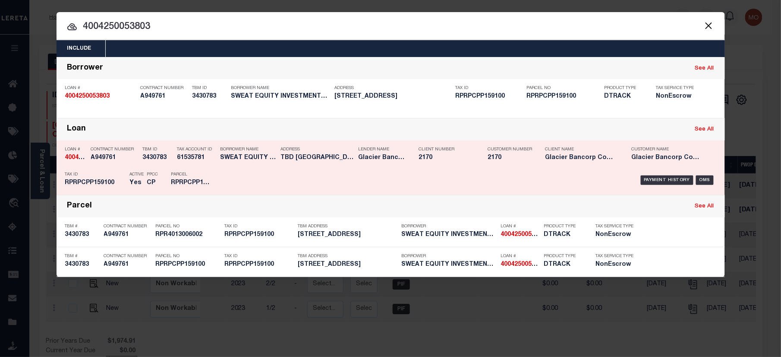
click at [161, 185] on div "PPCC CP" at bounding box center [153, 180] width 24 height 25
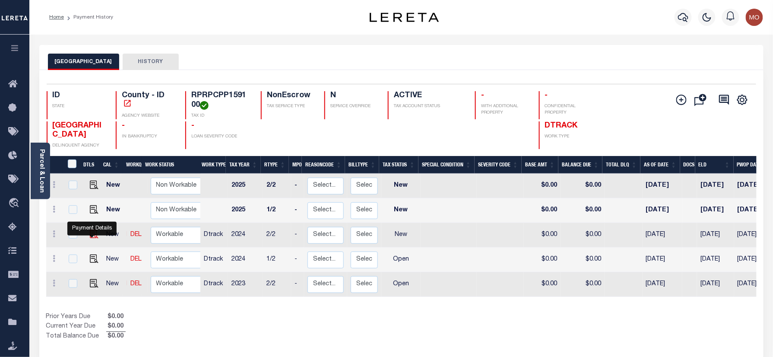
click at [92, 237] on img "" at bounding box center [94, 234] width 9 height 9
checkbox input "true"
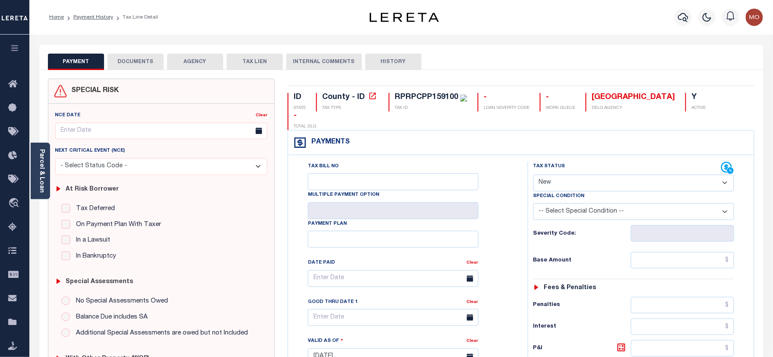
click at [563, 174] on select "- Select Status Code - Open Due/Unpaid Paid Incomplete No Tax Due Internal Refu…" at bounding box center [633, 182] width 201 height 17
select select "NTX"
click at [533, 174] on select "- Select Status Code - Open Due/Unpaid Paid Incomplete No Tax Due Internal Refu…" at bounding box center [633, 182] width 201 height 17
type input "[DATE]"
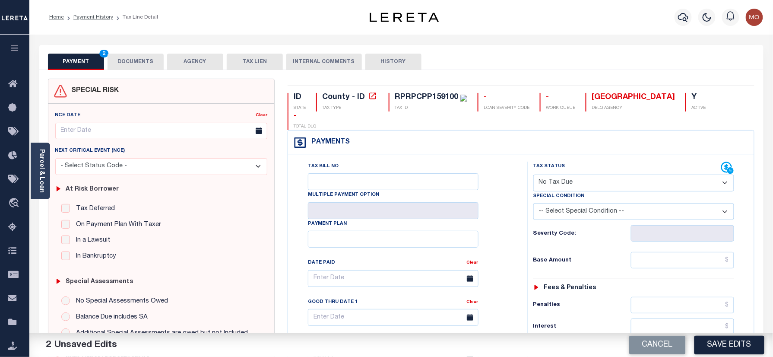
click at [584, 203] on select "-- Select Special Condition -- 3RD PARTY TAX LIEN AGENCY TAX LIEN (A.K.A Inside…" at bounding box center [633, 211] width 201 height 17
select select "7"
click at [533, 203] on select "-- Select Special Condition -- 3RD PARTY TAX LIEN AGENCY TAX LIEN (A.K.A Inside…" at bounding box center [633, 211] width 201 height 17
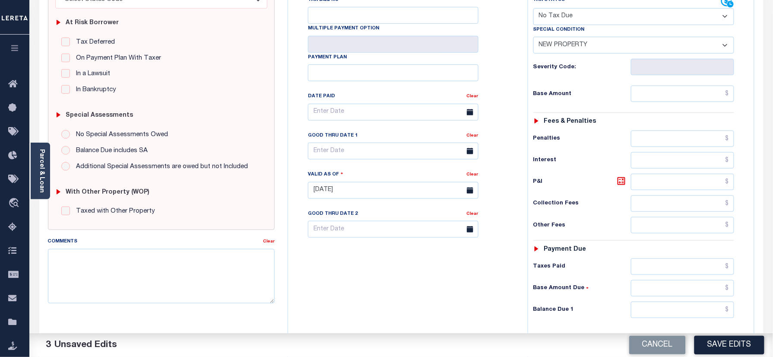
scroll to position [289, 0]
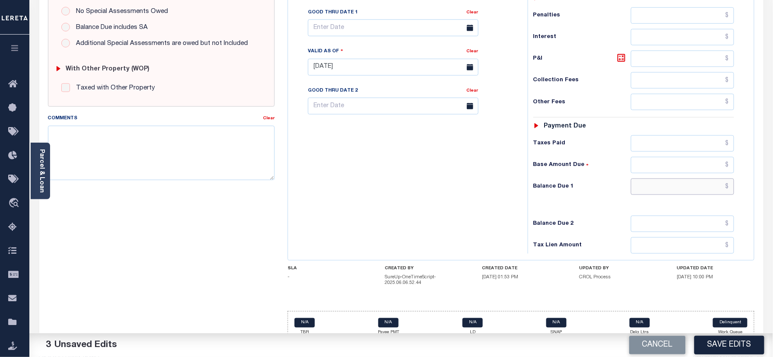
click at [665, 178] on input "text" at bounding box center [683, 186] width 104 height 16
type input "$0.00"
click at [410, 172] on div "Tax Bill No Multiple Payment Option Payment Plan Clear" at bounding box center [405, 62] width 231 height 381
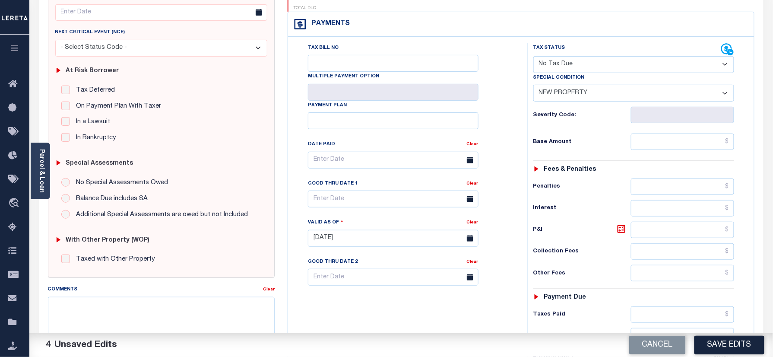
scroll to position [0, 0]
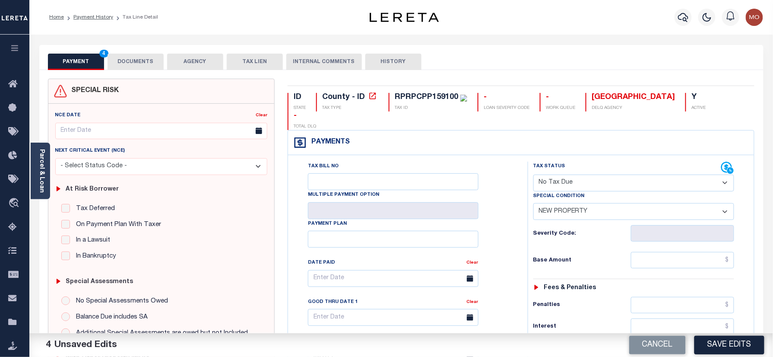
click at [137, 56] on button "DOCUMENTS" at bounding box center [136, 62] width 56 height 16
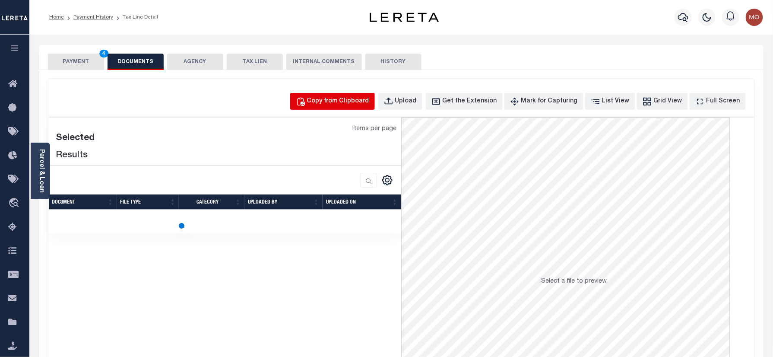
click at [350, 94] on button "Copy from Clipboard" at bounding box center [332, 101] width 85 height 17
select select "POP"
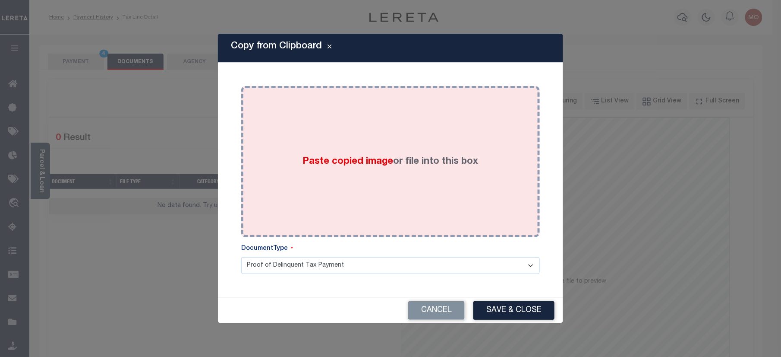
click at [342, 174] on div "Paste copied image or file into this box" at bounding box center [391, 161] width 286 height 138
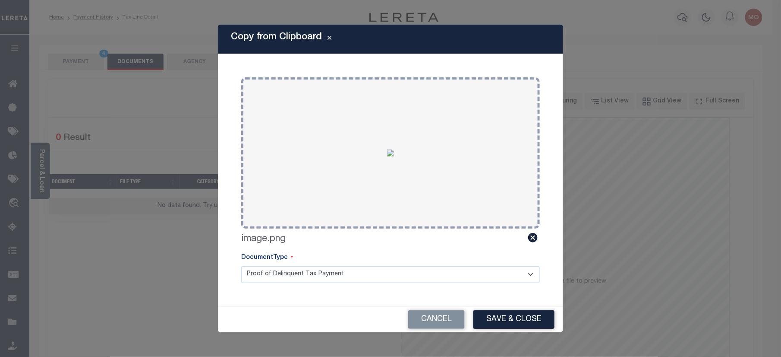
click at [508, 320] on button "Save & Close" at bounding box center [514, 319] width 81 height 19
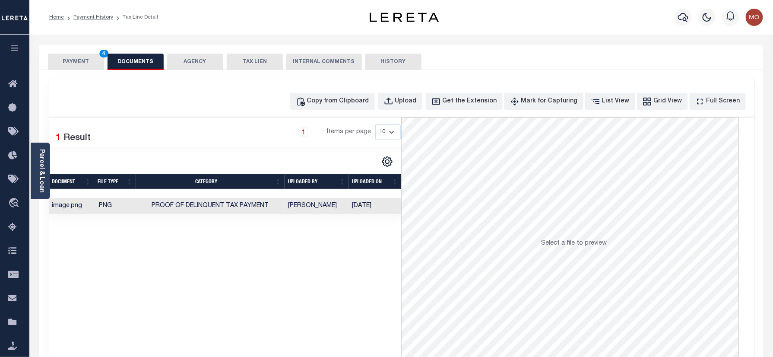
click at [83, 69] on button "PAYMENT 4" at bounding box center [76, 62] width 56 height 16
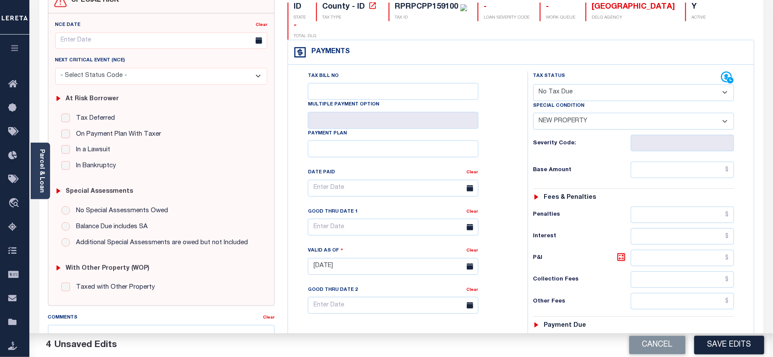
scroll to position [173, 0]
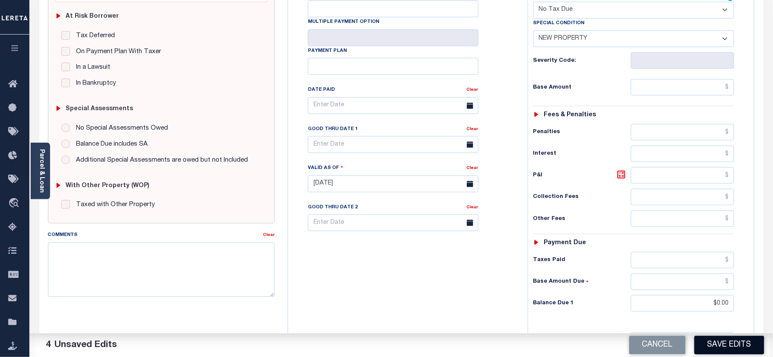
click at [724, 349] on button "Save Edits" at bounding box center [729, 344] width 70 height 19
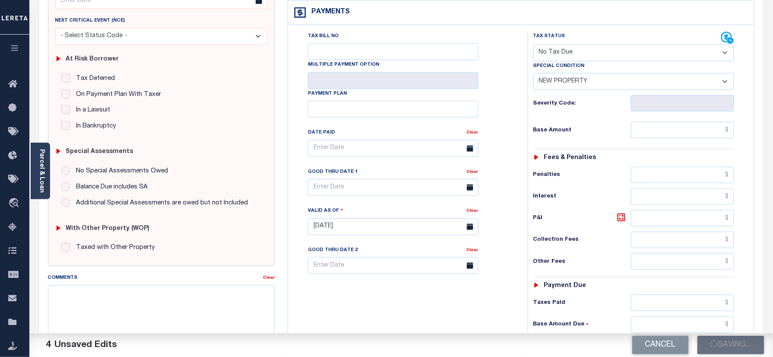
scroll to position [57, 0]
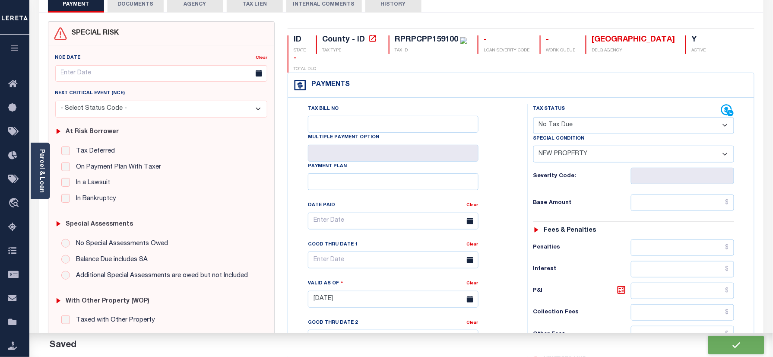
checkbox input "false"
type input "$0"
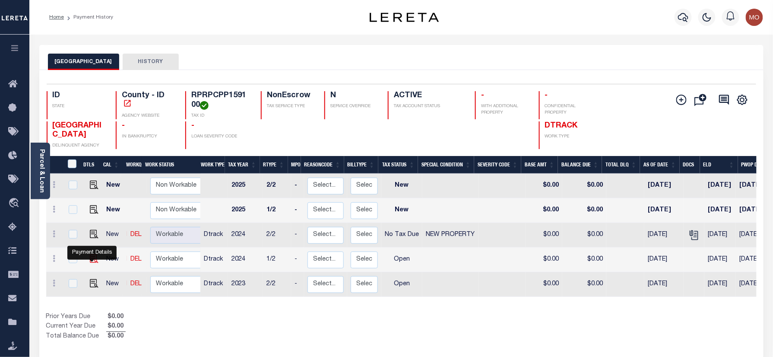
click at [93, 260] on img "" at bounding box center [94, 258] width 9 height 9
checkbox input "true"
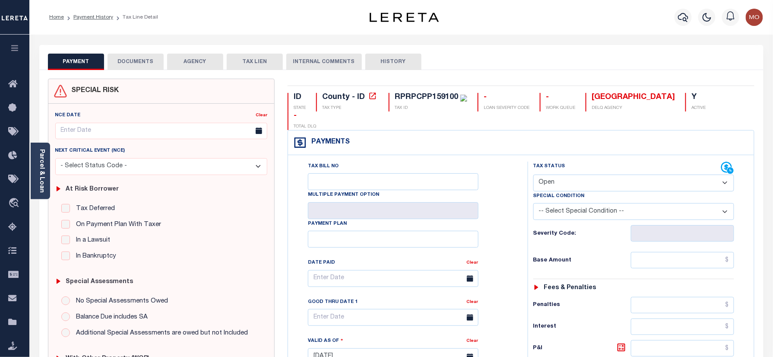
click at [571, 174] on select "- Select Status Code - Open Due/Unpaid Paid Incomplete No Tax Due Internal Refu…" at bounding box center [633, 182] width 201 height 17
select select "NTX"
click at [533, 174] on select "- Select Status Code - Open Due/Unpaid Paid Incomplete No Tax Due Internal Refu…" at bounding box center [633, 182] width 201 height 17
type input "[DATE]"
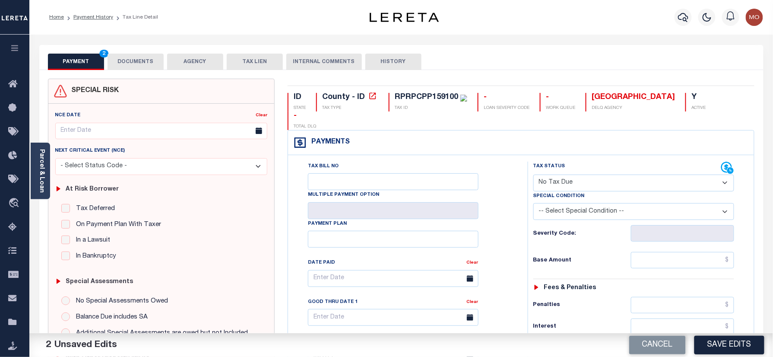
click at [546, 203] on select "-- Select Special Condition -- 3RD PARTY TAX LIEN AGENCY TAX LIEN (A.K.A Inside…" at bounding box center [633, 211] width 201 height 17
select select "7"
click at [533, 203] on select "-- Select Special Condition -- 3RD PARTY TAX LIEN AGENCY TAX LIEN (A.K.A Inside…" at bounding box center [633, 211] width 201 height 17
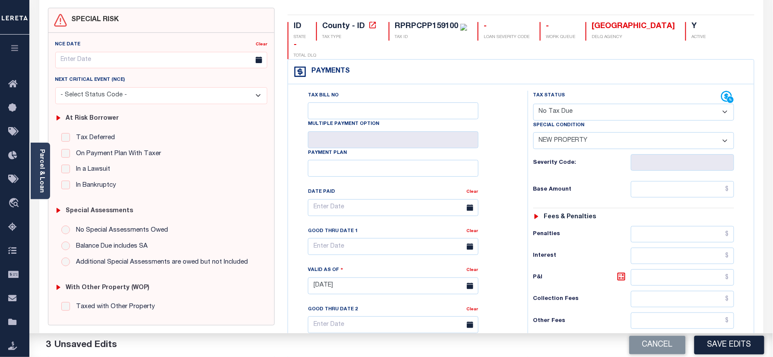
scroll to position [284, 0]
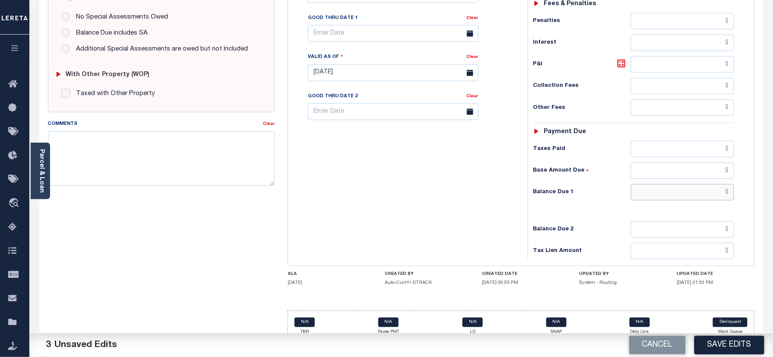
click at [658, 184] on input "text" at bounding box center [683, 192] width 104 height 16
type input "$0.00"
click at [418, 155] on div "Tax Bill No Multiple Payment Option Payment Plan Clear" at bounding box center [405, 68] width 231 height 381
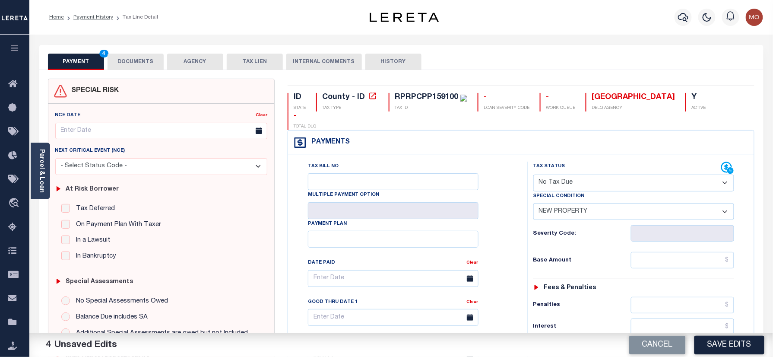
click at [137, 60] on button "DOCUMENTS" at bounding box center [136, 62] width 56 height 16
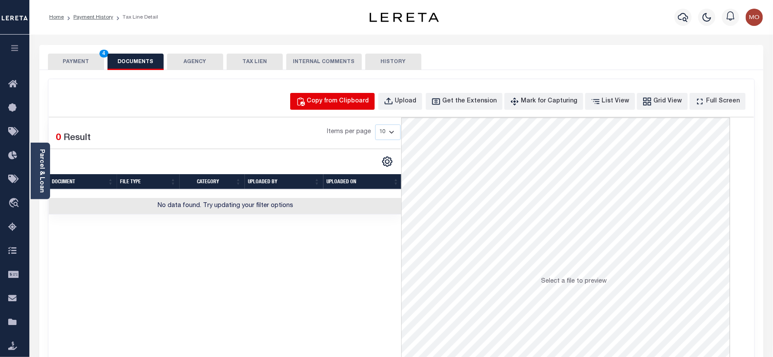
click at [375, 95] on button "Copy from Clipboard" at bounding box center [332, 101] width 85 height 17
select select "POP"
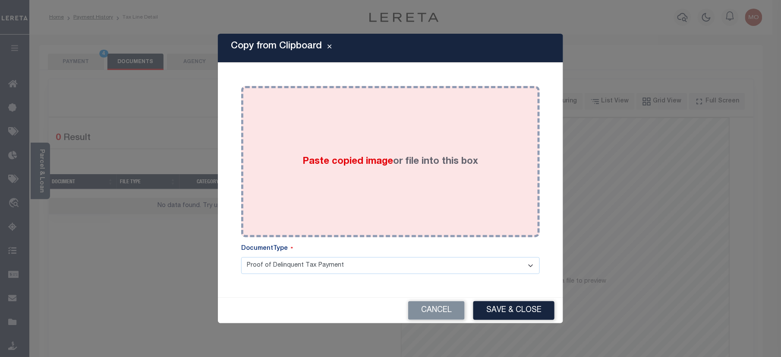
click at [348, 168] on label "Paste copied image or file into this box" at bounding box center [391, 162] width 176 height 14
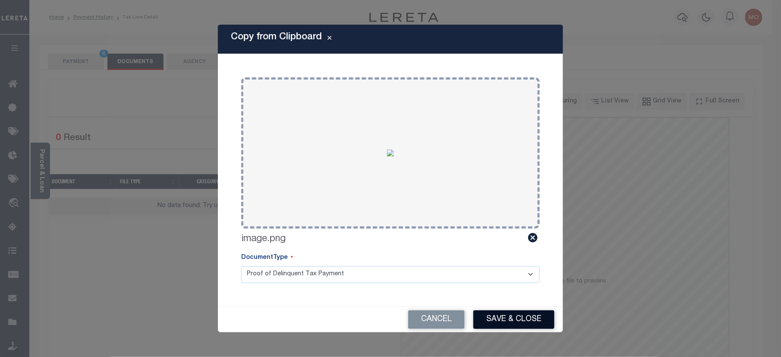
click at [504, 323] on button "Save & Close" at bounding box center [514, 319] width 81 height 19
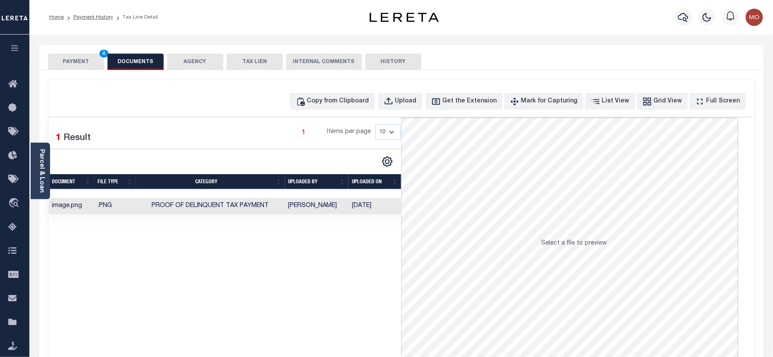
click at [90, 60] on button "PAYMENT 4" at bounding box center [76, 62] width 56 height 16
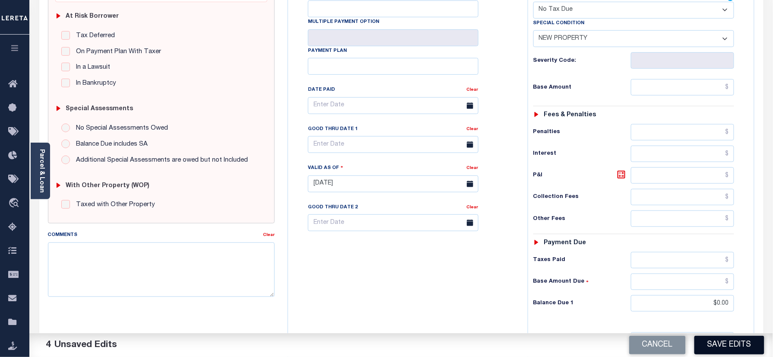
click at [724, 339] on button "Save Edits" at bounding box center [729, 344] width 70 height 19
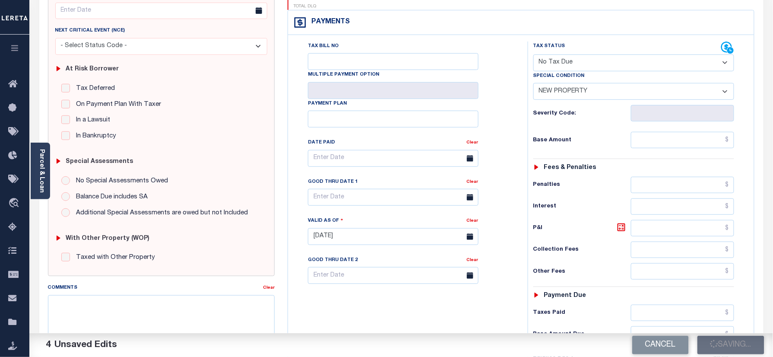
scroll to position [57, 0]
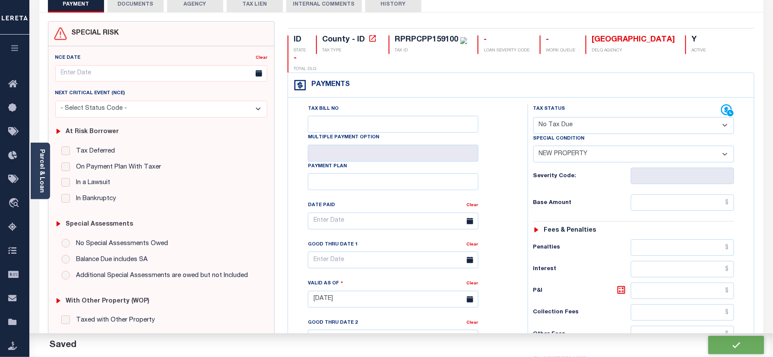
checkbox input "false"
type input "$0"
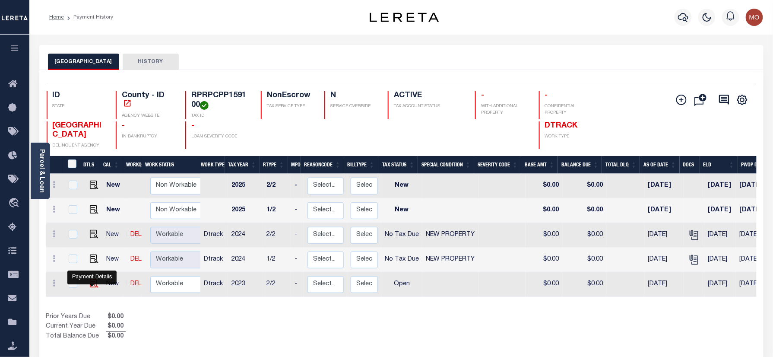
click at [92, 285] on img "" at bounding box center [94, 283] width 9 height 9
checkbox input "true"
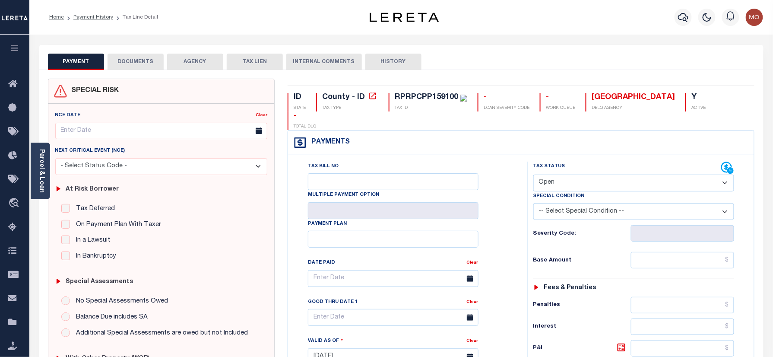
click at [577, 174] on select "- Select Status Code - Open Due/Unpaid Paid Incomplete No Tax Due Internal Refu…" at bounding box center [633, 182] width 201 height 17
select select "NTX"
click at [533, 174] on select "- Select Status Code - Open Due/Unpaid Paid Incomplete No Tax Due Internal Refu…" at bounding box center [633, 182] width 201 height 17
type input "[DATE]"
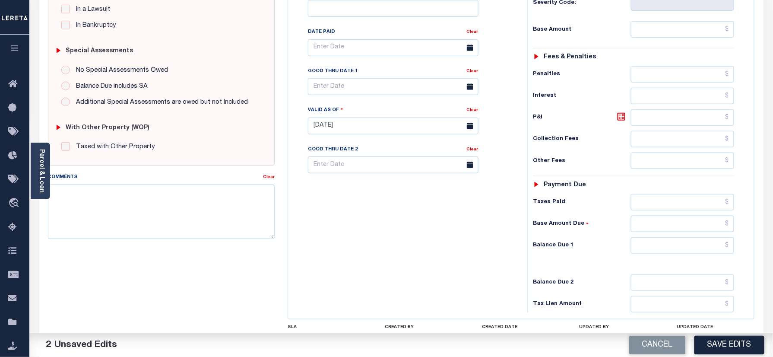
scroll to position [284, 0]
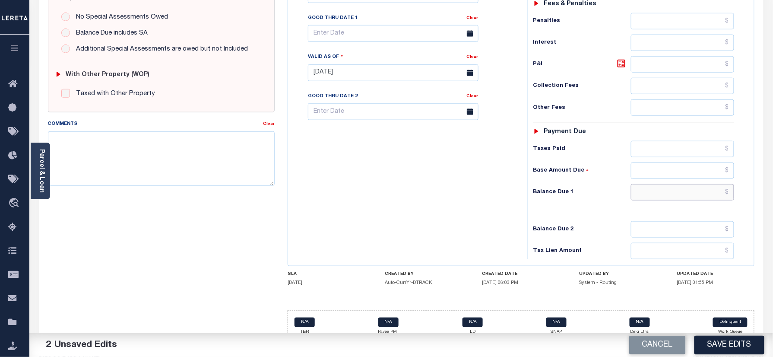
click at [661, 184] on input "text" at bounding box center [683, 192] width 104 height 16
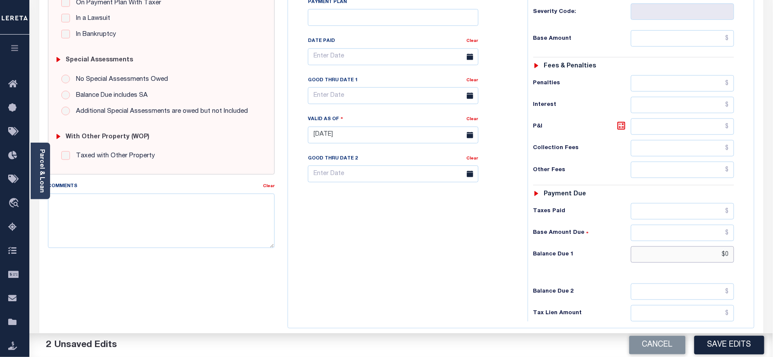
scroll to position [54, 0]
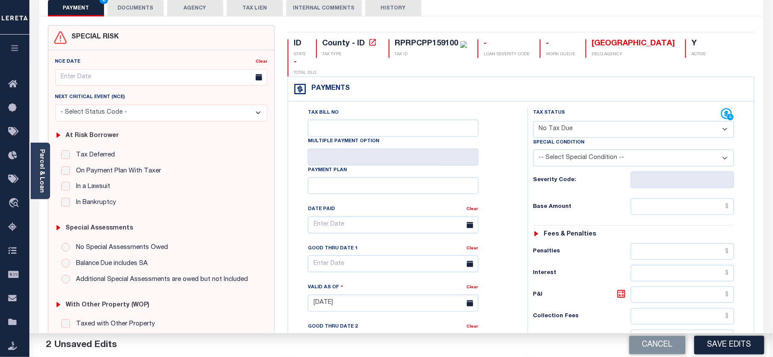
type input "$0.00"
click at [552, 149] on select "-- Select Special Condition -- 3RD PARTY TAX LIEN AGENCY TAX LIEN (A.K.A Inside…" at bounding box center [633, 157] width 201 height 17
select select "7"
click at [533, 149] on select "-- Select Special Condition -- 3RD PARTY TAX LIEN AGENCY TAX LIEN (A.K.A Inside…" at bounding box center [633, 157] width 201 height 17
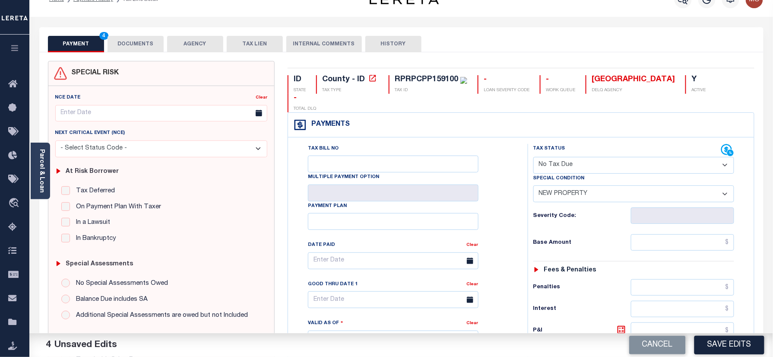
scroll to position [0, 0]
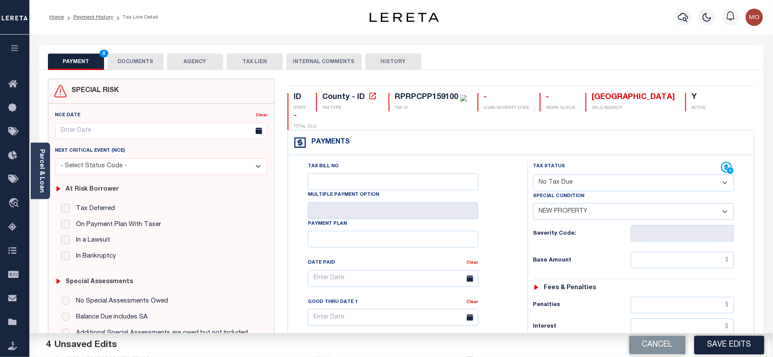
click at [134, 63] on button "DOCUMENTS" at bounding box center [136, 62] width 56 height 16
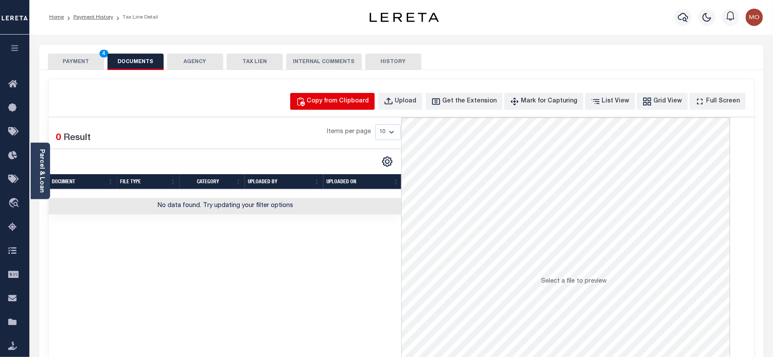
click at [337, 104] on div "Copy from Clipboard" at bounding box center [338, 101] width 62 height 9
select select "POP"
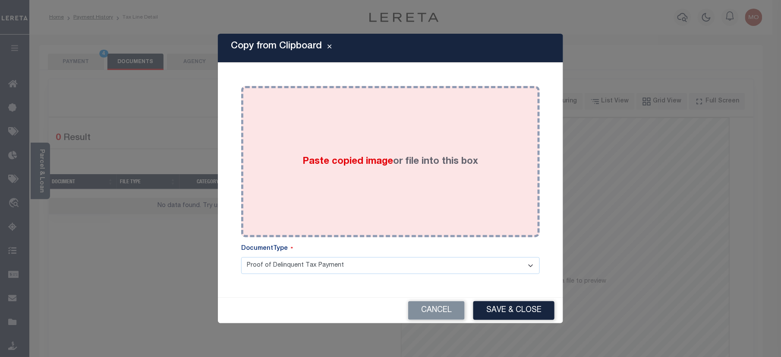
click at [315, 168] on div "Paste copied image or file into this box" at bounding box center [391, 161] width 286 height 138
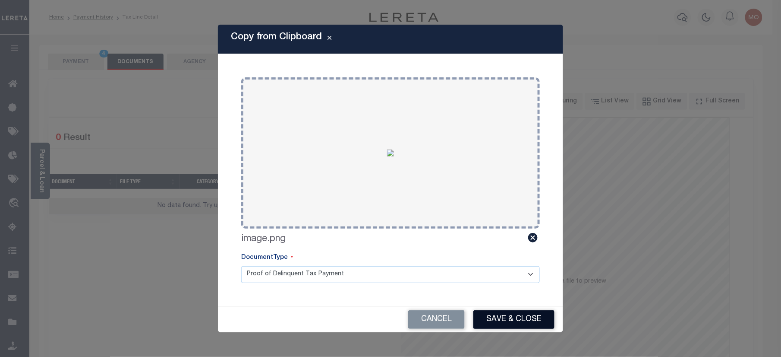
click at [501, 319] on button "Save & Close" at bounding box center [514, 319] width 81 height 19
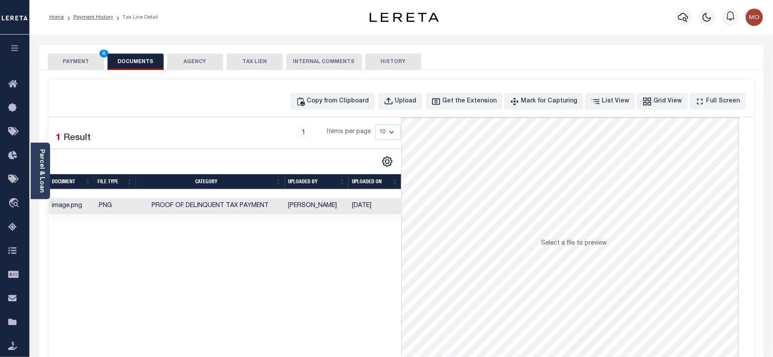
click at [89, 61] on button "PAYMENT 4" at bounding box center [76, 62] width 56 height 16
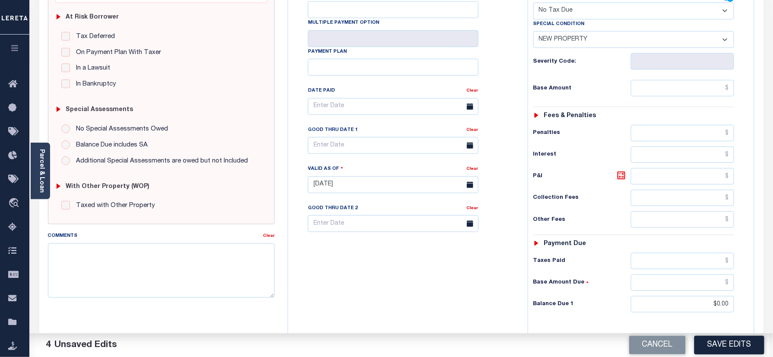
scroll to position [173, 0]
click at [718, 349] on button "Save Edits" at bounding box center [729, 344] width 70 height 19
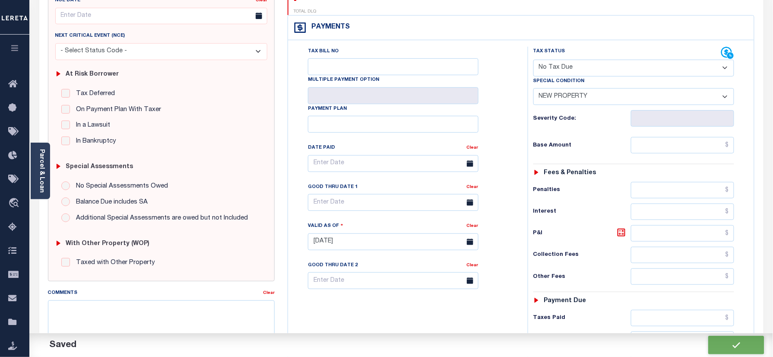
checkbox input "false"
type input "$0"
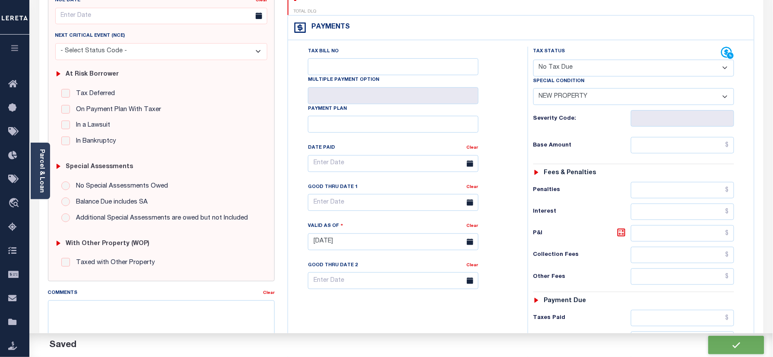
scroll to position [57, 0]
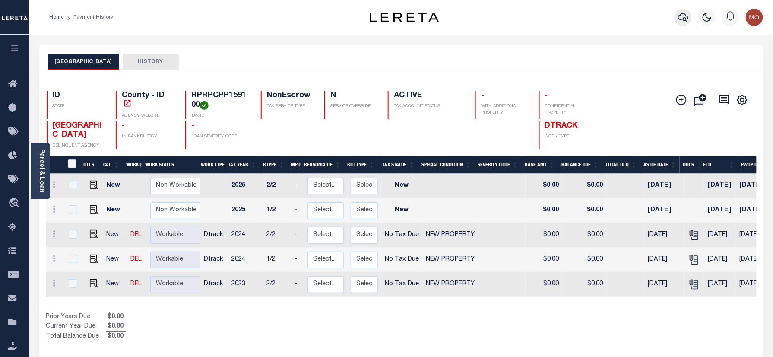
click at [683, 14] on icon "button" at bounding box center [683, 17] width 10 height 9
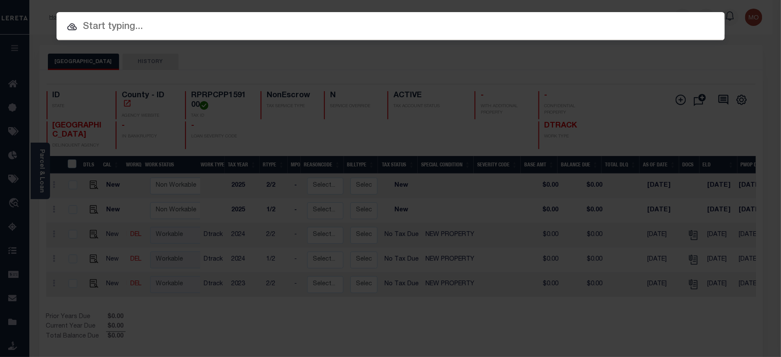
click at [161, 25] on input "text" at bounding box center [391, 26] width 669 height 15
paste input "3104231007606"
type input "3104231007606"
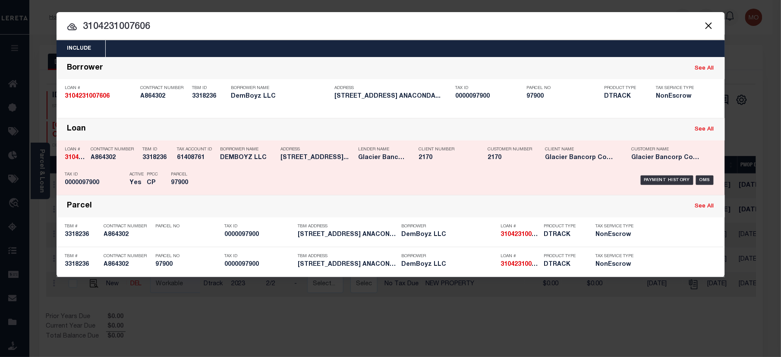
click at [230, 173] on div "Payment History OMS" at bounding box center [469, 180] width 493 height 25
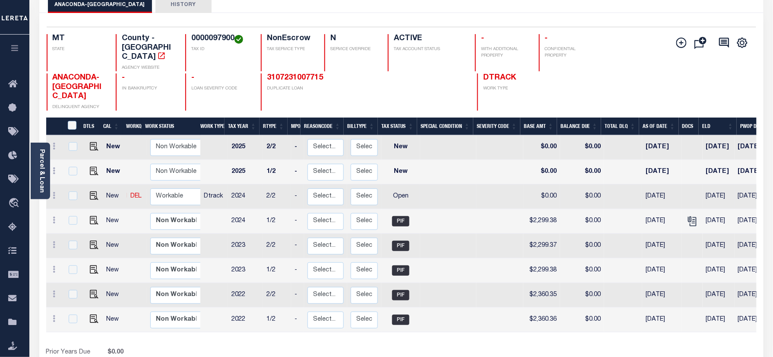
scroll to position [57, 0]
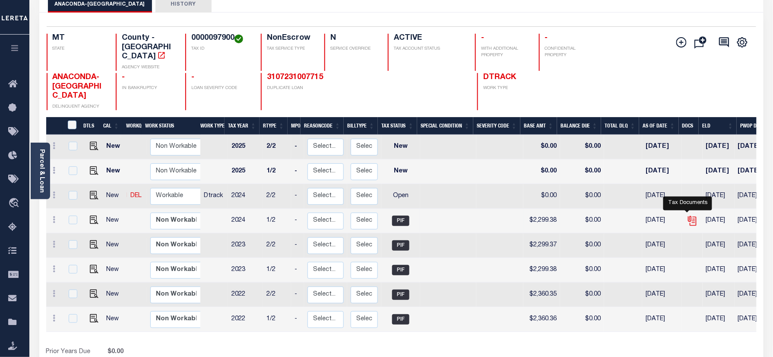
click at [691, 217] on icon "" at bounding box center [692, 221] width 6 height 9
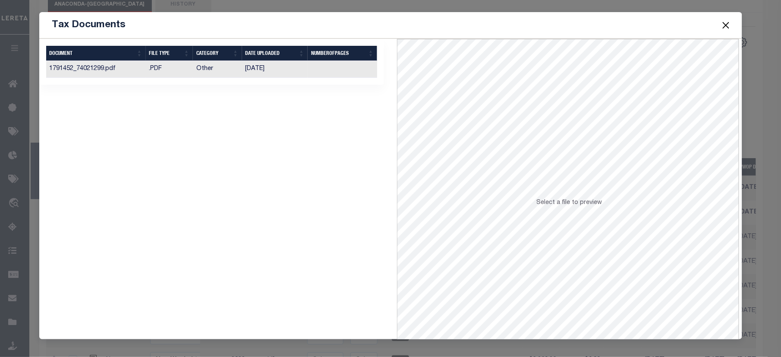
click at [239, 71] on td "Other" at bounding box center [217, 69] width 49 height 17
click at [728, 25] on button "Close" at bounding box center [726, 24] width 11 height 11
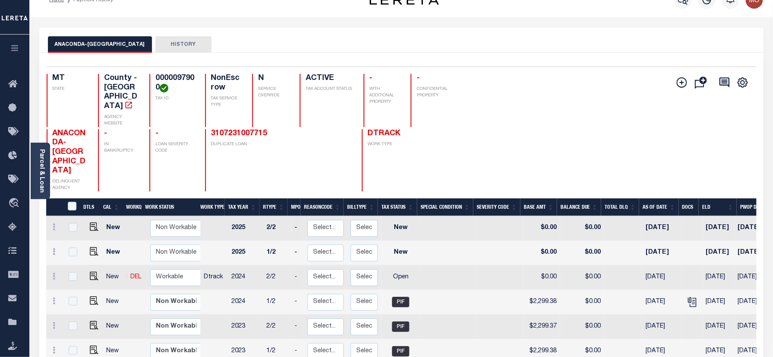
scroll to position [0, 0]
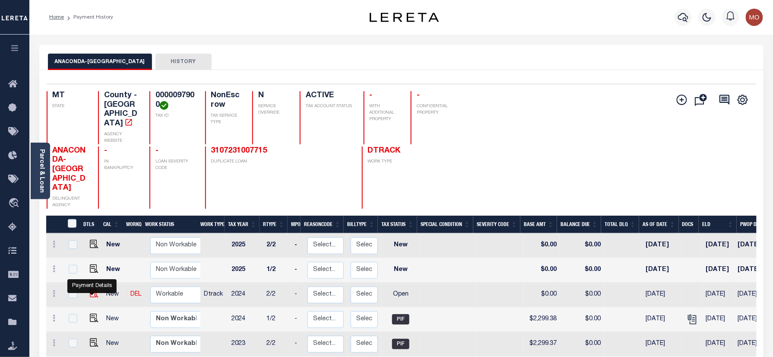
click at [92, 296] on img "" at bounding box center [94, 293] width 9 height 9
checkbox input "true"
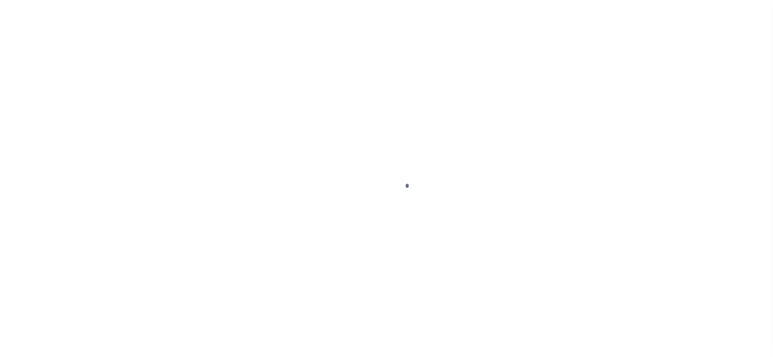
checkbox input "false"
type input "[DATE]"
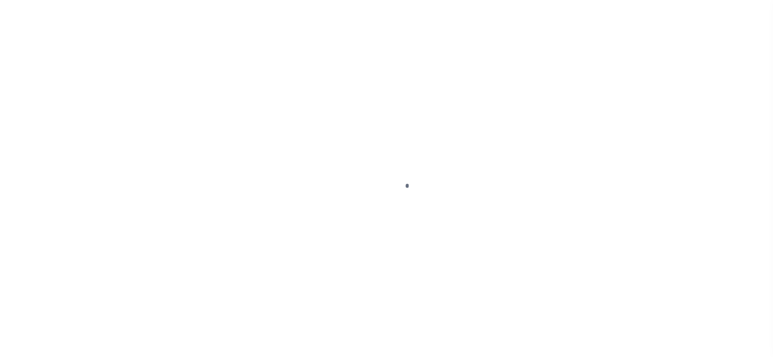
select select "OP2"
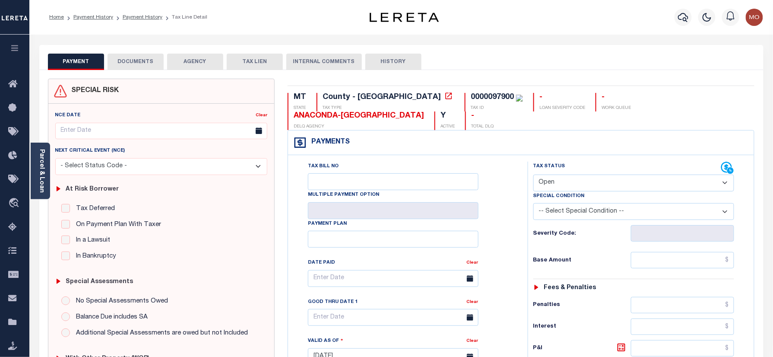
click at [471, 95] on div "0000097900" at bounding box center [492, 97] width 43 height 8
copy div "0000097900"
click at [132, 16] on link "Payment History" at bounding box center [143, 17] width 40 height 5
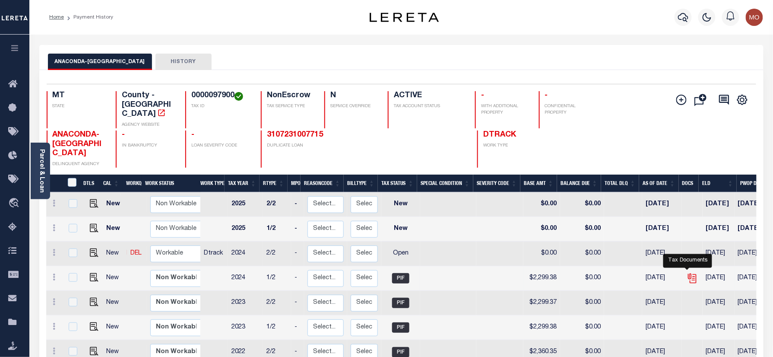
click at [688, 273] on icon "" at bounding box center [691, 276] width 7 height 7
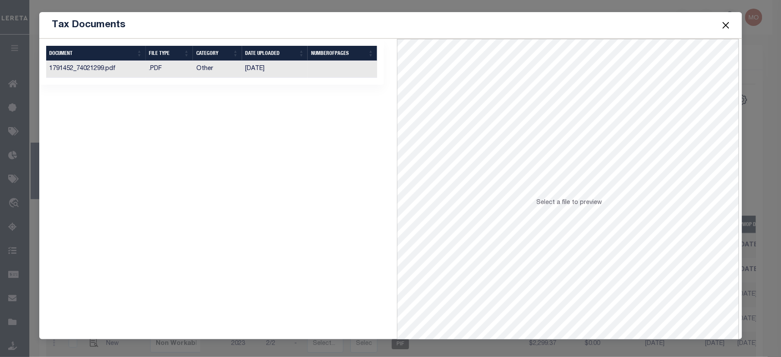
click at [300, 71] on td "01/23/2025" at bounding box center [275, 69] width 66 height 17
click at [729, 26] on button "Close" at bounding box center [726, 24] width 11 height 11
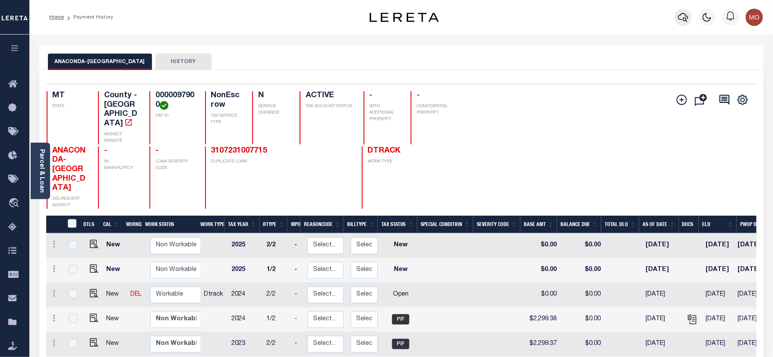
click at [684, 19] on icon "button" at bounding box center [683, 17] width 10 height 10
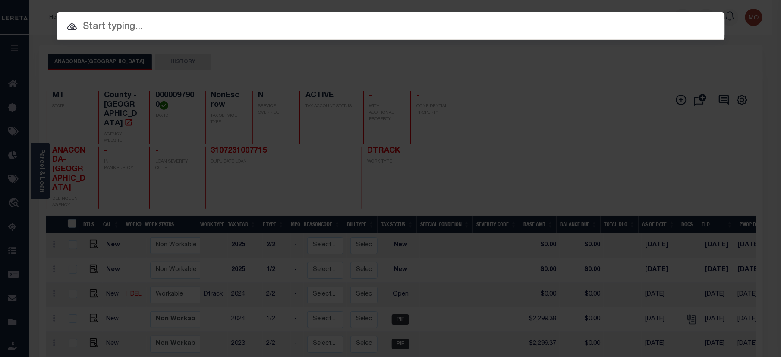
click at [184, 30] on input "text" at bounding box center [391, 26] width 669 height 15
paste input "4009210037747"
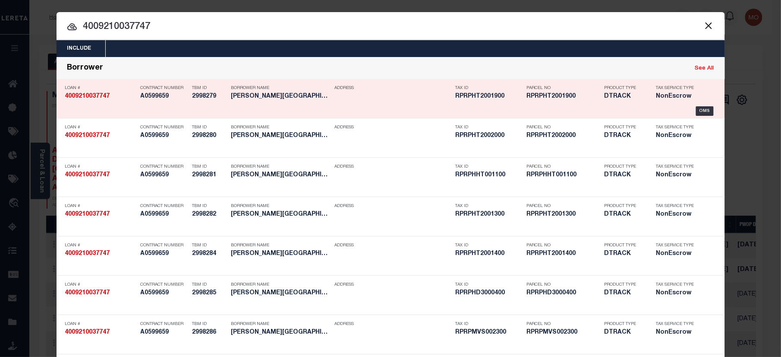
type input "4009210037747"
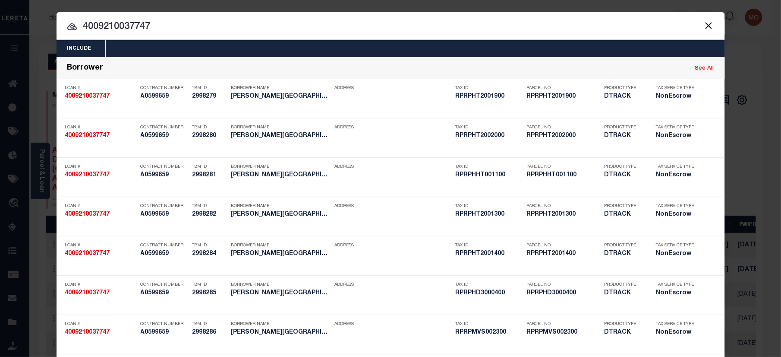
click at [158, 25] on input "4009210037747" at bounding box center [391, 26] width 669 height 15
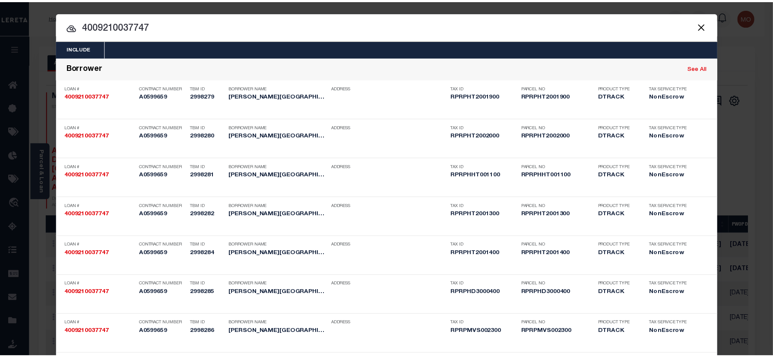
scroll to position [555, 0]
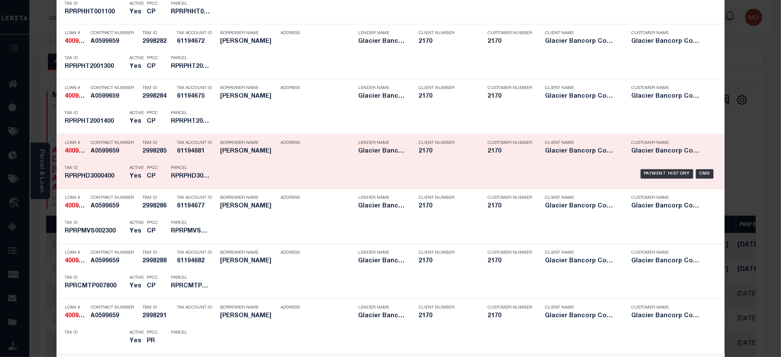
click at [200, 146] on p "Tax Account ID" at bounding box center [196, 143] width 39 height 5
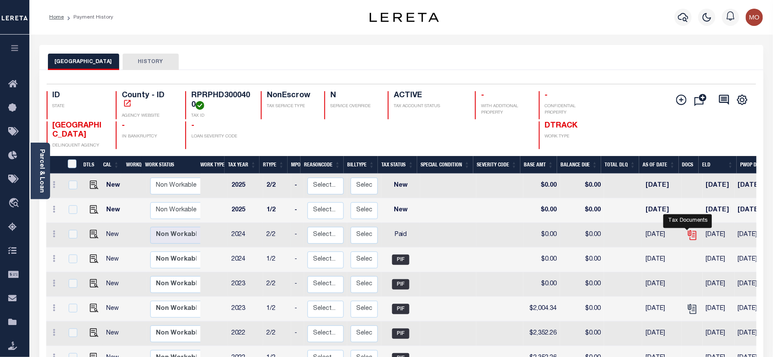
click at [686, 234] on icon "" at bounding box center [691, 234] width 11 height 11
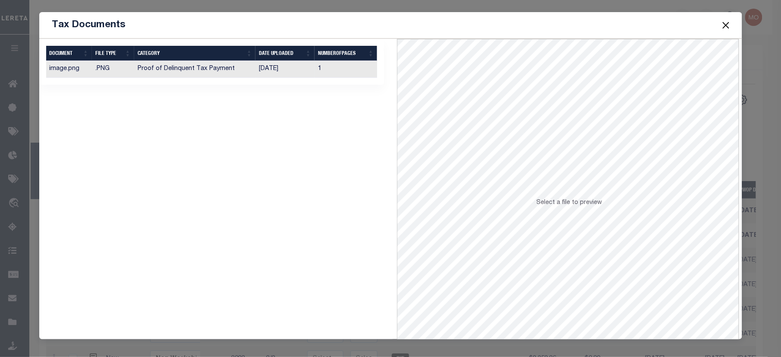
click at [243, 70] on td "Proof of Delinquent Tax Payment" at bounding box center [195, 69] width 122 height 17
click at [727, 23] on button "Close" at bounding box center [726, 24] width 11 height 11
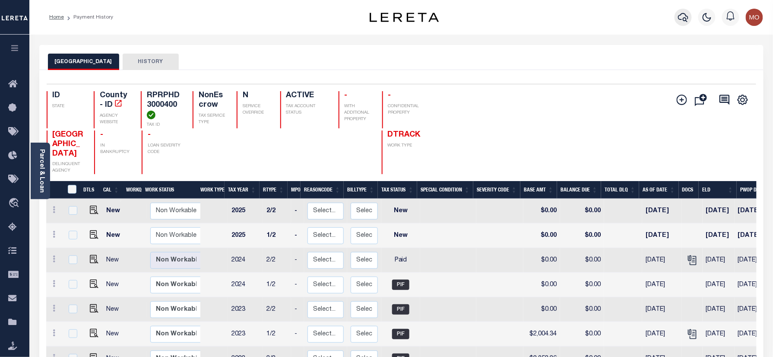
click at [680, 18] on icon "button" at bounding box center [683, 17] width 10 height 10
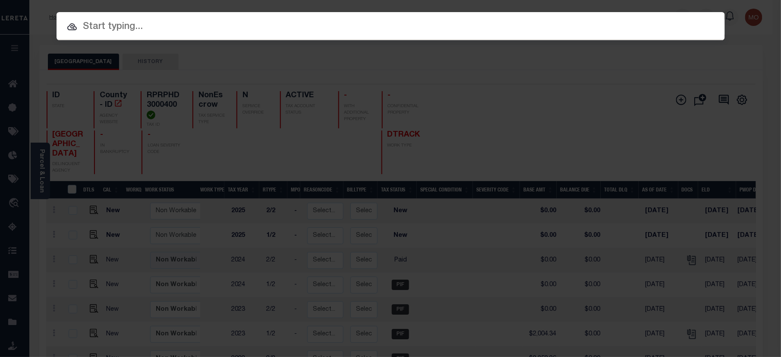
click at [120, 27] on input "text" at bounding box center [391, 26] width 669 height 15
paste input "4007230046635"
type input "4007230046635"
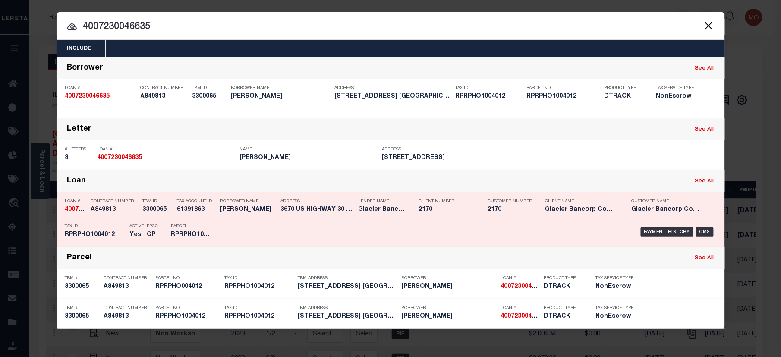
click at [118, 211] on h5 "A849813" at bounding box center [114, 209] width 47 height 7
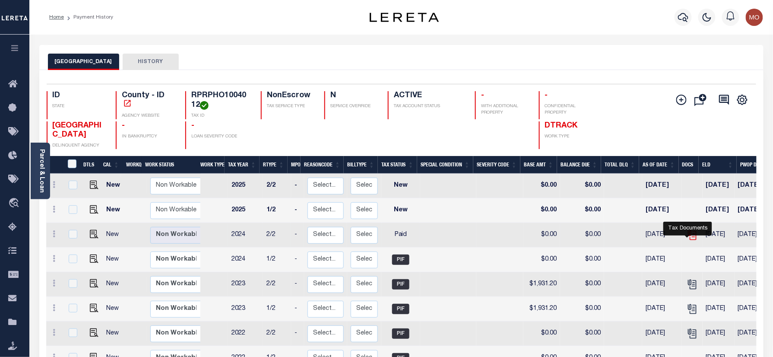
click at [689, 240] on icon "" at bounding box center [691, 234] width 11 height 11
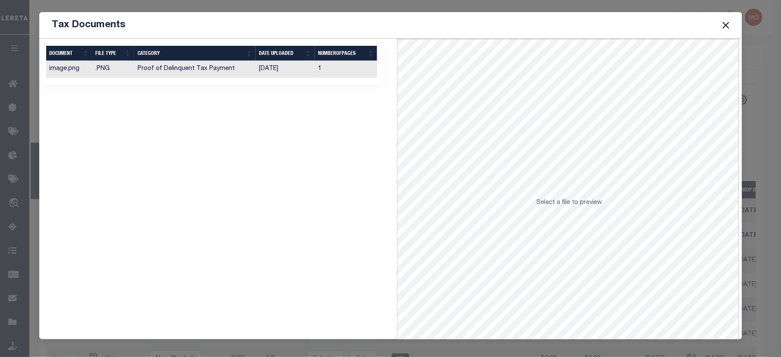
click at [239, 65] on td "Proof of Delinquent Tax Payment" at bounding box center [195, 69] width 122 height 17
click at [728, 22] on button "Close" at bounding box center [726, 24] width 11 height 11
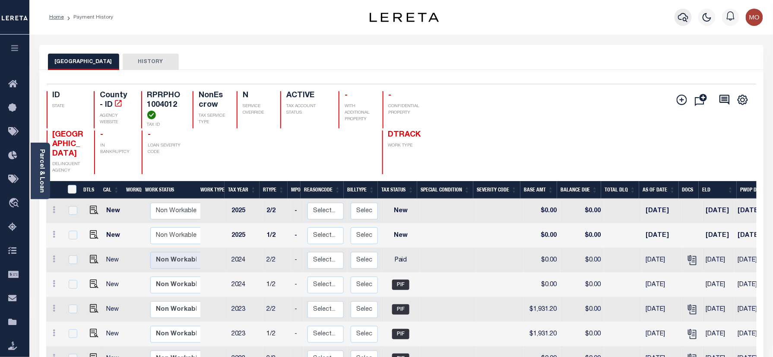
click at [682, 16] on icon "button" at bounding box center [683, 17] width 10 height 10
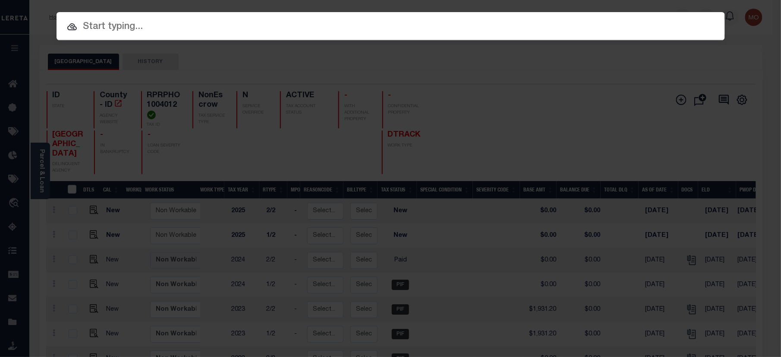
click at [154, 26] on input "text" at bounding box center [391, 26] width 669 height 15
paste input "4009210037891"
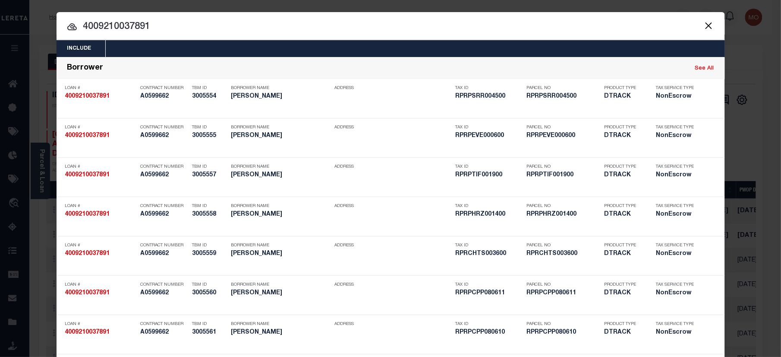
type input "4009210037891"
click at [171, 30] on input "4009210037891" at bounding box center [391, 26] width 669 height 15
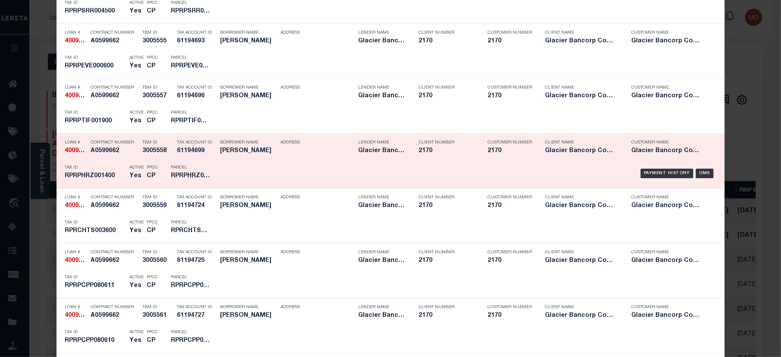
click at [203, 166] on div "Parcel RPRPHRZ001400" at bounding box center [190, 173] width 39 height 25
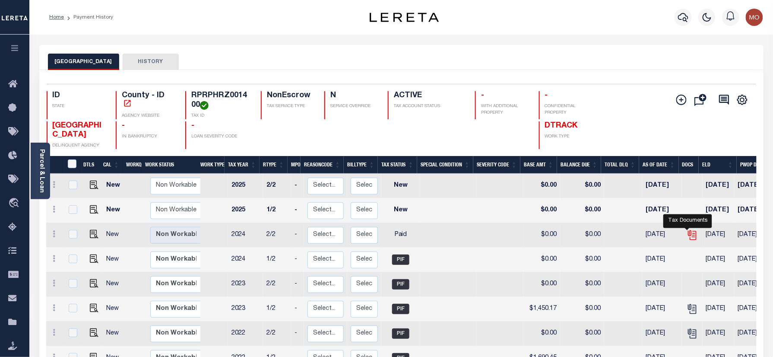
click at [689, 236] on icon "" at bounding box center [691, 234] width 11 height 11
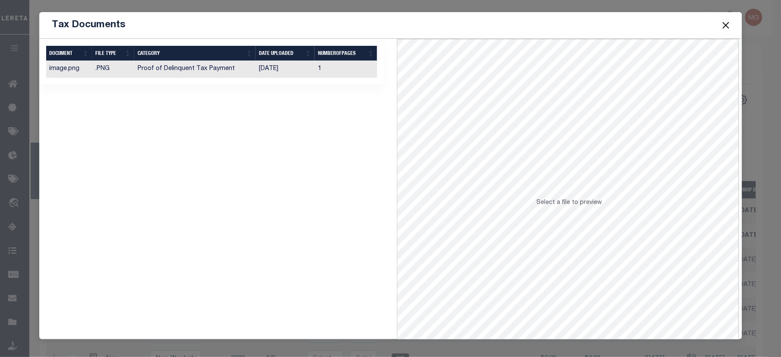
click at [218, 71] on td "Proof of Delinquent Tax Payment" at bounding box center [195, 69] width 122 height 17
click at [729, 26] on button "Close" at bounding box center [726, 24] width 11 height 11
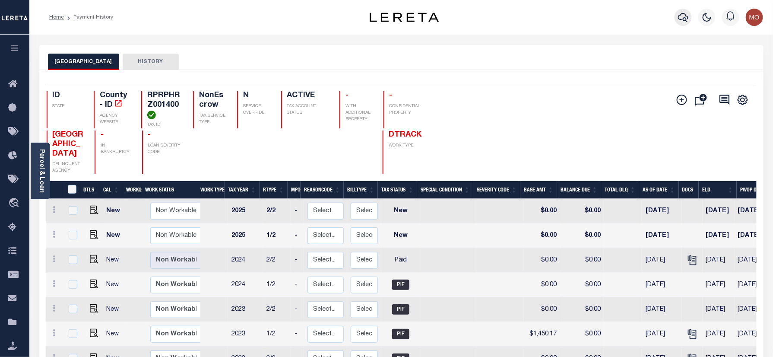
click at [681, 19] on icon "button" at bounding box center [683, 17] width 10 height 10
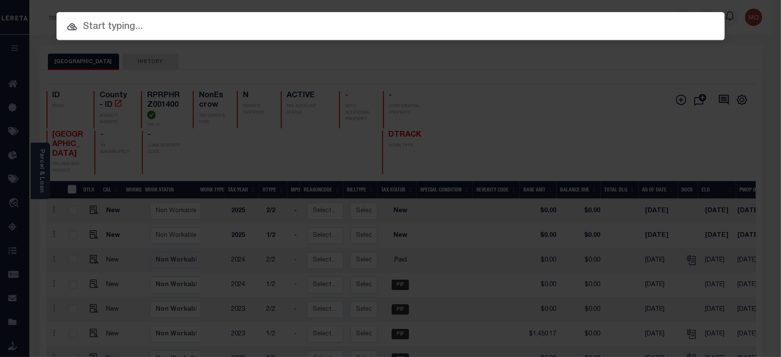
click at [132, 26] on input "text" at bounding box center [391, 26] width 669 height 15
paste input "4012180015837"
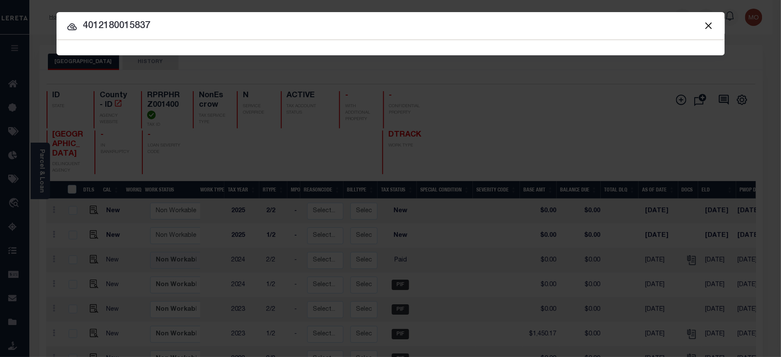
type input "4012180015837"
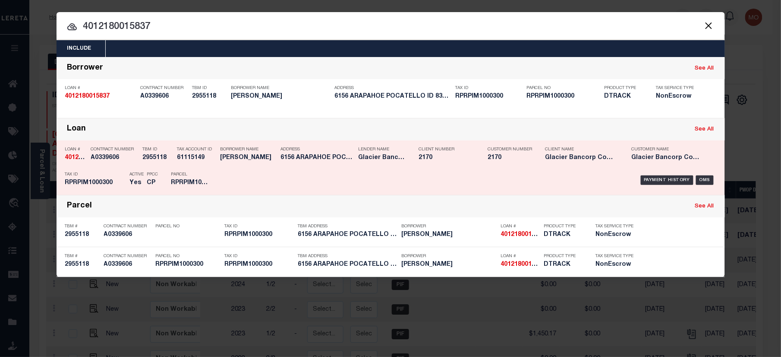
click at [89, 183] on h5 "RPRPIM1000300" at bounding box center [95, 182] width 60 height 7
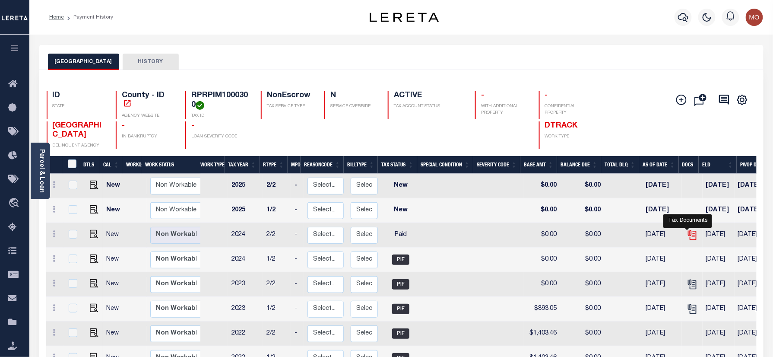
click at [688, 232] on icon "" at bounding box center [691, 233] width 7 height 7
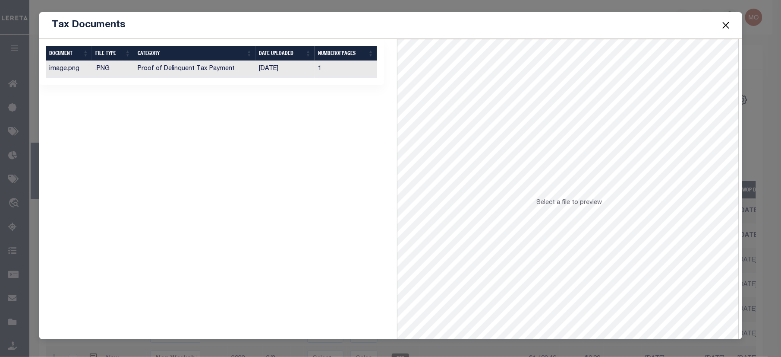
click at [244, 73] on td "Proof of Delinquent Tax Payment" at bounding box center [195, 69] width 122 height 17
click at [725, 21] on button "Close" at bounding box center [726, 24] width 11 height 11
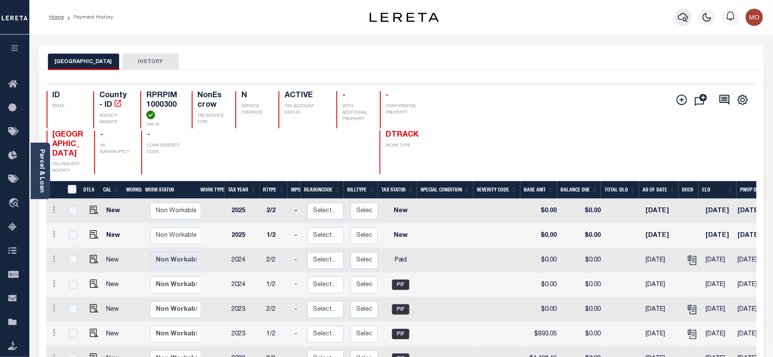
click at [680, 16] on icon "button" at bounding box center [683, 17] width 10 height 10
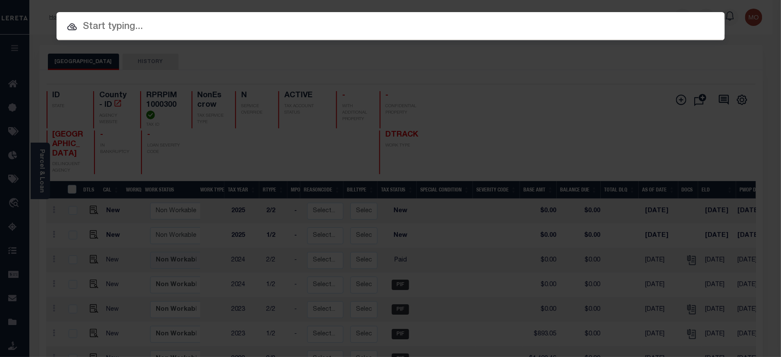
click at [127, 27] on input "text" at bounding box center [391, 26] width 669 height 15
paste input "4009210037747"
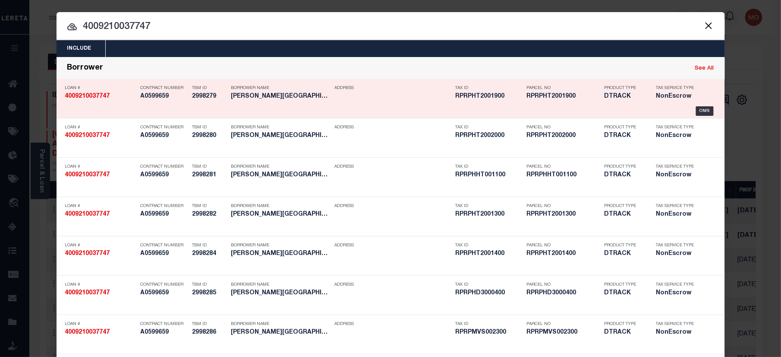
type input "4009210037747"
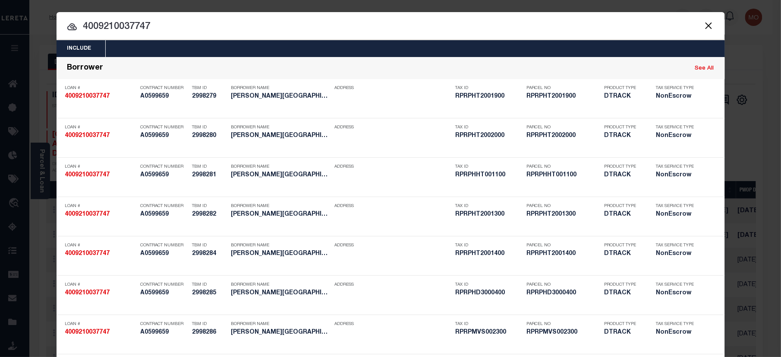
click at [168, 35] on input "4009210037747" at bounding box center [391, 26] width 669 height 15
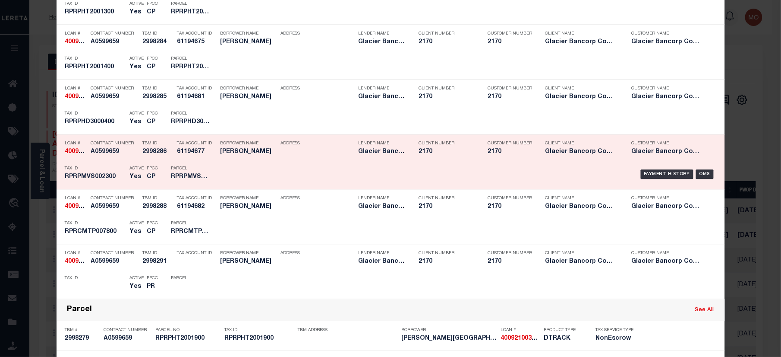
click at [171, 164] on div "Parcel RPRPMVS002300" at bounding box center [190, 173] width 39 height 25
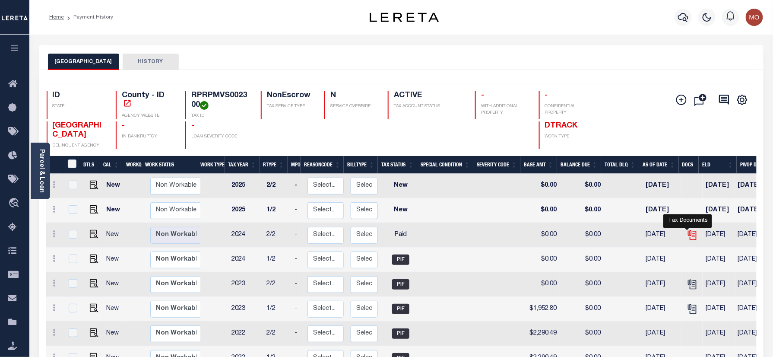
click at [688, 237] on icon "" at bounding box center [691, 234] width 11 height 11
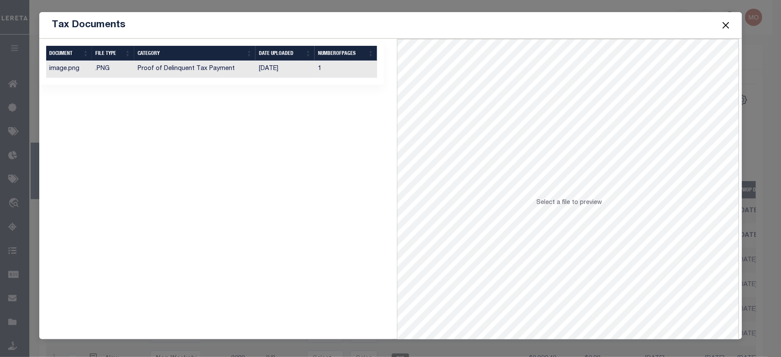
click at [225, 76] on td "Proof of Delinquent Tax Payment" at bounding box center [195, 69] width 122 height 17
click at [724, 22] on button "Close" at bounding box center [726, 24] width 11 height 11
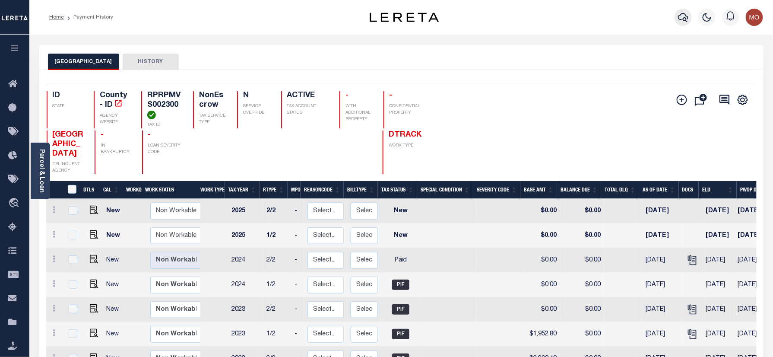
click at [681, 16] on icon "button" at bounding box center [683, 17] width 10 height 10
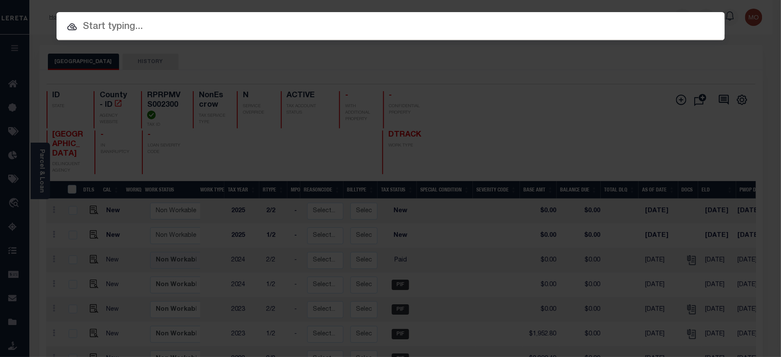
click at [137, 23] on input "text" at bounding box center [391, 26] width 669 height 15
paste input "4009210037891"
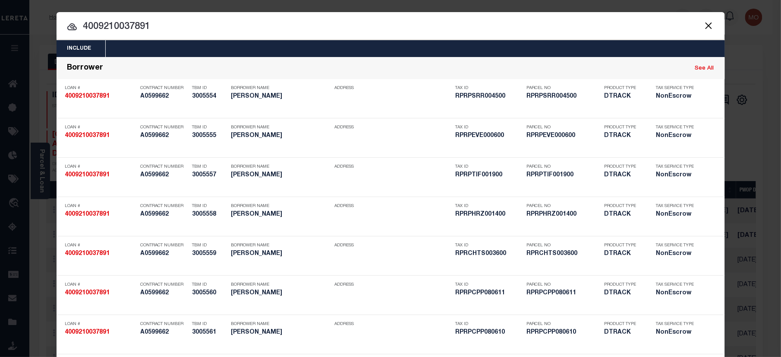
type input "4009210037891"
click at [160, 25] on input "4009210037891" at bounding box center [391, 26] width 669 height 15
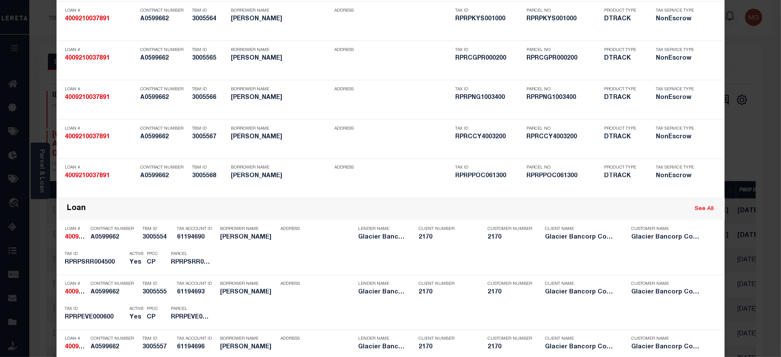
scroll to position [1232, 0]
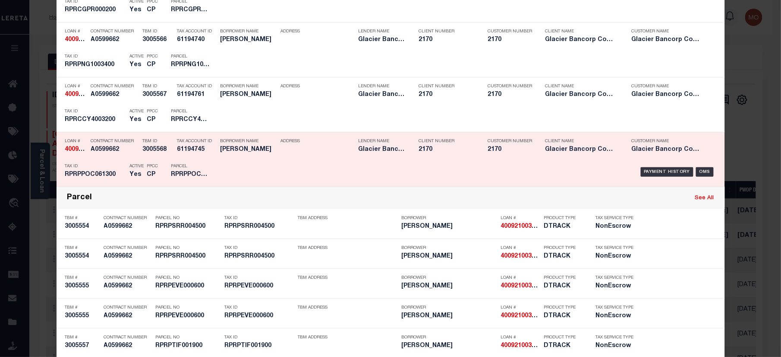
click at [171, 163] on div "Parcel RPRPPOC061300" at bounding box center [190, 171] width 39 height 25
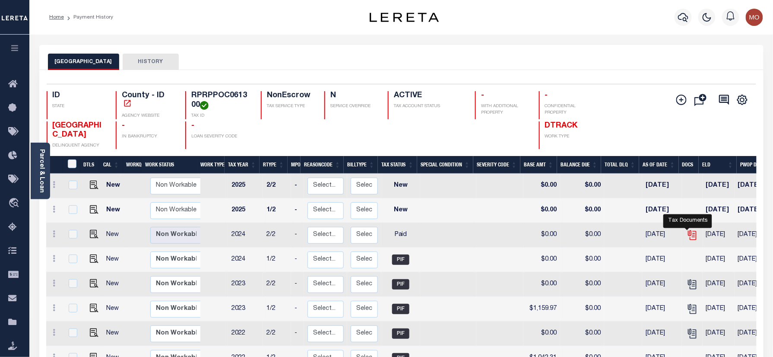
click at [686, 238] on icon "" at bounding box center [691, 234] width 11 height 11
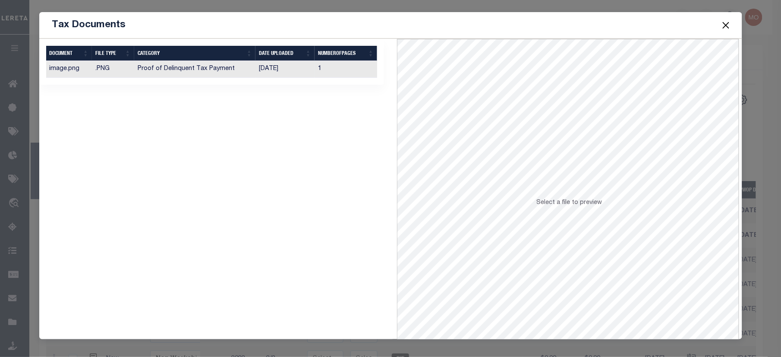
click at [220, 73] on td "Proof of Delinquent Tax Payment" at bounding box center [195, 69] width 122 height 17
click at [724, 23] on button "Close" at bounding box center [726, 24] width 11 height 11
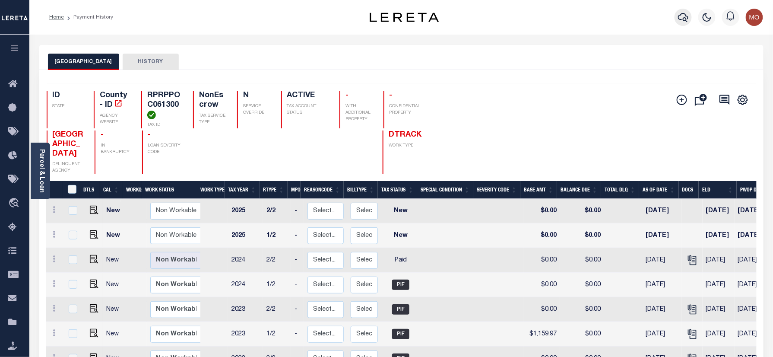
click at [677, 20] on button "button" at bounding box center [682, 17] width 17 height 17
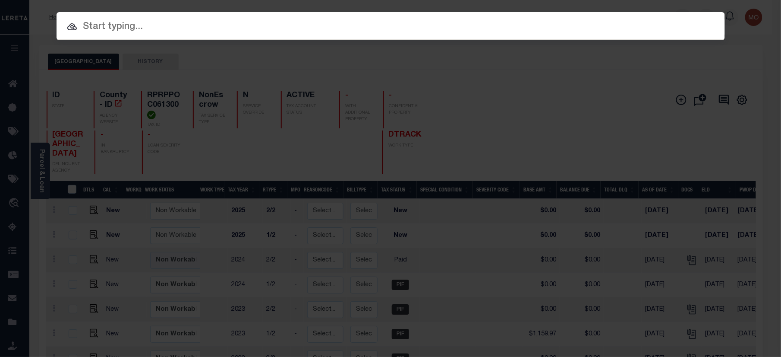
click at [106, 28] on input "text" at bounding box center [391, 26] width 669 height 15
paste input "4010210038507"
type input "4010210038507"
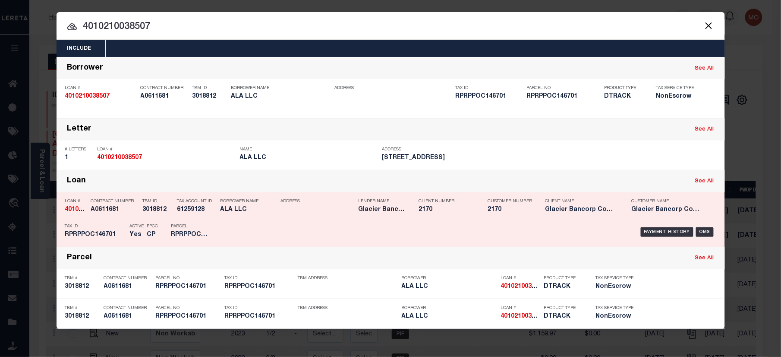
click at [218, 230] on div "Payment History OMS" at bounding box center [470, 231] width 506 height 25
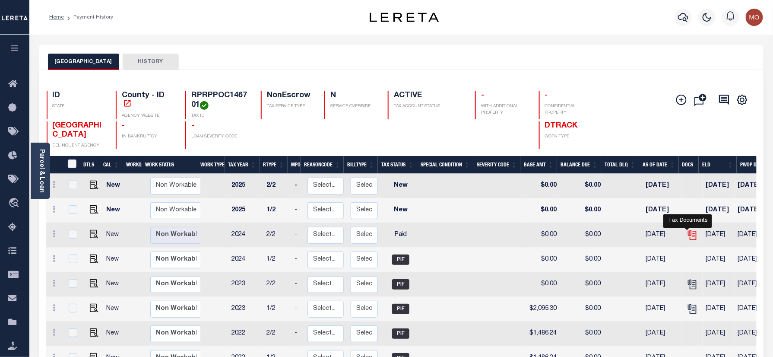
click at [686, 235] on icon "" at bounding box center [691, 234] width 11 height 11
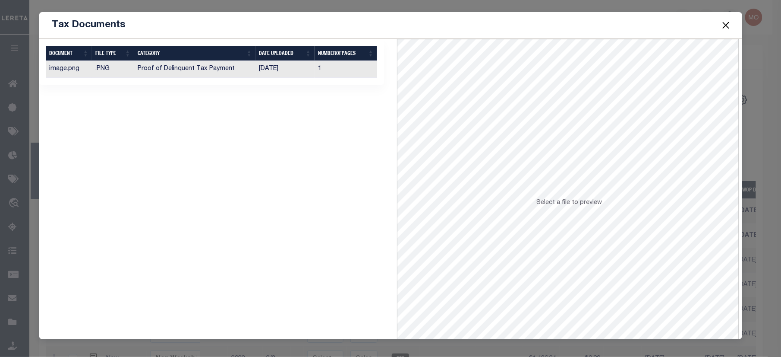
click at [241, 75] on td "Proof of Delinquent Tax Payment" at bounding box center [195, 69] width 122 height 17
click at [725, 23] on button "Close" at bounding box center [726, 24] width 11 height 11
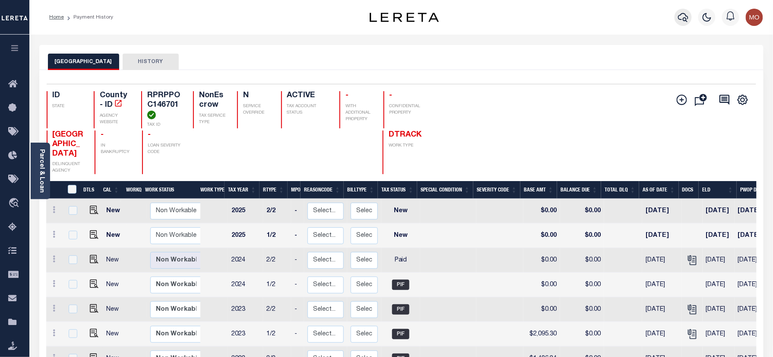
click at [682, 15] on icon "button" at bounding box center [683, 17] width 10 height 10
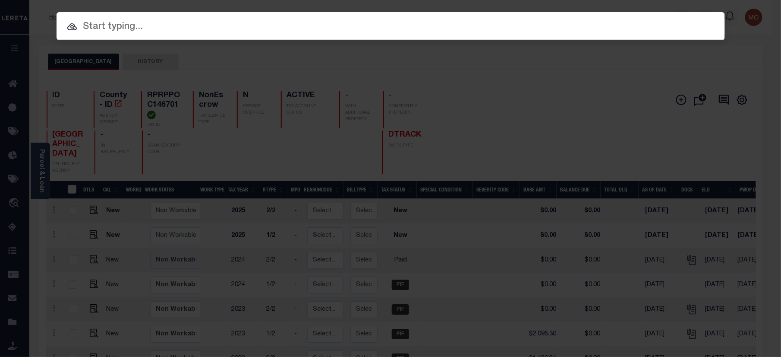
click at [89, 33] on input "text" at bounding box center [391, 26] width 669 height 15
paste input "4010240051787"
type input "4010240051787"
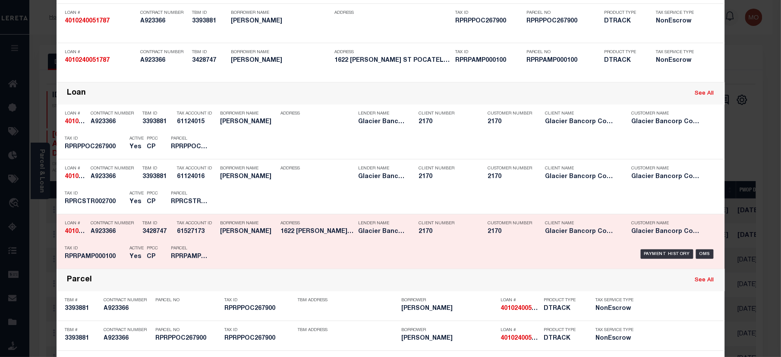
scroll to position [115, 0]
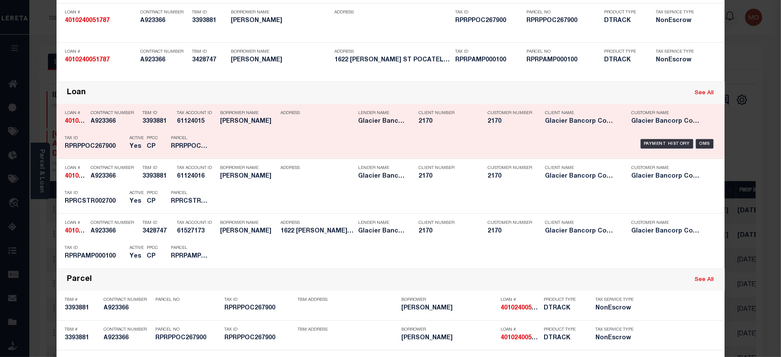
click at [100, 139] on p "Tax ID" at bounding box center [95, 138] width 60 height 5
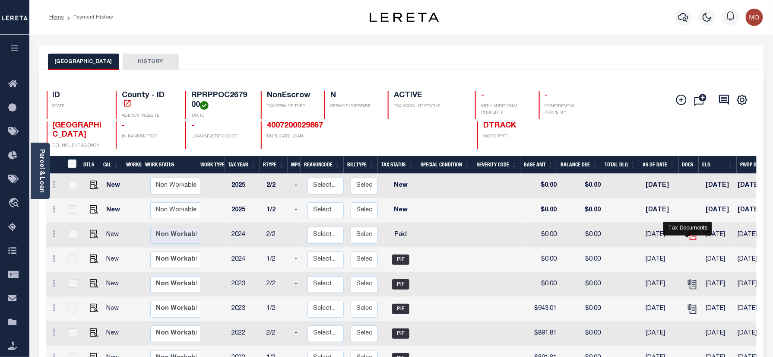
click at [686, 237] on icon "" at bounding box center [691, 234] width 11 height 11
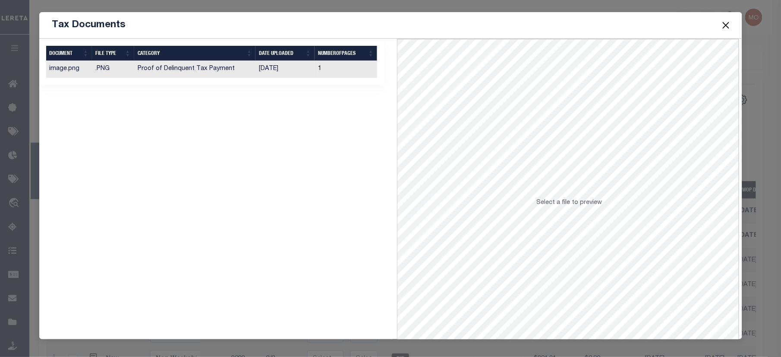
click at [223, 73] on td "Proof of Delinquent Tax Payment" at bounding box center [195, 69] width 122 height 17
click at [723, 26] on button "Close" at bounding box center [726, 24] width 11 height 11
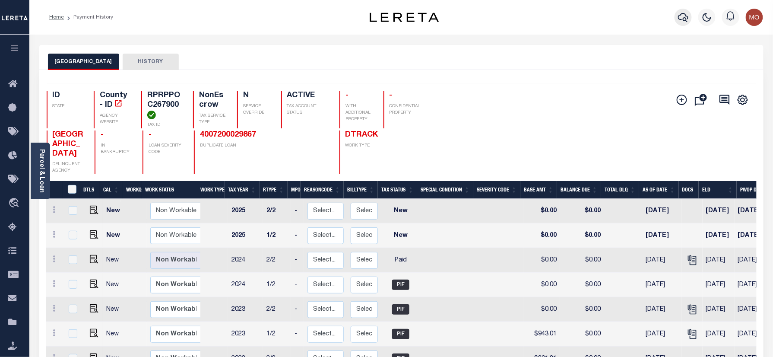
click at [683, 14] on icon "button" at bounding box center [683, 17] width 10 height 9
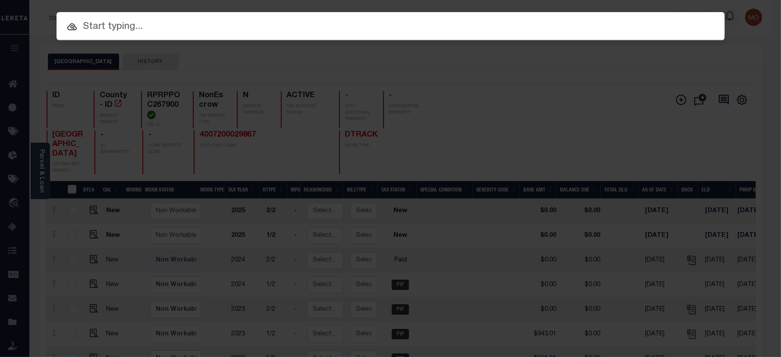
click at [127, 37] on div at bounding box center [391, 26] width 669 height 28
click at [118, 27] on input "text" at bounding box center [391, 26] width 669 height 15
paste input "4008220042779"
type input "4008220042779"
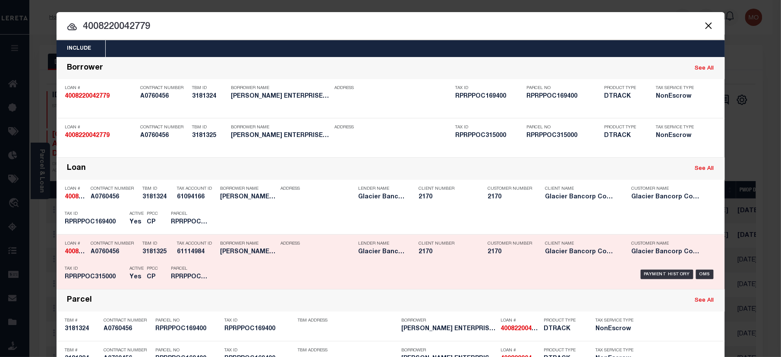
click at [124, 270] on div "Active Yes" at bounding box center [131, 274] width 17 height 25
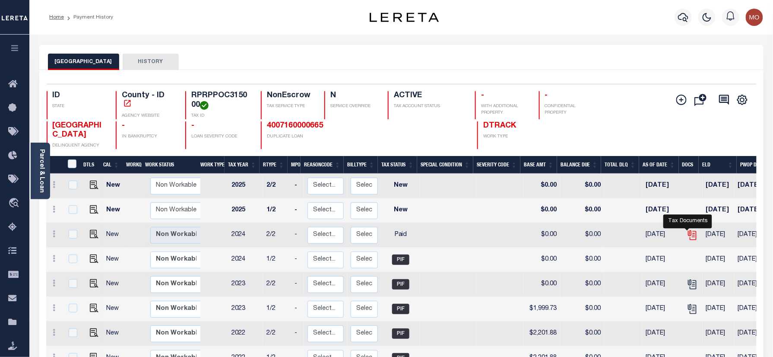
click at [686, 237] on icon "" at bounding box center [691, 234] width 11 height 11
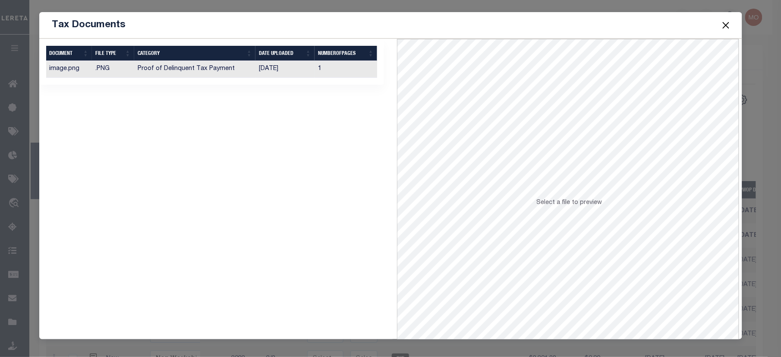
click at [286, 72] on td "[DATE]" at bounding box center [285, 69] width 59 height 17
click at [727, 24] on button "Close" at bounding box center [726, 24] width 11 height 11
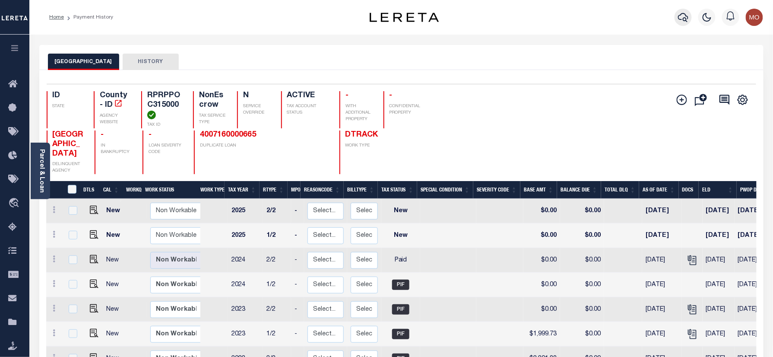
click at [685, 16] on icon "button" at bounding box center [683, 17] width 10 height 10
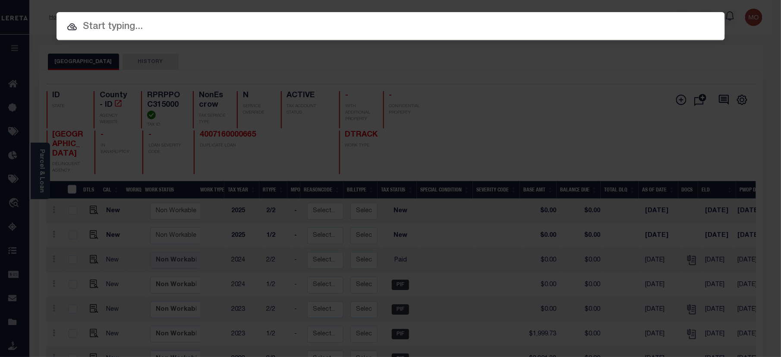
click at [115, 30] on input "text" at bounding box center [391, 26] width 669 height 15
paste input "4009210037891"
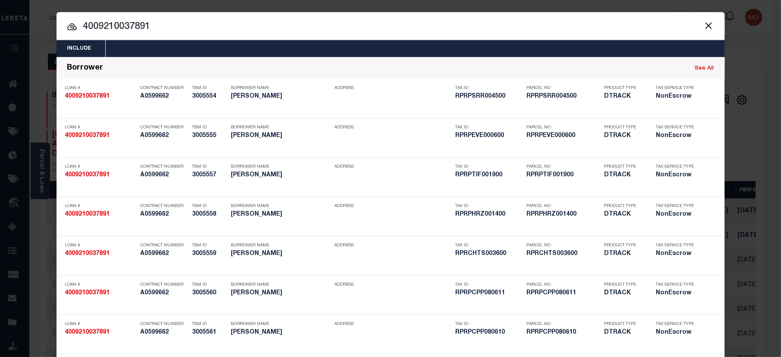
type input "4009210037891"
click at [165, 28] on input "4009210037891" at bounding box center [391, 26] width 669 height 15
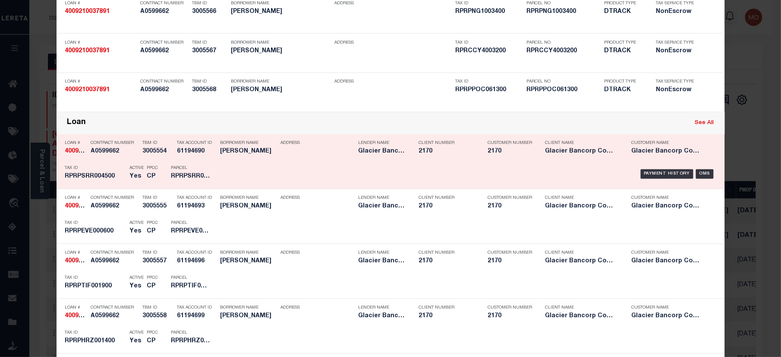
click at [225, 159] on div "Borrower Name JAY CHRISTENSEN" at bounding box center [249, 148] width 56 height 25
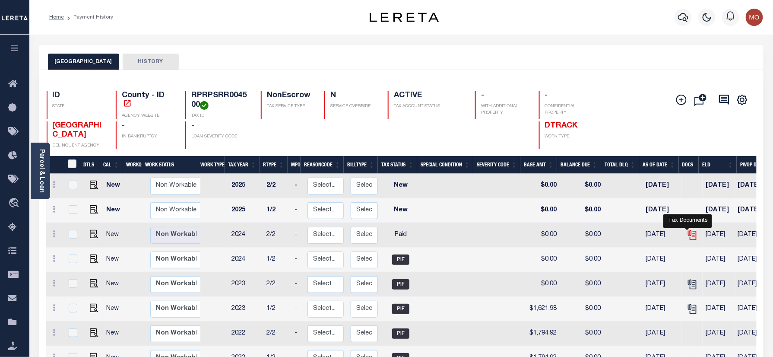
click at [687, 236] on icon "" at bounding box center [691, 234] width 11 height 11
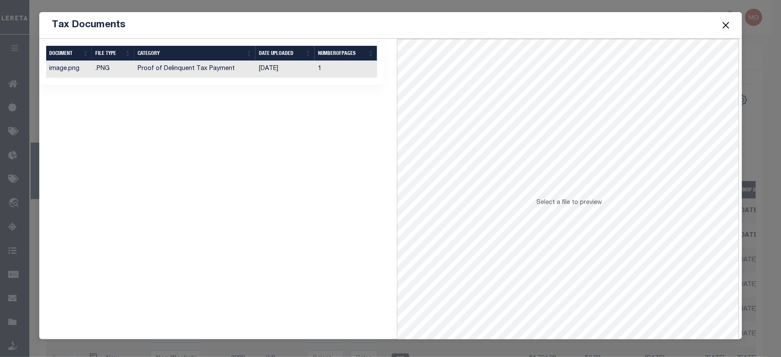
click at [247, 70] on td "Proof of Delinquent Tax Payment" at bounding box center [195, 69] width 122 height 17
click at [730, 26] on button "Close" at bounding box center [726, 24] width 11 height 11
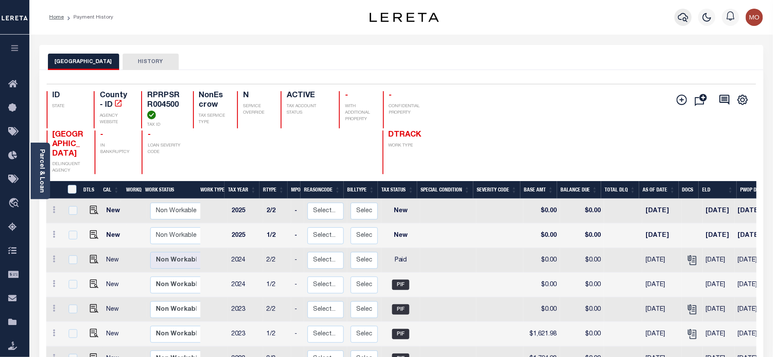
click at [684, 17] on icon "button" at bounding box center [683, 17] width 10 height 10
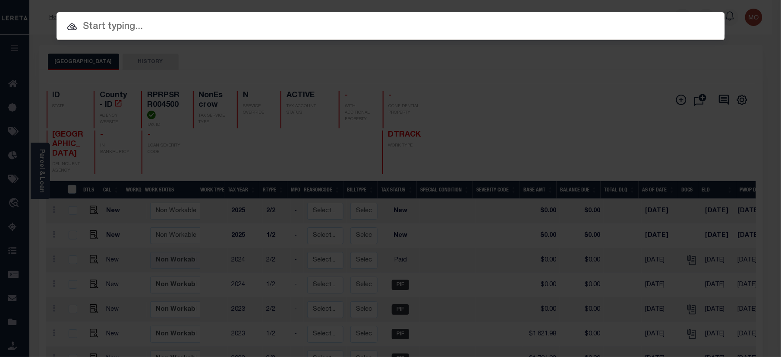
click at [101, 35] on div at bounding box center [391, 26] width 669 height 28
click at [107, 28] on input "text" at bounding box center [391, 26] width 669 height 15
paste input "4004210035563"
type input "4004210035563"
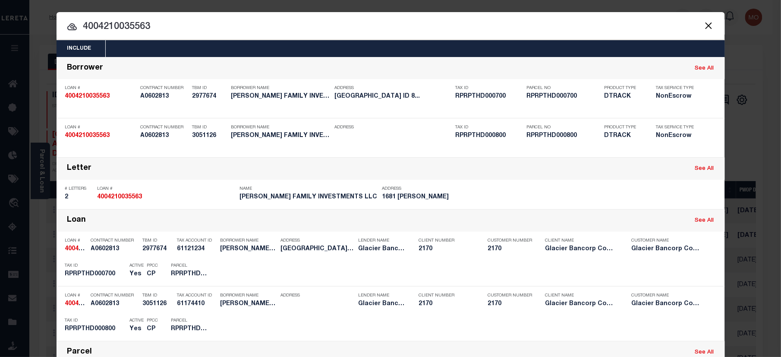
click at [181, 23] on input "4004210035563" at bounding box center [391, 26] width 669 height 15
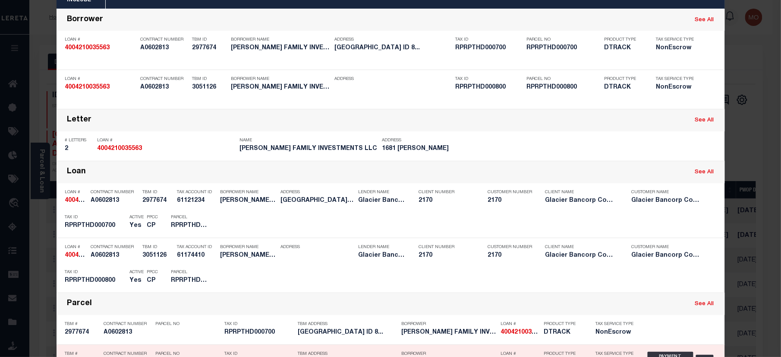
scroll to position [115, 0]
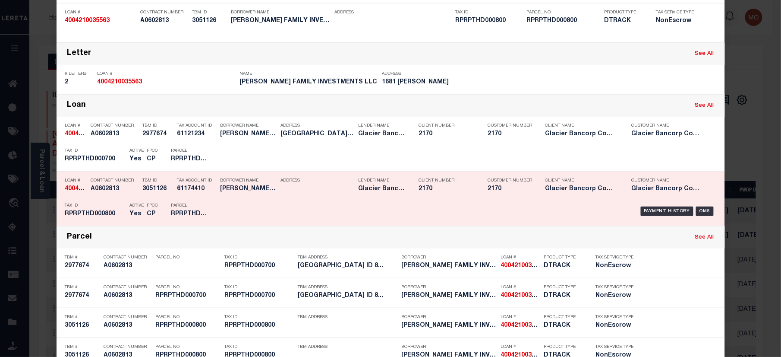
click at [123, 206] on div "Active Yes" at bounding box center [131, 211] width 17 height 25
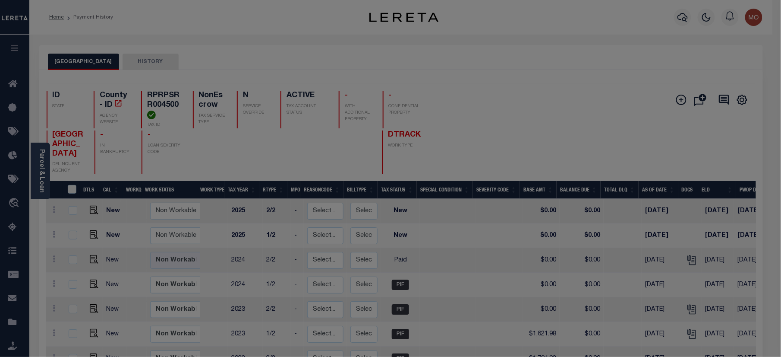
scroll to position [0, 0]
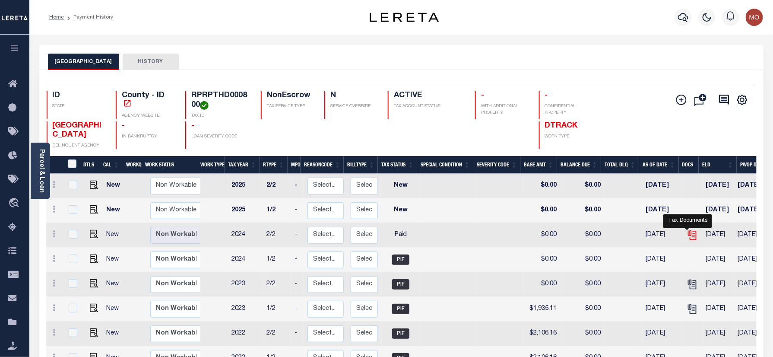
click at [687, 233] on icon "" at bounding box center [691, 234] width 11 height 11
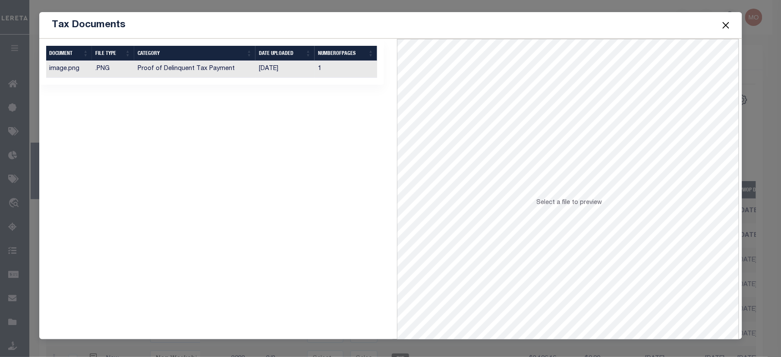
click at [292, 68] on td "[DATE]" at bounding box center [285, 69] width 59 height 17
click at [726, 22] on button "Close" at bounding box center [726, 24] width 11 height 11
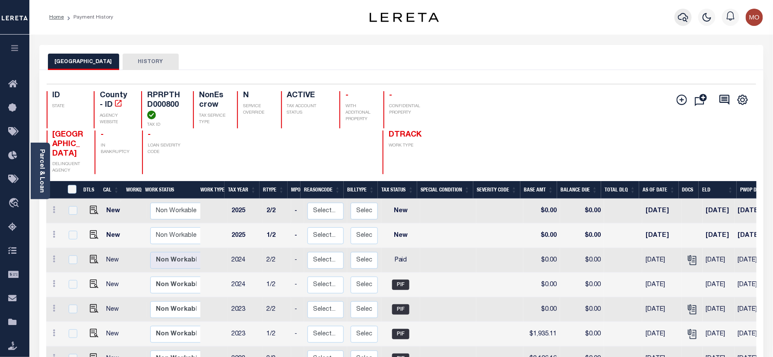
click at [681, 18] on icon "button" at bounding box center [683, 17] width 10 height 10
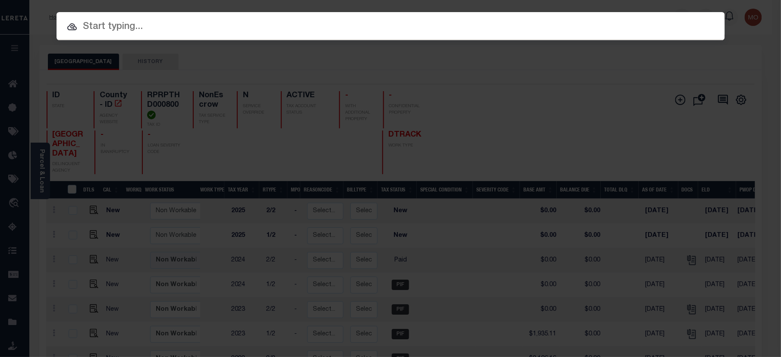
paste input "4005220041643"
type input "4005220041643"
click at [195, 30] on input "4005220041643" at bounding box center [391, 26] width 669 height 15
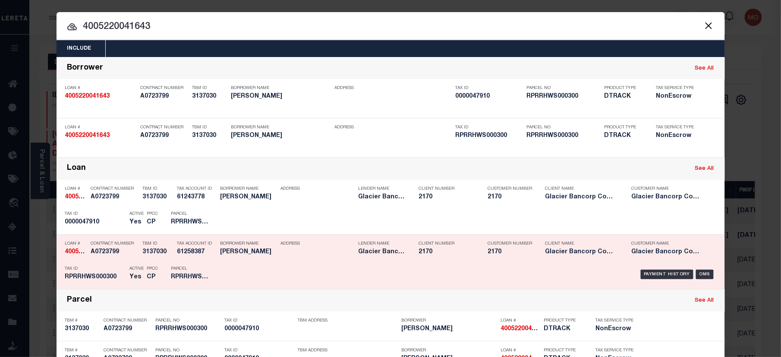
click at [130, 270] on p "Active" at bounding box center [137, 268] width 14 height 5
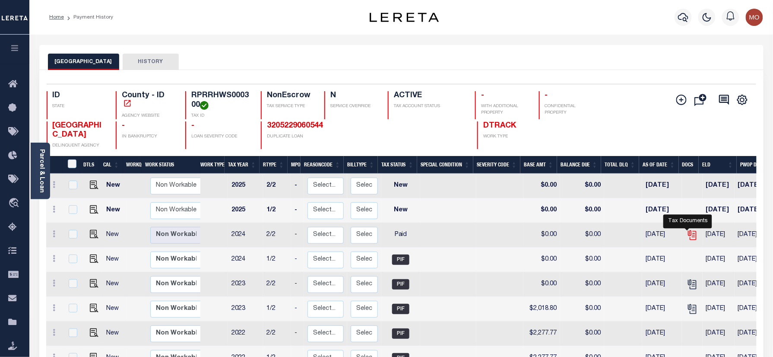
click at [689, 237] on icon "" at bounding box center [691, 234] width 11 height 11
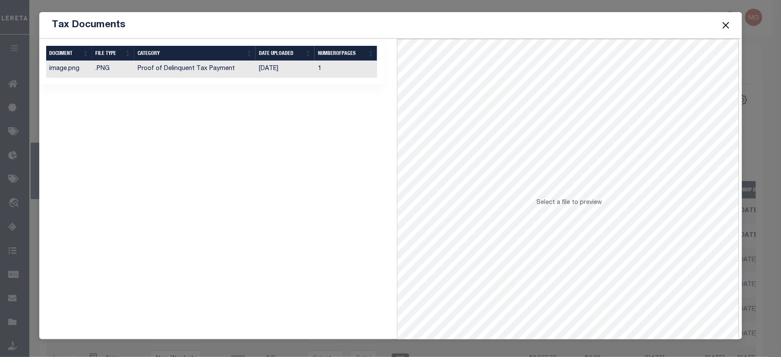
click at [258, 72] on td "[DATE]" at bounding box center [285, 69] width 59 height 17
click at [724, 23] on button "Close" at bounding box center [726, 24] width 11 height 11
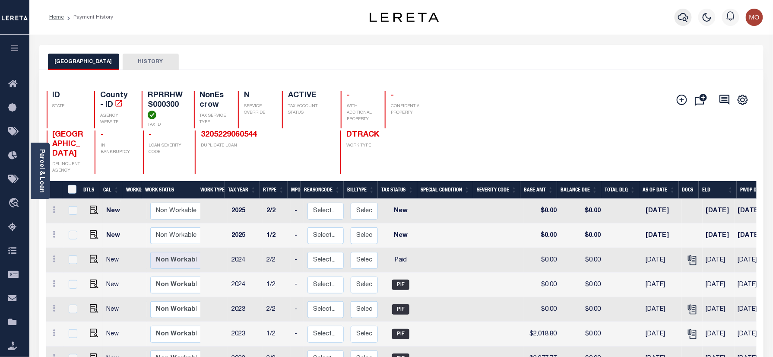
click at [680, 18] on icon "button" at bounding box center [683, 17] width 10 height 10
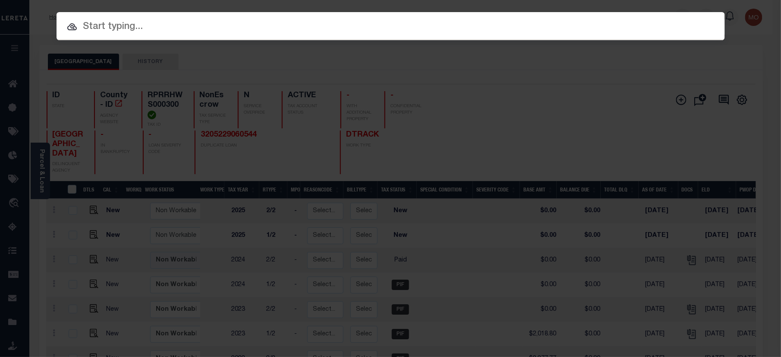
click at [123, 28] on input "text" at bounding box center [391, 26] width 669 height 15
paste input "4012230048227"
type input "4012230048227"
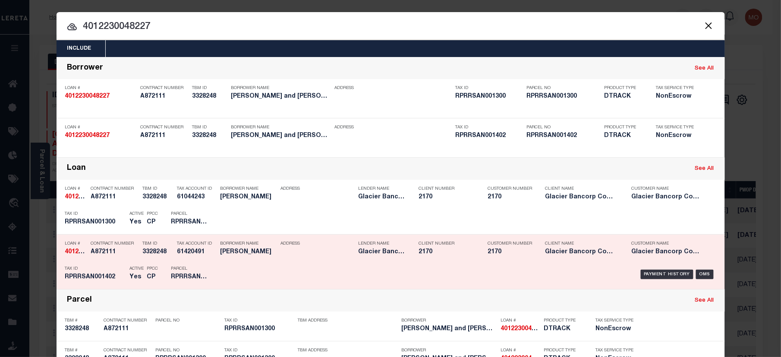
click at [118, 277] on h5 "RPRRSAN001402" at bounding box center [95, 276] width 60 height 7
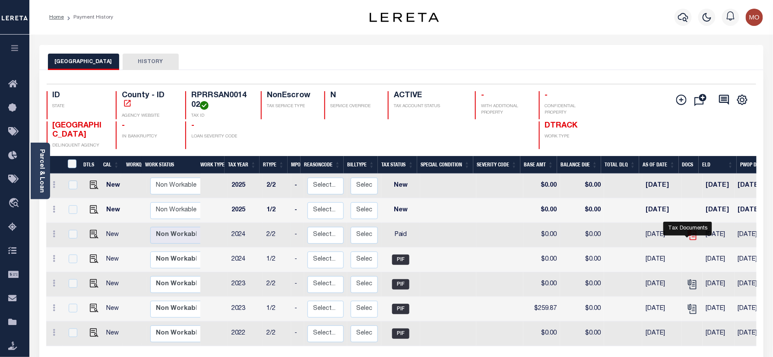
click at [688, 237] on icon "" at bounding box center [691, 233] width 7 height 7
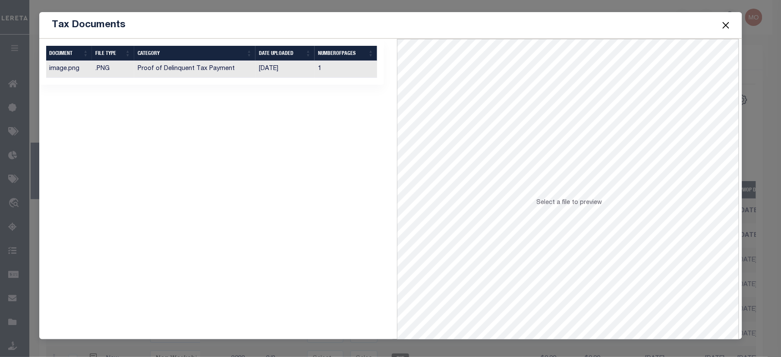
click at [212, 178] on div "Selected 1 Result Items per page" at bounding box center [212, 206] width 358 height 335
click at [256, 73] on td "[DATE]" at bounding box center [285, 69] width 59 height 17
click at [727, 19] on button "Close" at bounding box center [726, 24] width 11 height 11
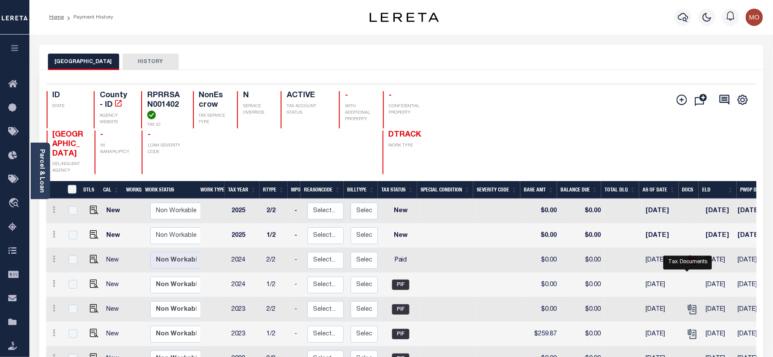
click at [689, 262] on icon "" at bounding box center [691, 258] width 7 height 7
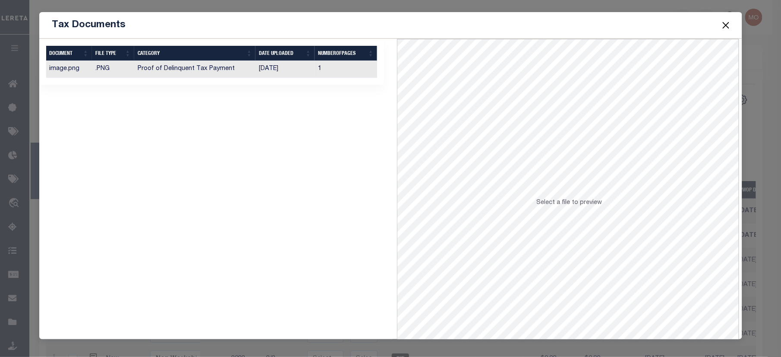
click at [220, 75] on td "Proof of Delinquent Tax Payment" at bounding box center [195, 69] width 122 height 17
click at [723, 24] on button "Close" at bounding box center [726, 24] width 11 height 11
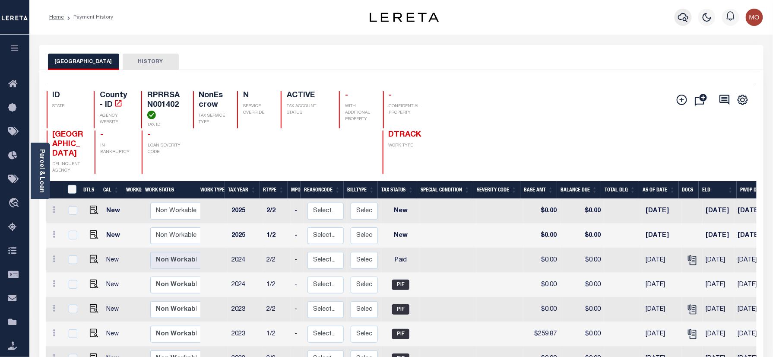
click at [679, 18] on icon "button" at bounding box center [683, 17] width 10 height 9
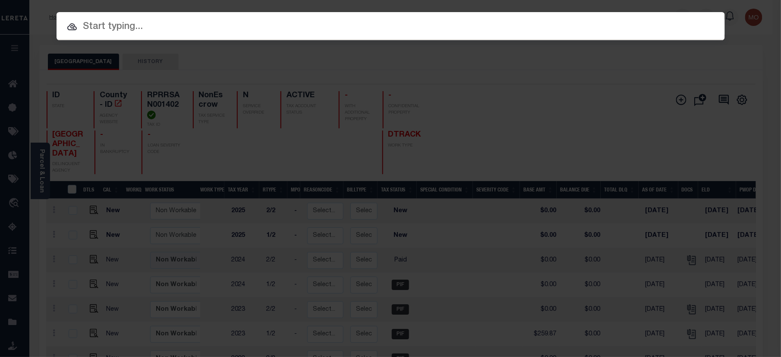
click at [154, 30] on input "text" at bounding box center [391, 26] width 669 height 15
paste input "4003230045155"
type input "4003230045155"
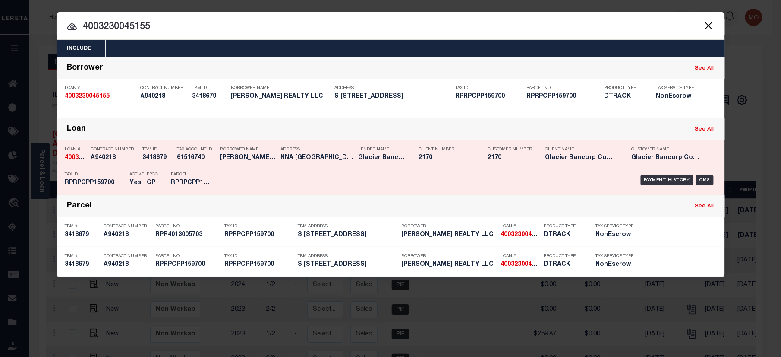
click at [164, 175] on div "PPCC CP" at bounding box center [153, 180] width 24 height 25
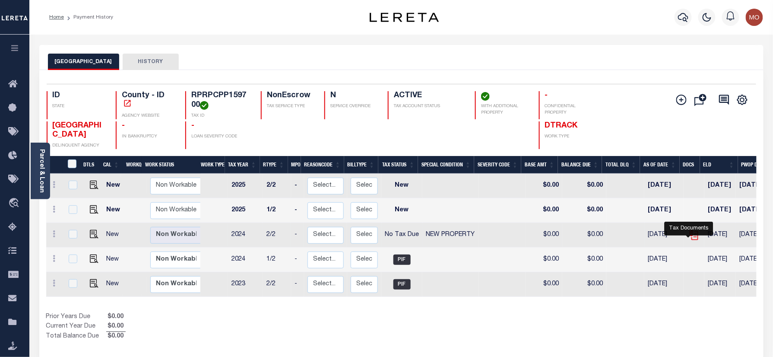
click at [693, 239] on icon "" at bounding box center [693, 234] width 11 height 11
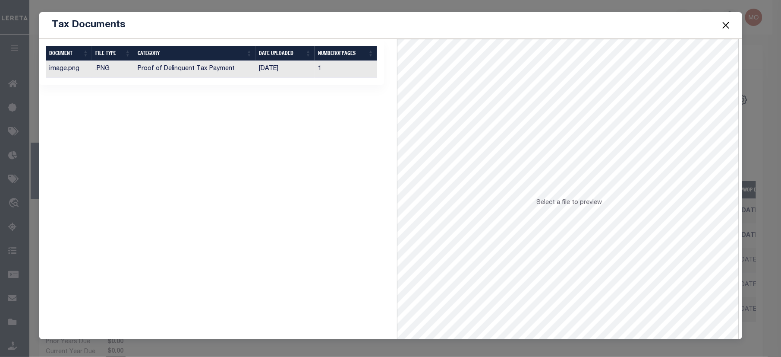
click at [220, 70] on td "Proof of Delinquent Tax Payment" at bounding box center [195, 69] width 122 height 17
click at [724, 26] on button "Close" at bounding box center [726, 24] width 11 height 11
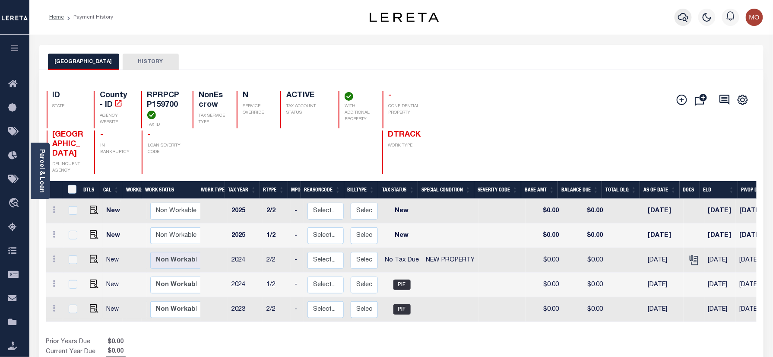
click at [685, 18] on icon "button" at bounding box center [683, 17] width 10 height 9
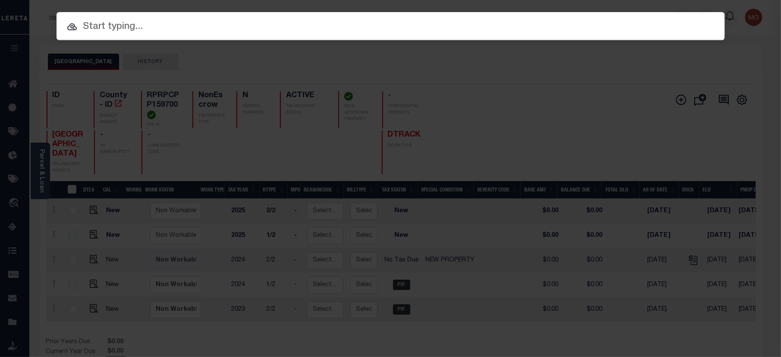
click at [197, 23] on input "text" at bounding box center [391, 26] width 669 height 15
paste input "512001102641"
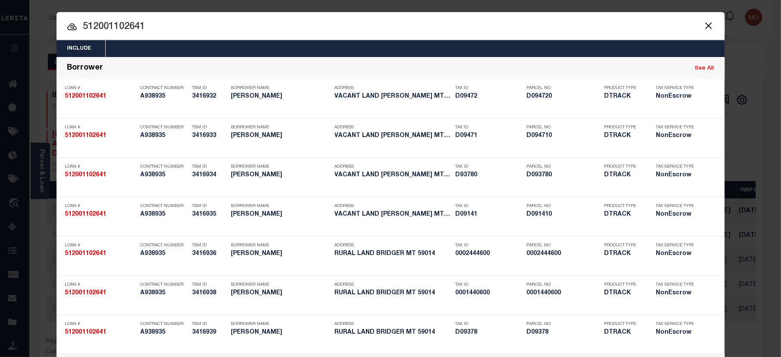
type input "512001102641"
click at [157, 26] on input "512001102641" at bounding box center [391, 26] width 669 height 15
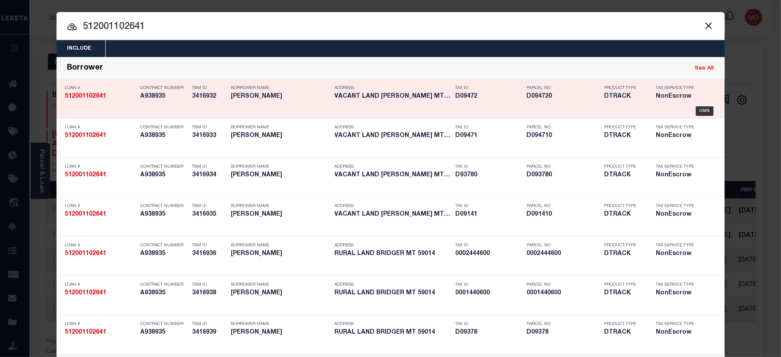
scroll to position [882, 0]
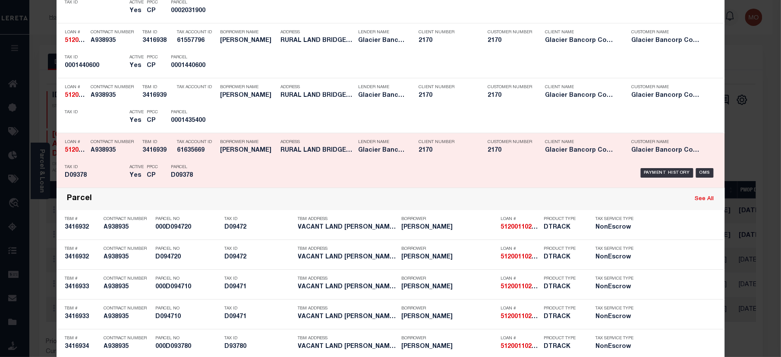
click at [171, 156] on div "Tax Account ID 61635669" at bounding box center [192, 147] width 43 height 25
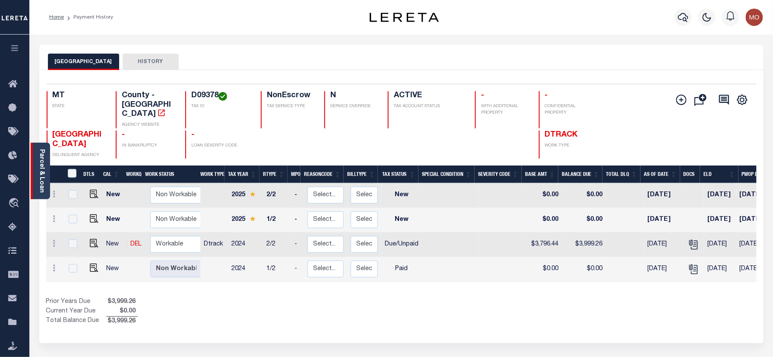
click at [44, 180] on link "Parcel & Loan" at bounding box center [41, 171] width 6 height 44
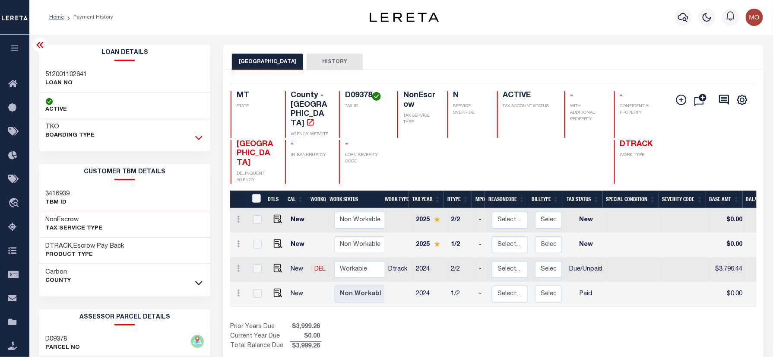
click at [199, 140] on icon at bounding box center [198, 138] width 7 height 4
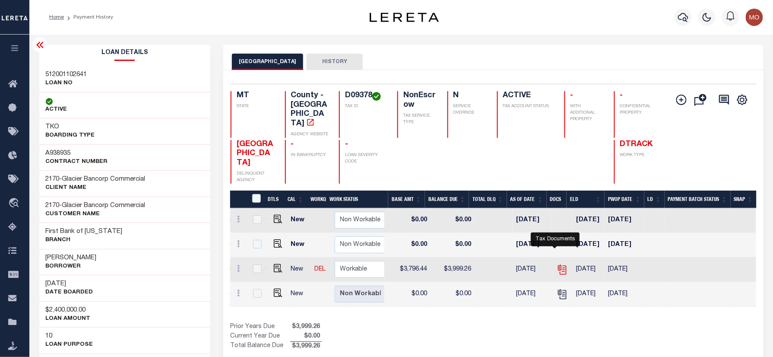
click at [558, 264] on icon "" at bounding box center [562, 269] width 11 height 11
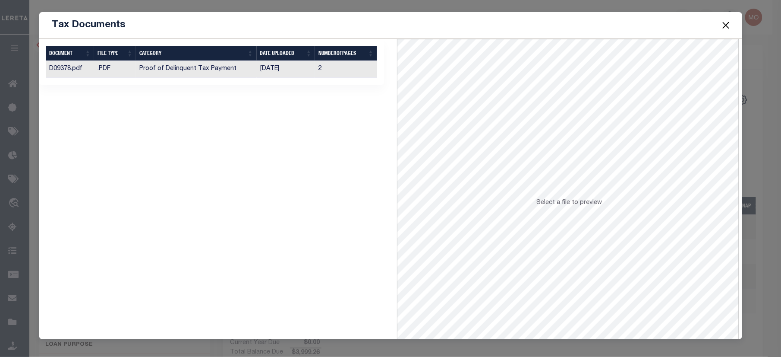
click at [221, 69] on td "Proof of Delinquent Tax Payment" at bounding box center [196, 69] width 120 height 17
click at [727, 27] on button "Close" at bounding box center [726, 24] width 11 height 11
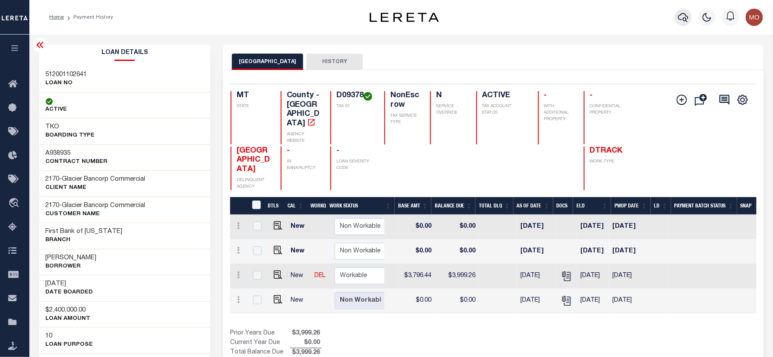
click at [677, 11] on button "button" at bounding box center [682, 17] width 17 height 17
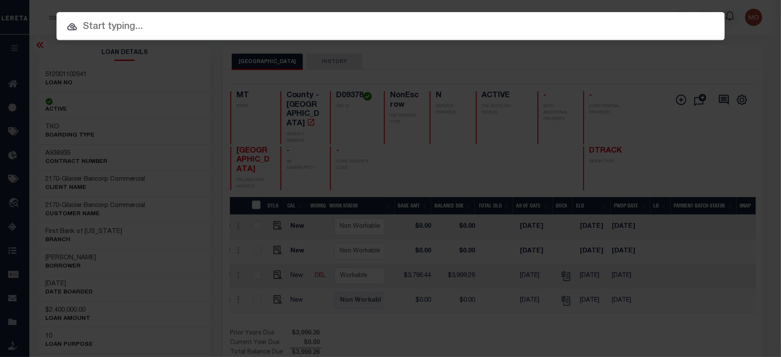
click at [138, 26] on input "text" at bounding box center [391, 26] width 669 height 15
paste input "512001121105"
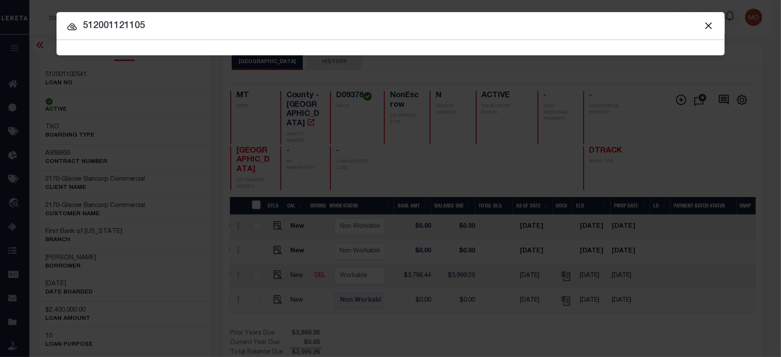
type input "512001121105"
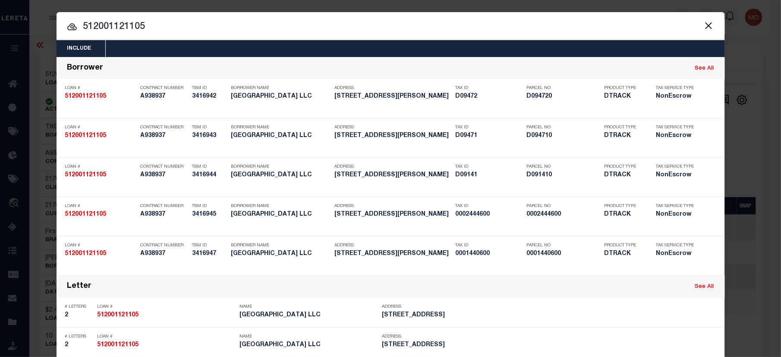
click at [155, 28] on input "512001121105" at bounding box center [391, 26] width 669 height 15
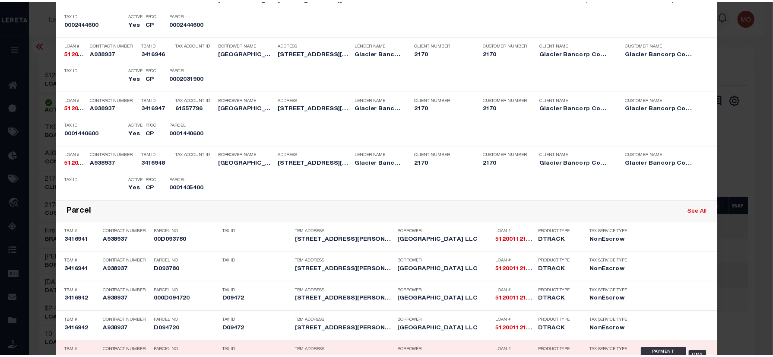
scroll to position [712, 0]
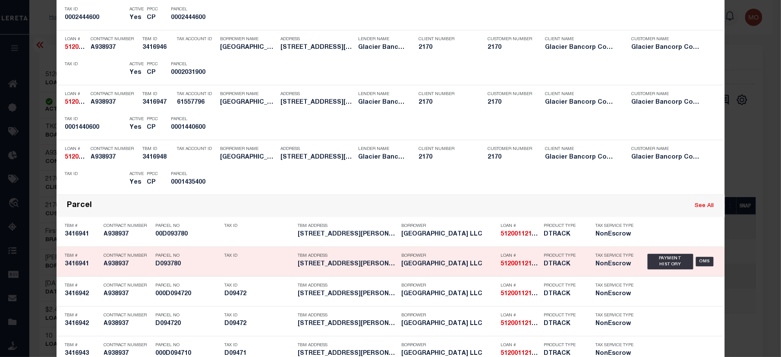
click at [185, 271] on div "Parcel No D093780" at bounding box center [188, 261] width 65 height 25
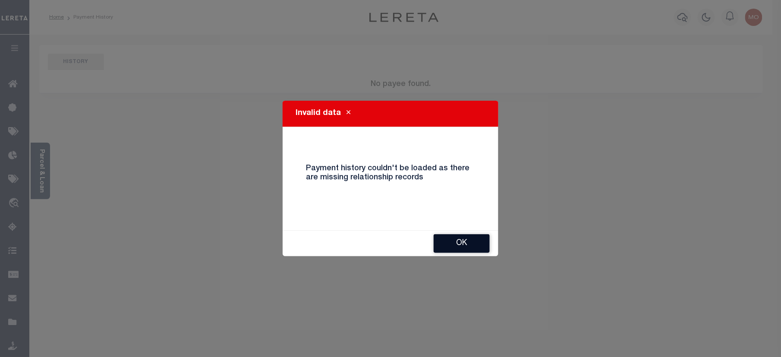
click at [459, 247] on button "Ok" at bounding box center [462, 243] width 56 height 19
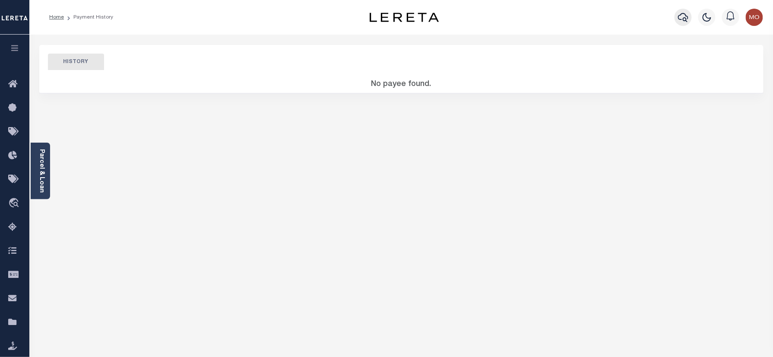
click at [683, 22] on icon "button" at bounding box center [683, 17] width 10 height 10
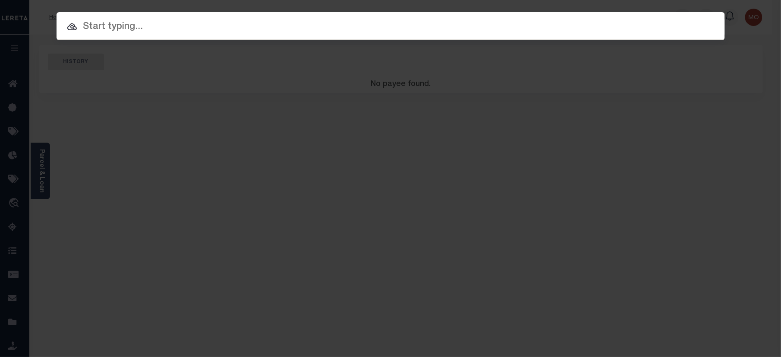
paste input "512001102641"
click at [147, 25] on input "text" at bounding box center [391, 26] width 669 height 15
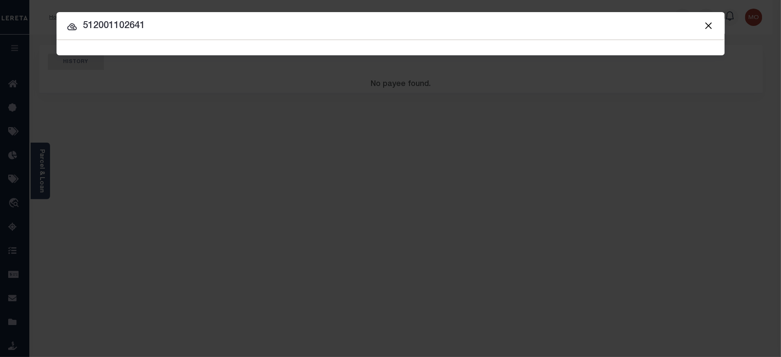
type input "512001102641"
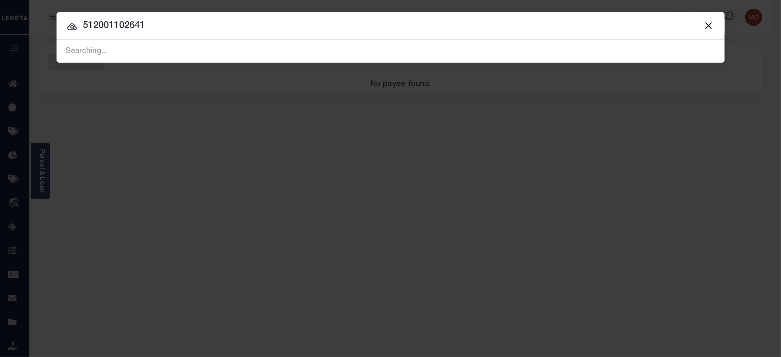
click at [168, 23] on input "512001102641" at bounding box center [391, 26] width 669 height 15
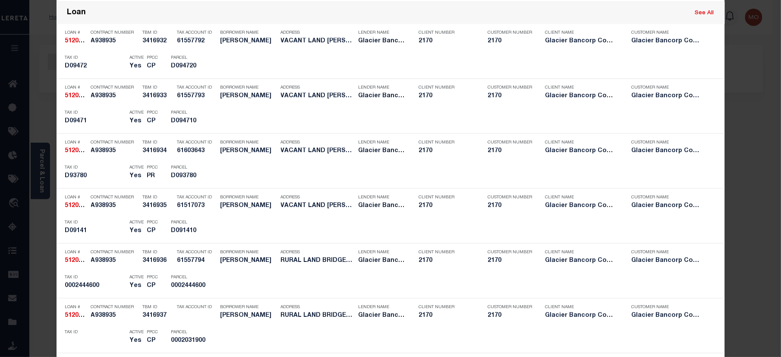
scroll to position [882, 0]
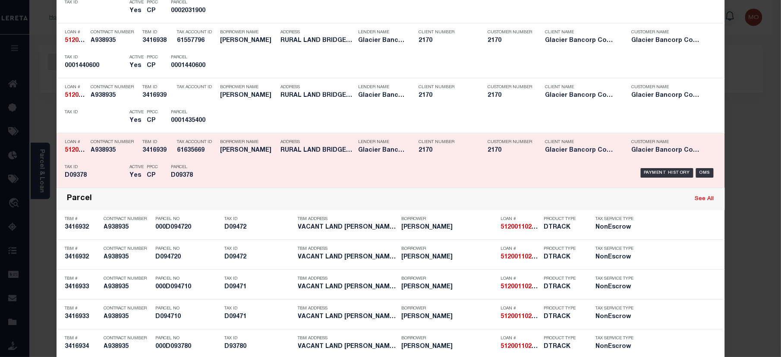
click at [165, 173] on div "Parcel D09378" at bounding box center [191, 172] width 52 height 25
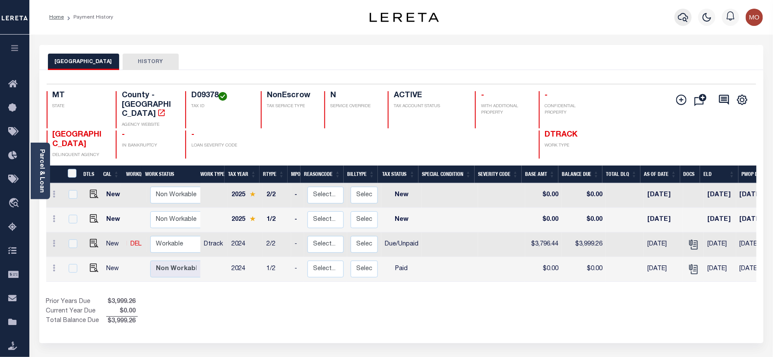
click at [680, 15] on icon "button" at bounding box center [683, 17] width 10 height 10
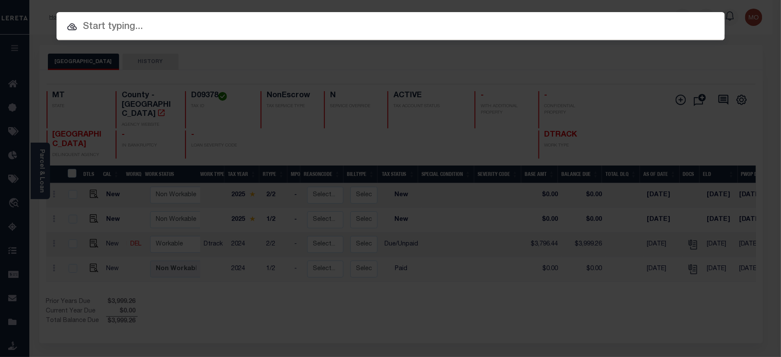
click at [118, 29] on input "text" at bounding box center [391, 26] width 669 height 15
paste input "4001250052867"
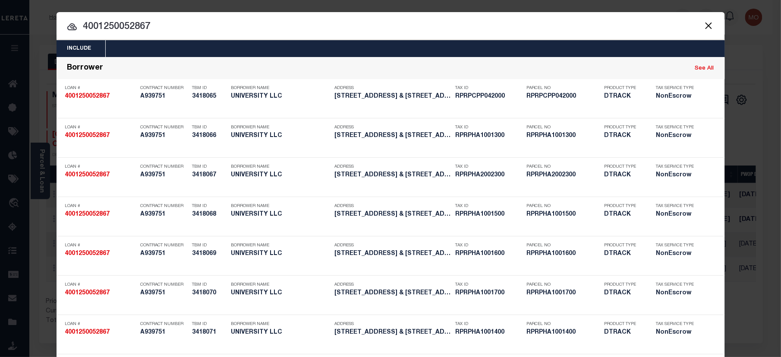
type input "4001250052867"
click at [166, 27] on input "4001250052867" at bounding box center [391, 26] width 669 height 15
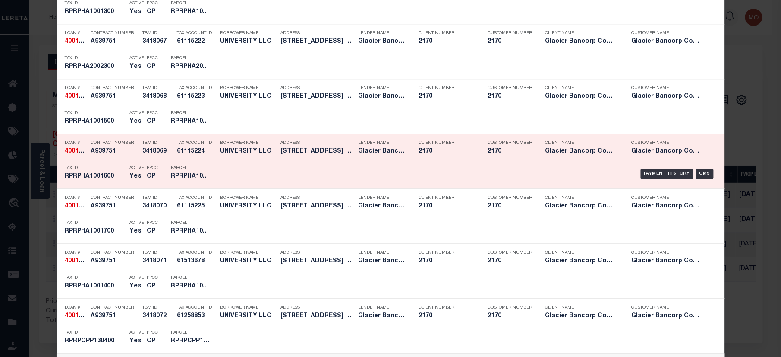
click at [189, 170] on p "Parcel" at bounding box center [190, 167] width 39 height 5
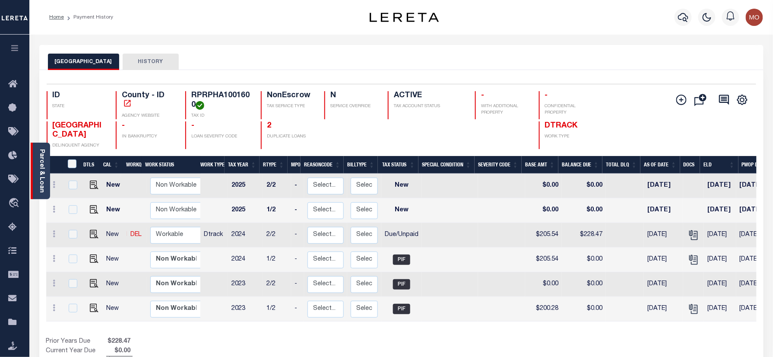
click at [41, 164] on link "Parcel & Loan" at bounding box center [41, 171] width 6 height 44
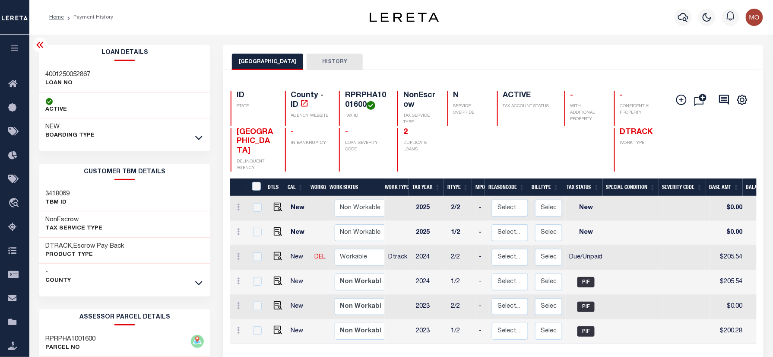
click at [189, 138] on div "NEW BOARDING TYPE" at bounding box center [124, 131] width 171 height 26
click at [192, 138] on div "NEW BOARDING TYPE" at bounding box center [124, 131] width 171 height 26
drag, startPoint x: 197, startPoint y: 135, endPoint x: 193, endPoint y: 142, distance: 8.5
click at [197, 135] on icon at bounding box center [198, 137] width 7 height 9
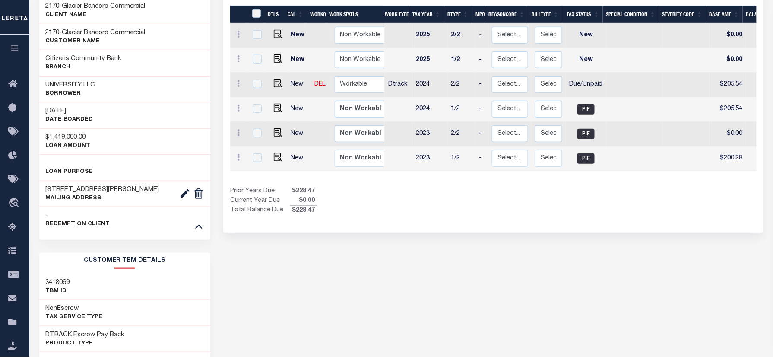
scroll to position [0, 209]
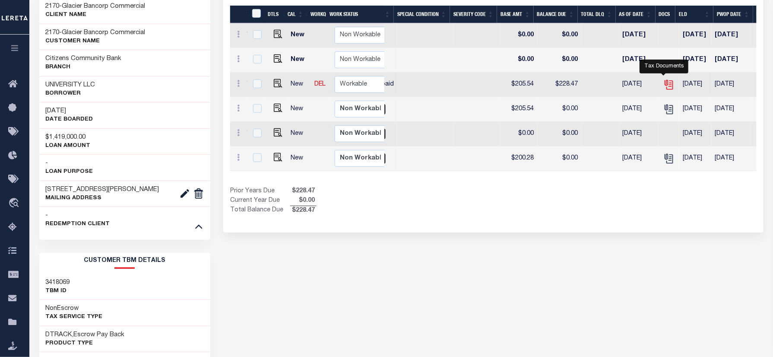
click at [664, 83] on icon "" at bounding box center [667, 82] width 7 height 7
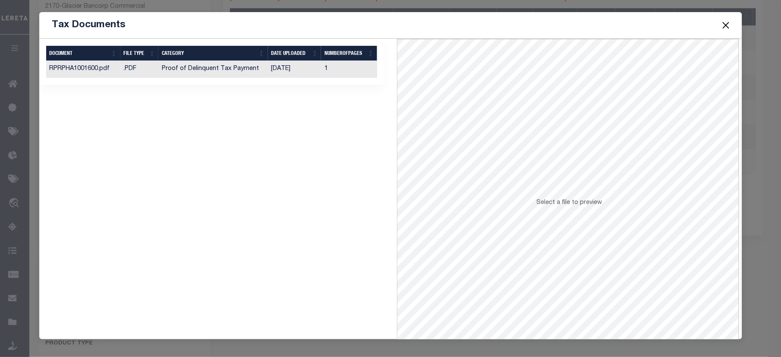
click at [282, 73] on td "[DATE]" at bounding box center [295, 69] width 54 height 17
click at [728, 25] on button "Close" at bounding box center [726, 24] width 11 height 11
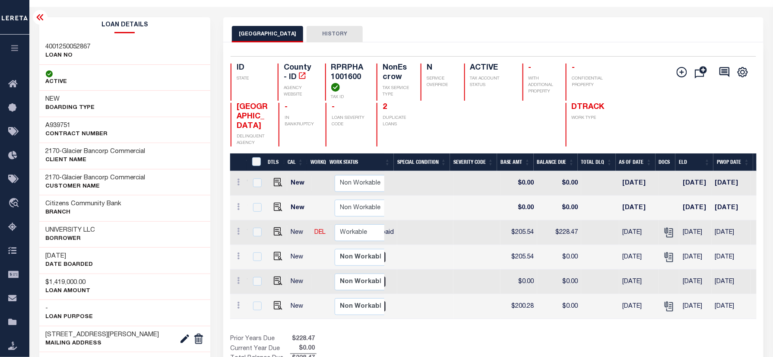
scroll to position [0, 0]
